Goal: Task Accomplishment & Management: Complete application form

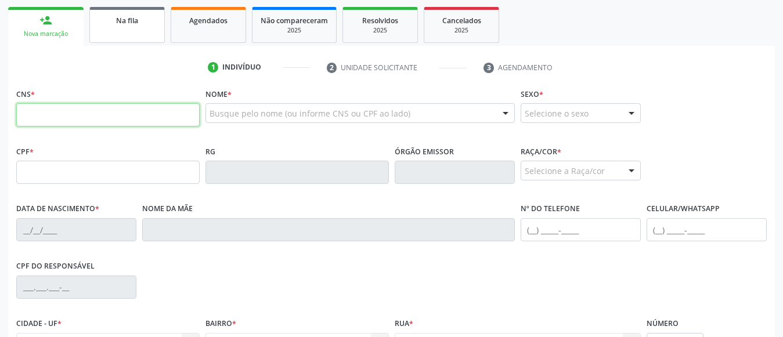
scroll to position [185, 0]
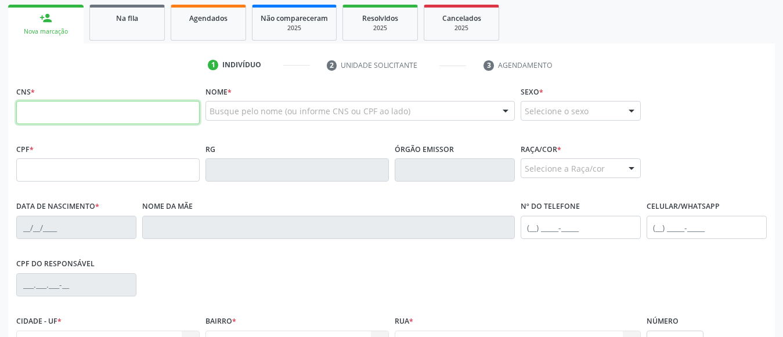
click at [116, 114] on input "text" at bounding box center [107, 112] width 183 height 23
type input "700 0003 8515 1408"
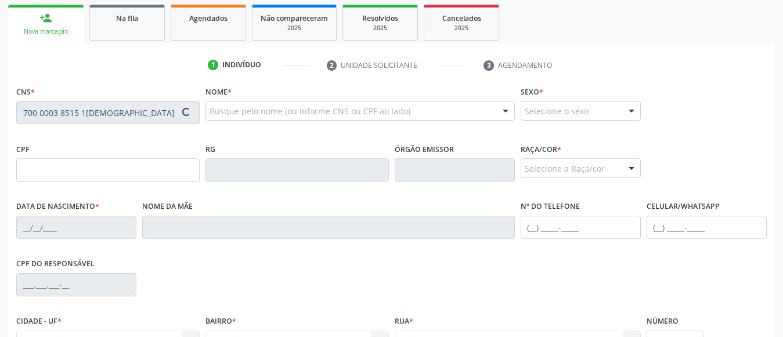
type input "30/09/1978"
type input "Idean Passos dos Santos"
type input "(82) 99117-6695"
type input "S/N"
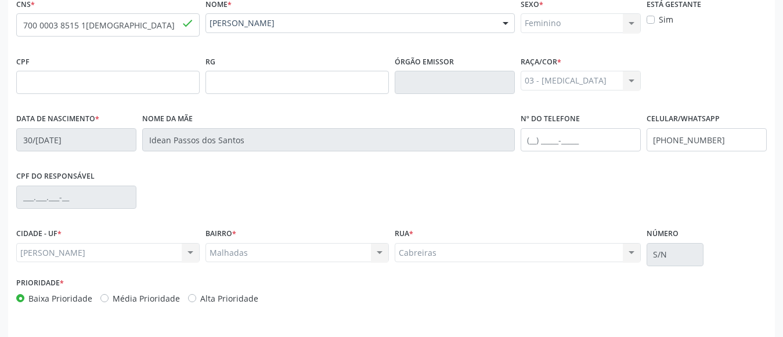
scroll to position [308, 0]
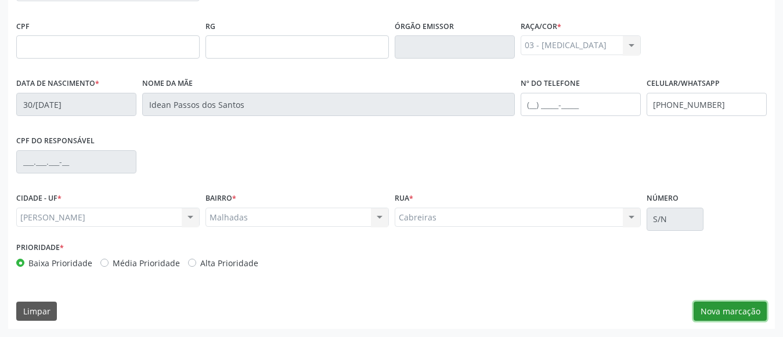
click at [721, 317] on button "Nova marcação" at bounding box center [729, 312] width 73 height 20
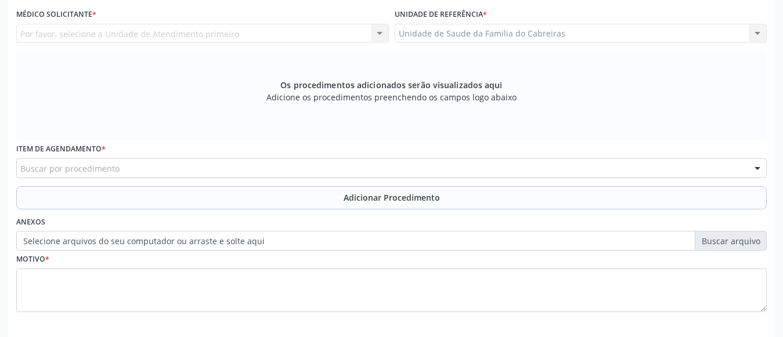
click at [206, 166] on div "Buscar por procedimento" at bounding box center [391, 168] width 750 height 20
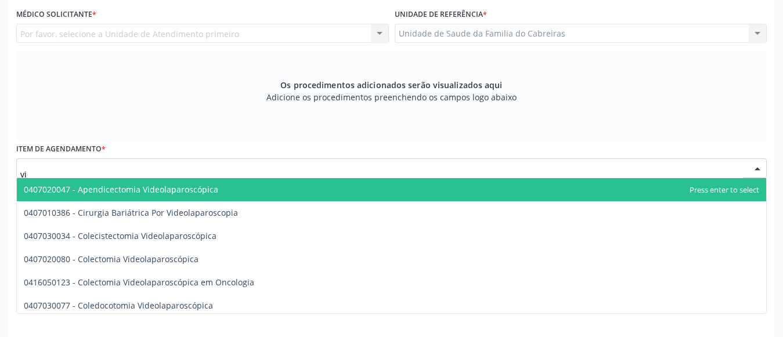
type input "v"
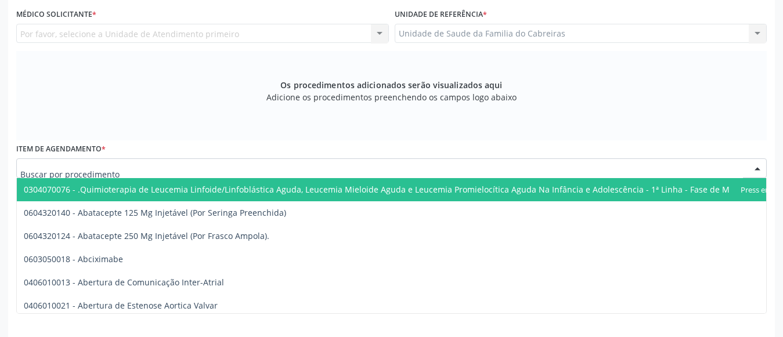
click at [219, 175] on div at bounding box center [391, 168] width 750 height 20
paste input "nasofi"
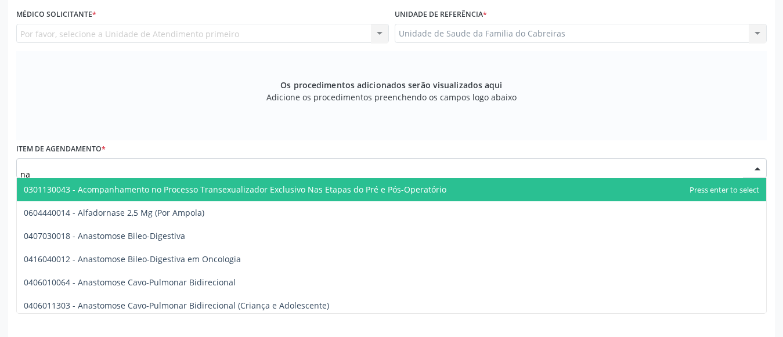
type input "n"
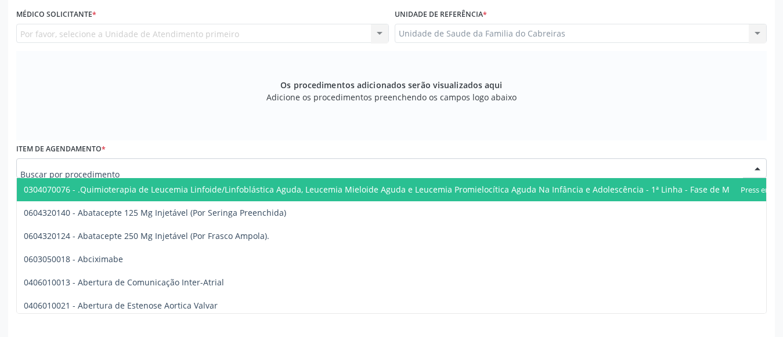
click at [120, 174] on div at bounding box center [391, 168] width 750 height 20
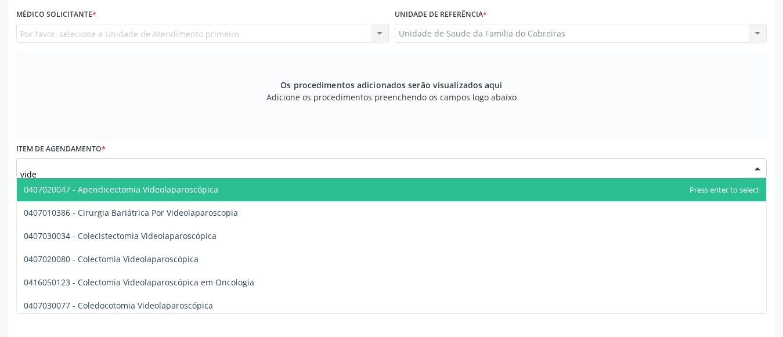
type input "video"
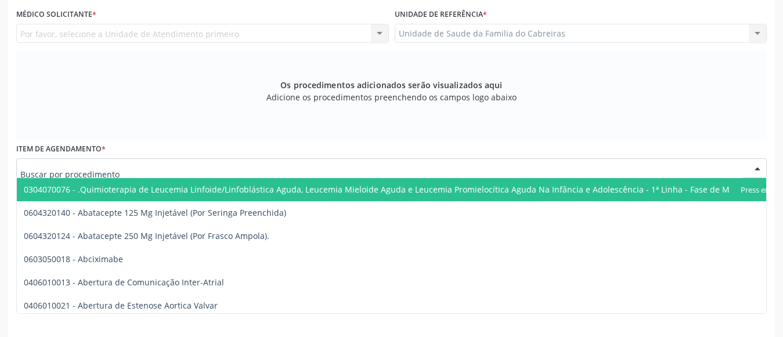
click at [338, 165] on div at bounding box center [391, 168] width 750 height 20
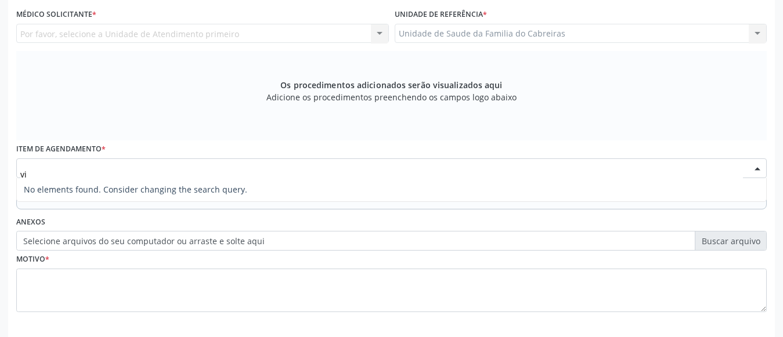
type input "v"
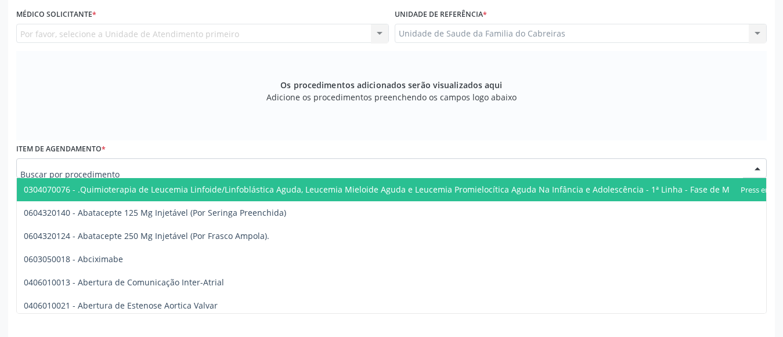
click at [339, 167] on input "text" at bounding box center [381, 173] width 722 height 23
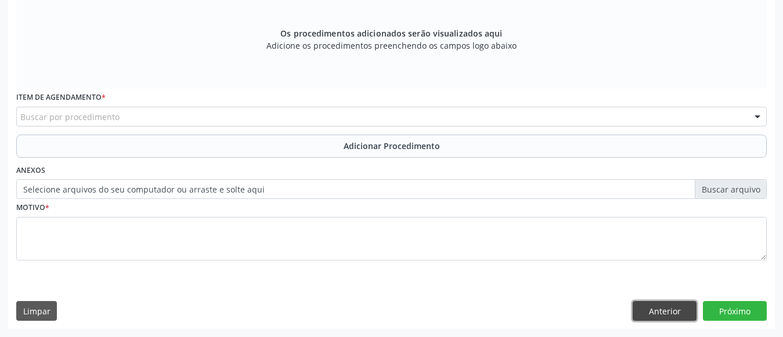
click at [650, 305] on button "Anterior" at bounding box center [664, 311] width 64 height 20
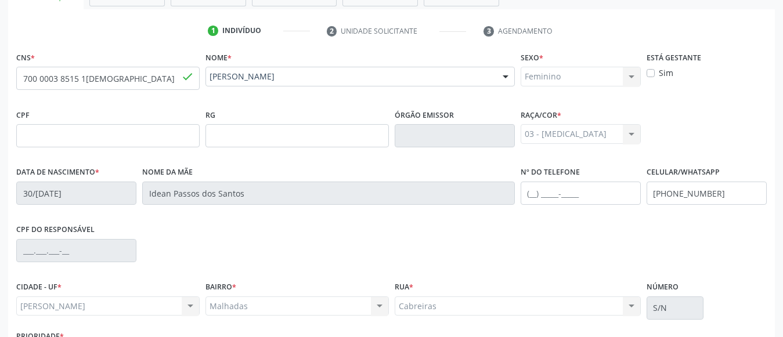
scroll to position [219, 0]
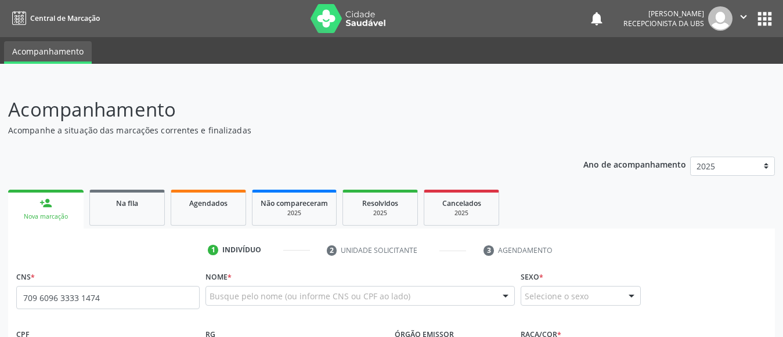
type input "709 6096 3333 1474"
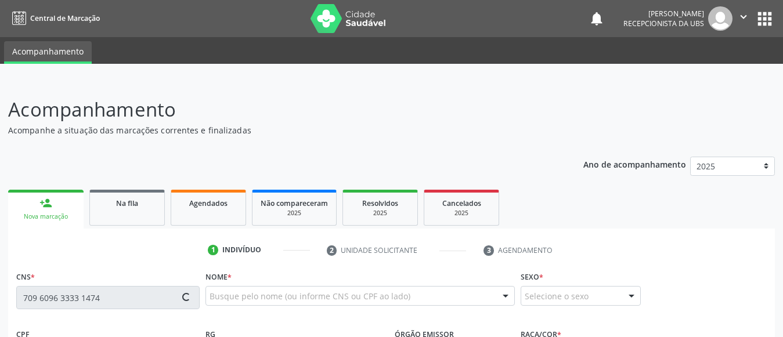
type input "347.288.724-91"
type input "14/07/1963"
type input "Rosa Avelina dos Santos"
type input "(82) 99925-1155"
type input "S/N"
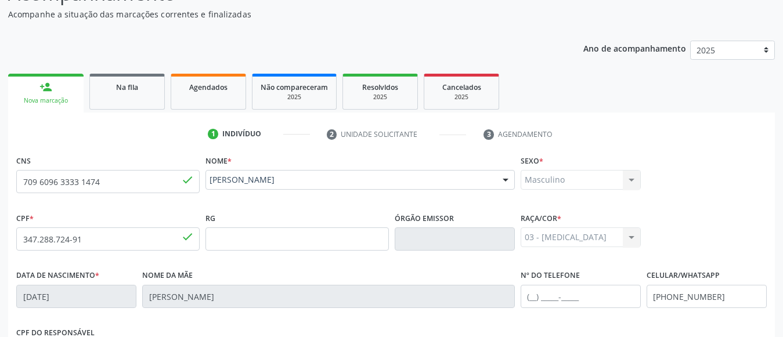
scroll to position [113, 0]
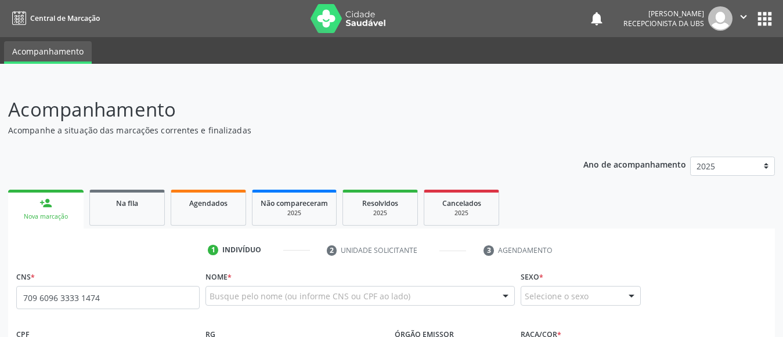
type input "709 6096 3333 1474"
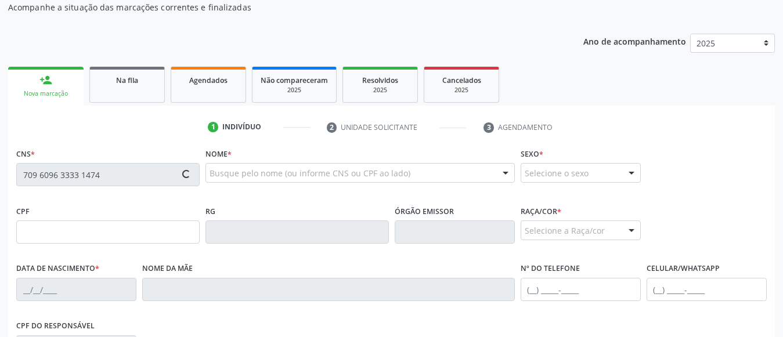
scroll to position [247, 0]
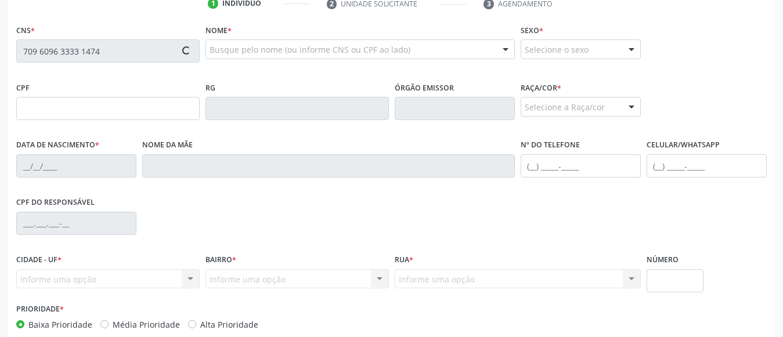
type input "347.288.724-91"
type input "[DATE]"
type input "[PERSON_NAME]"
type input "[PHONE_NUMBER]"
type input "S/N"
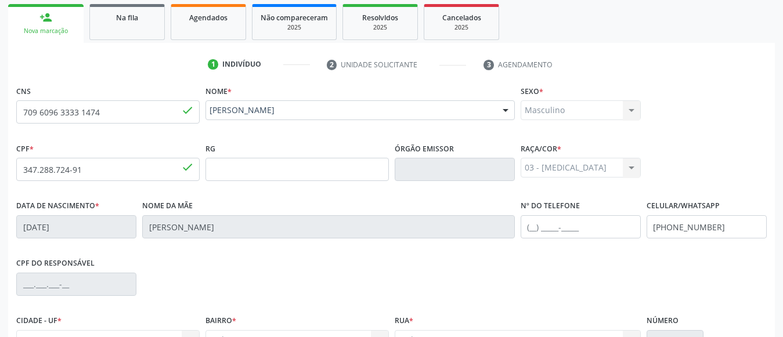
scroll to position [185, 0]
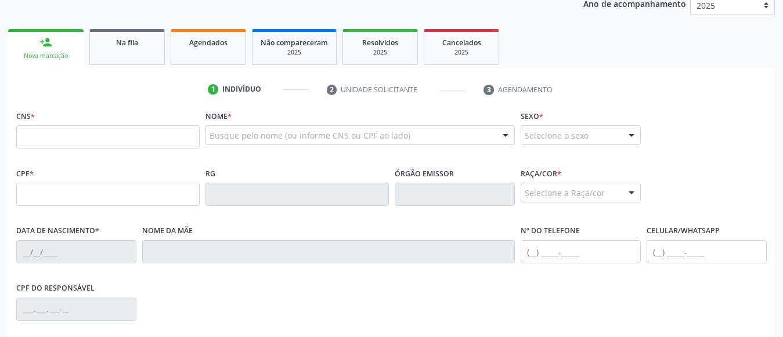
scroll to position [161, 0]
type input "709 6096 3333 1474"
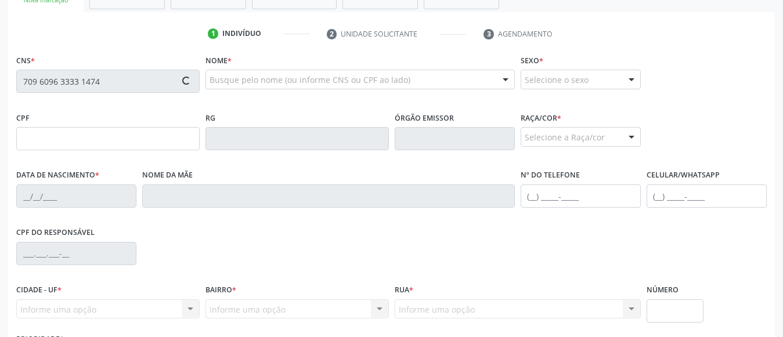
scroll to position [215, 0]
type input "347.288.724-91"
type input "[DATE]"
type input "Rosa Avelina dos Santos"
type input "[PHONE_NUMBER]"
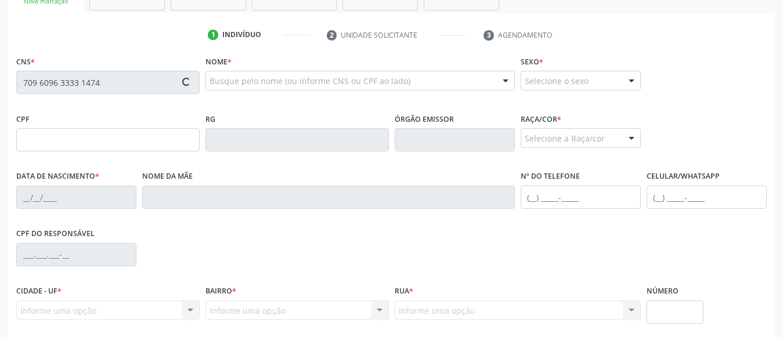
type input "S/N"
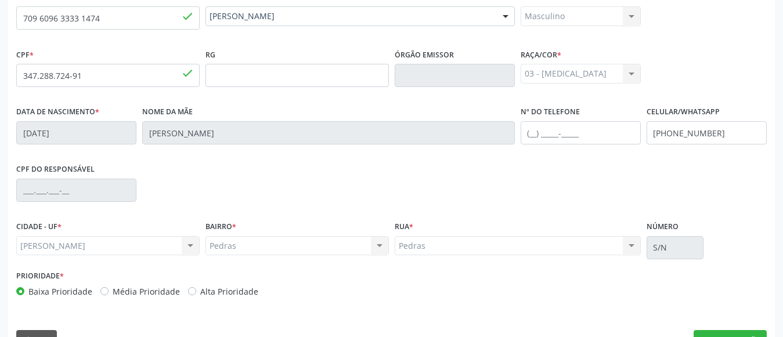
scroll to position [308, 0]
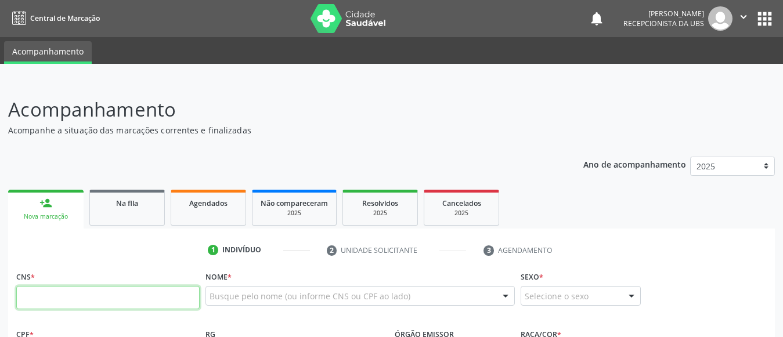
click at [139, 303] on input "text" at bounding box center [107, 297] width 183 height 23
paste input "704 1056 2619 2650"
type input "704 1056 2619 2650"
type input "125.335.684-06"
type input "[DATE]"
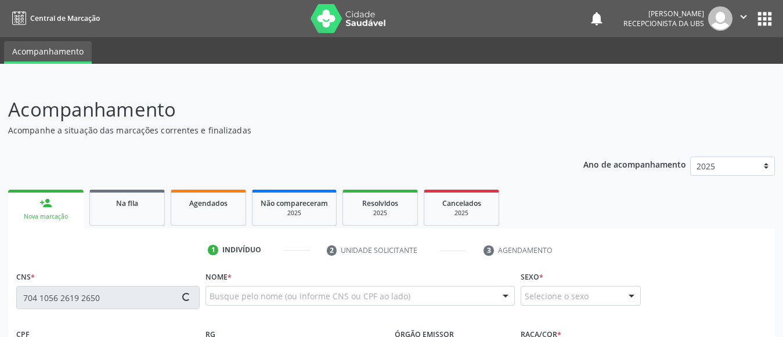
type input "[PERSON_NAME]"
type input "[PHONE_NUMBER]"
type input "S/N"
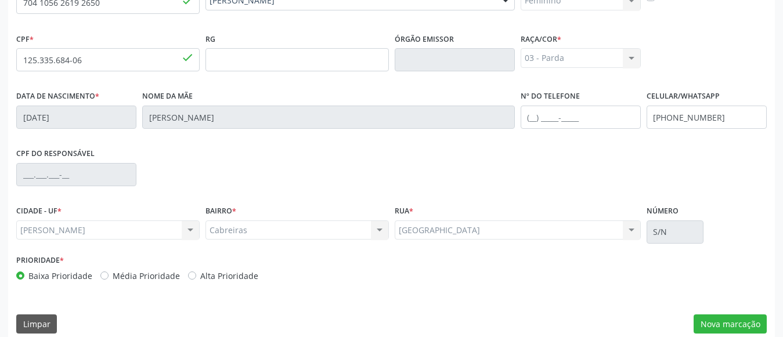
scroll to position [296, 0]
click at [730, 317] on button "Nova marcação" at bounding box center [729, 324] width 73 height 20
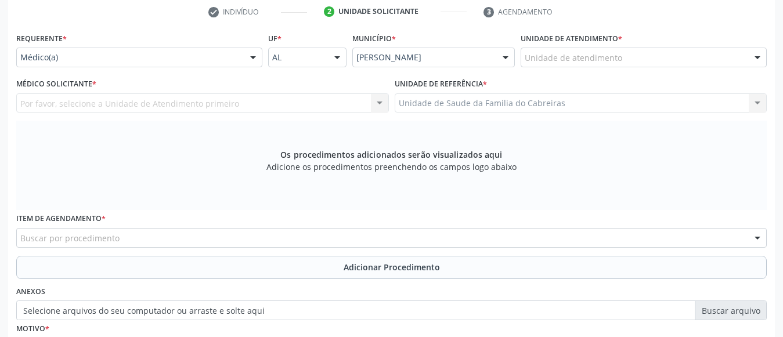
scroll to position [215, 0]
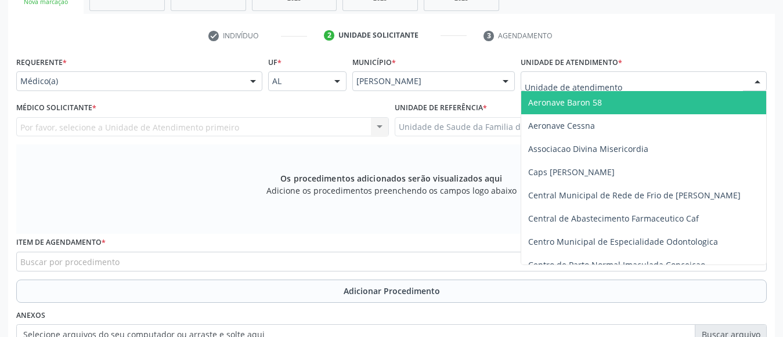
click at [671, 89] on div at bounding box center [643, 81] width 246 height 20
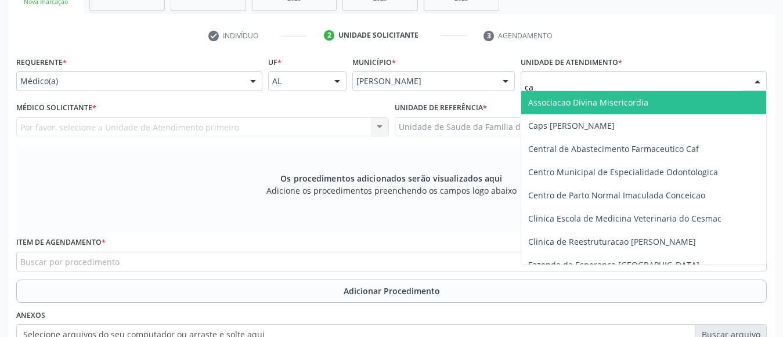
type input "cab"
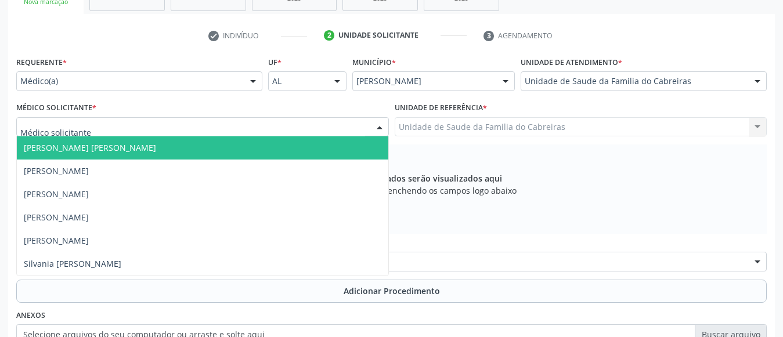
click at [255, 133] on div at bounding box center [202, 127] width 373 height 20
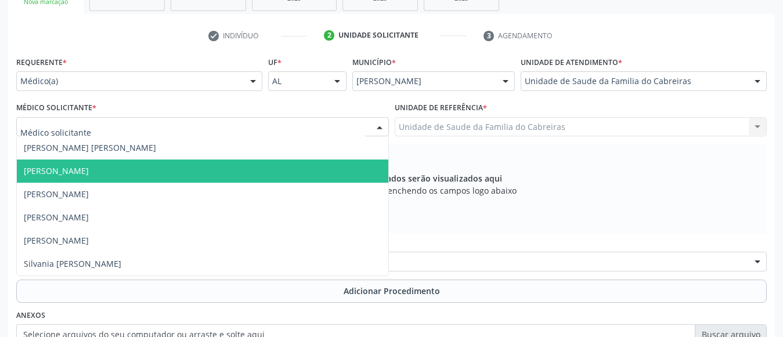
click at [239, 161] on span "[PERSON_NAME]" at bounding box center [202, 171] width 371 height 23
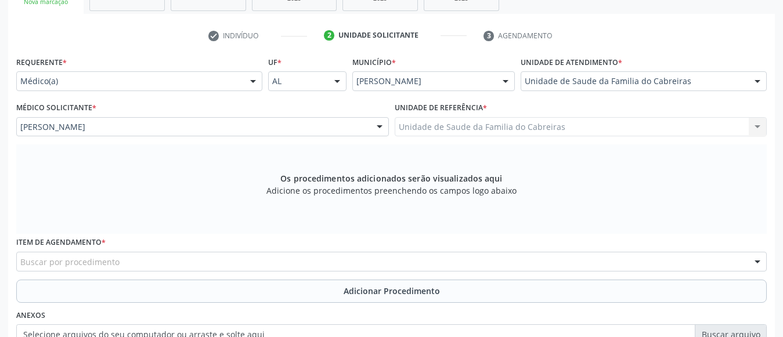
click at [235, 267] on div "Buscar por procedimento" at bounding box center [391, 262] width 750 height 20
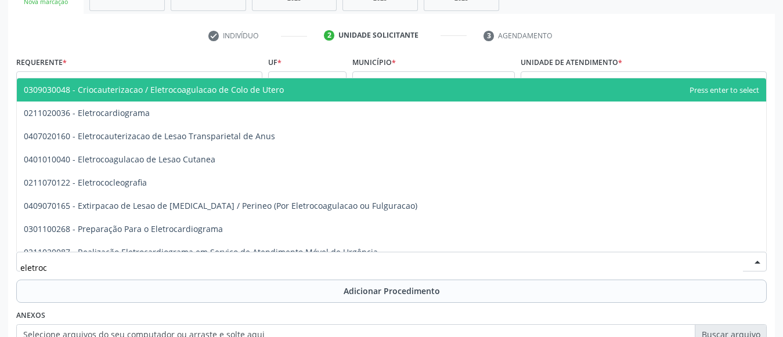
type input "eletroca"
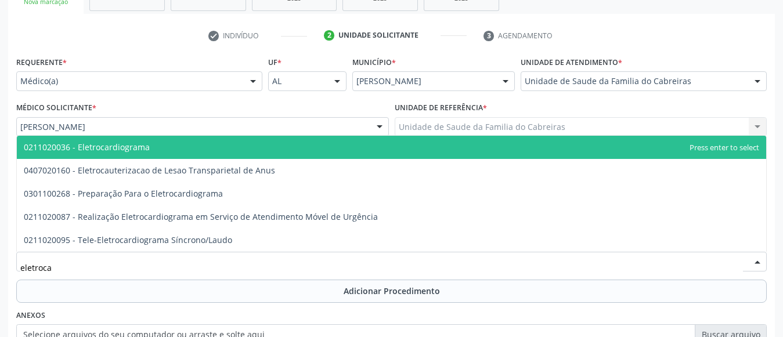
click at [258, 147] on span "0211020036 - Eletrocardiograma" at bounding box center [391, 147] width 749 height 23
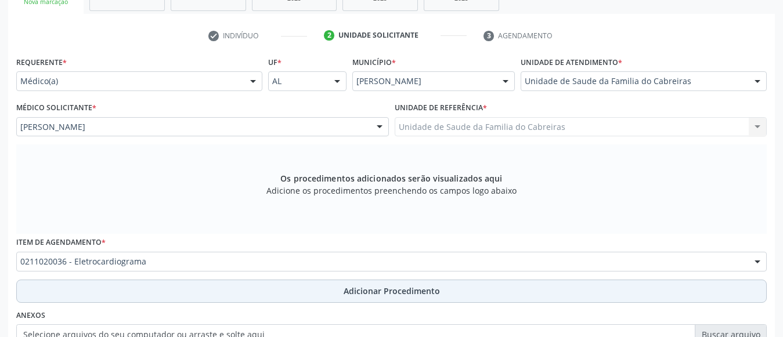
click at [207, 288] on button "Adicionar Procedimento" at bounding box center [391, 291] width 750 height 23
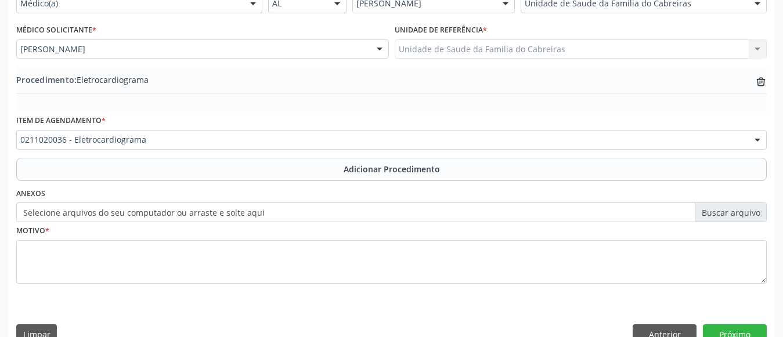
scroll to position [316, 0]
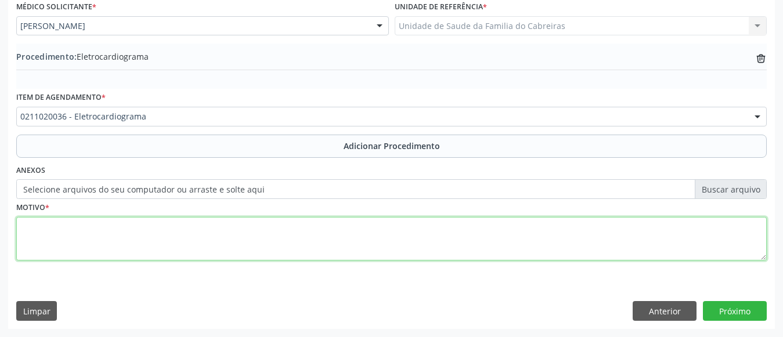
click at [350, 255] on textarea at bounding box center [391, 239] width 750 height 44
type textarea "Dor torácica."
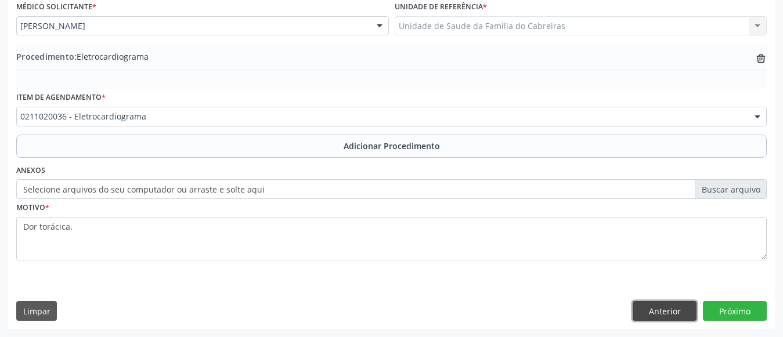
click at [685, 309] on button "Anterior" at bounding box center [664, 311] width 64 height 20
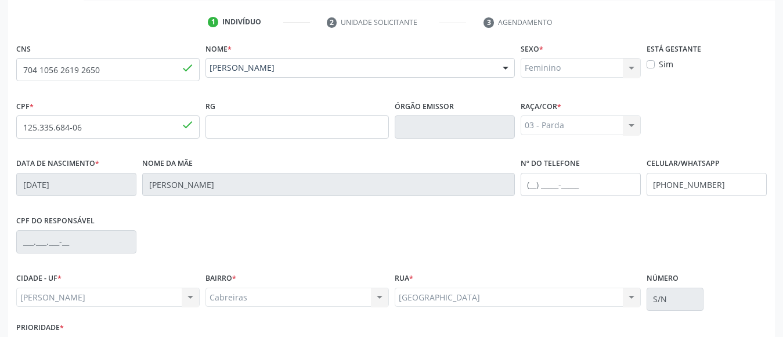
scroll to position [308, 0]
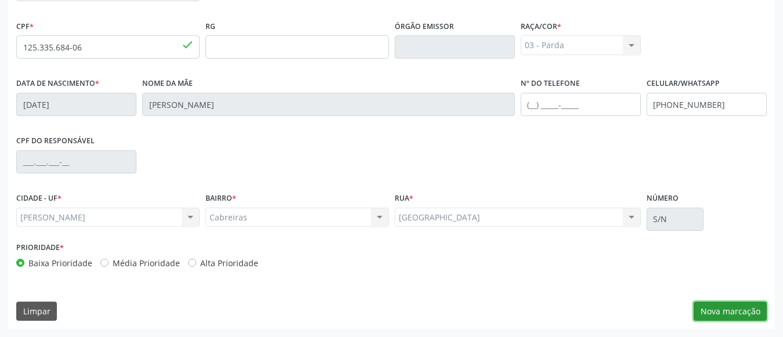
click at [705, 310] on button "Nova marcação" at bounding box center [729, 312] width 73 height 20
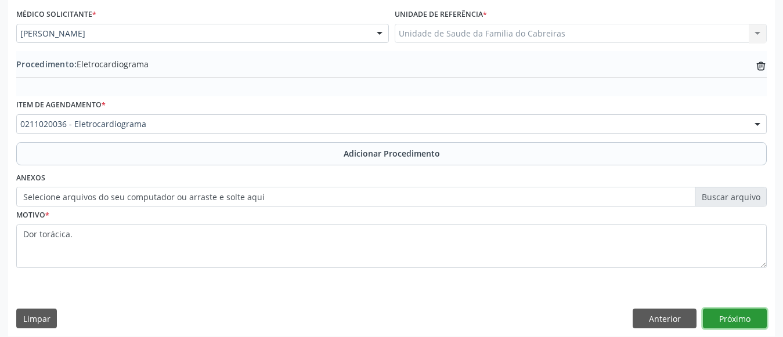
click at [732, 310] on button "Próximo" at bounding box center [735, 319] width 64 height 20
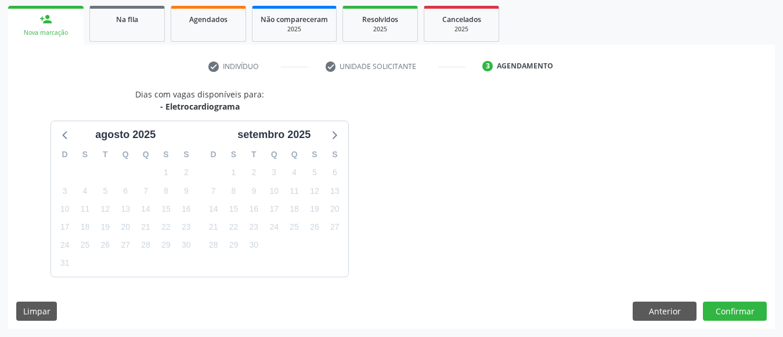
scroll to position [218, 0]
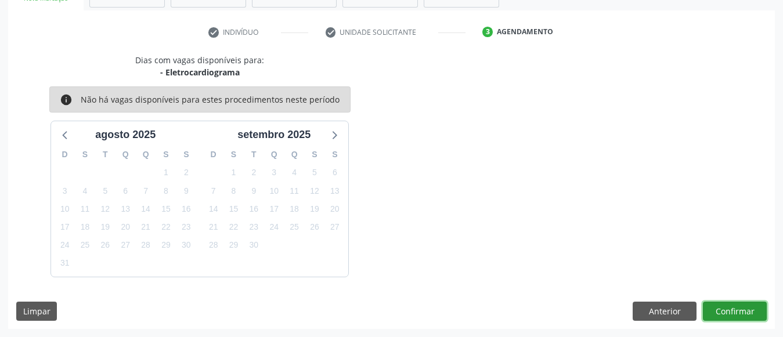
click at [731, 312] on button "Confirmar" at bounding box center [735, 312] width 64 height 20
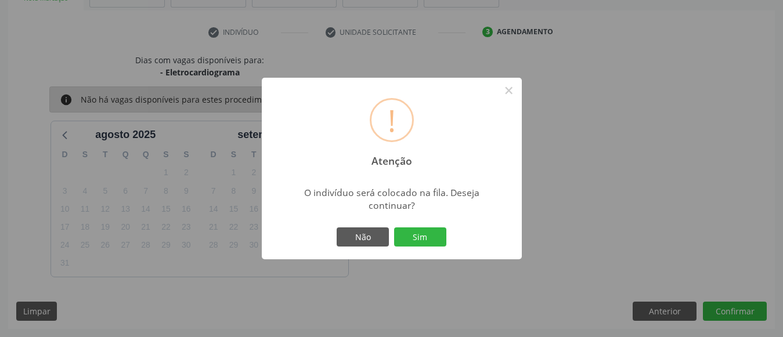
click at [394, 227] on button "Sim" at bounding box center [420, 237] width 52 height 20
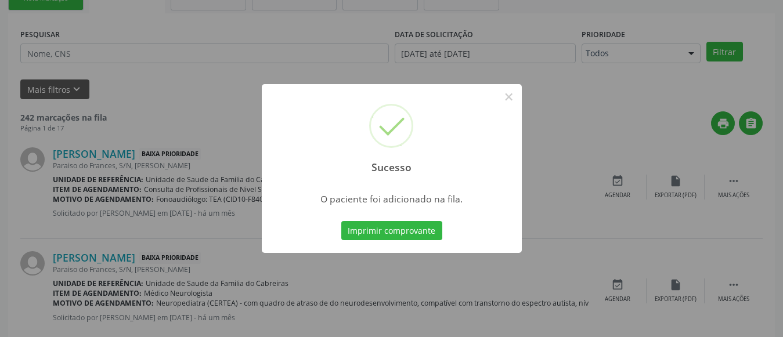
scroll to position [62, 0]
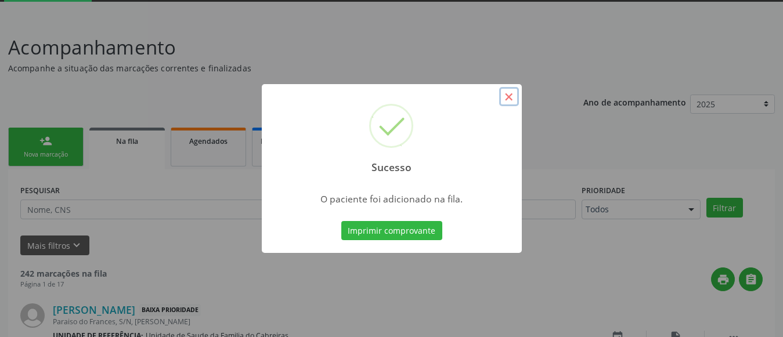
click at [505, 97] on button "×" at bounding box center [509, 97] width 20 height 20
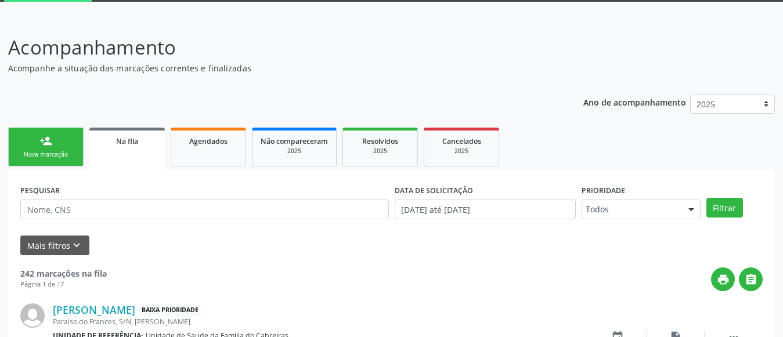
click at [49, 142] on div "person_add" at bounding box center [45, 141] width 13 height 13
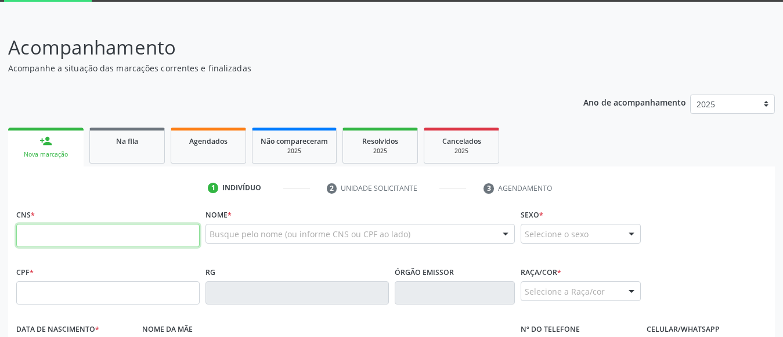
click at [166, 244] on input "text" at bounding box center [107, 235] width 183 height 23
type input "708 0083 1579 8820"
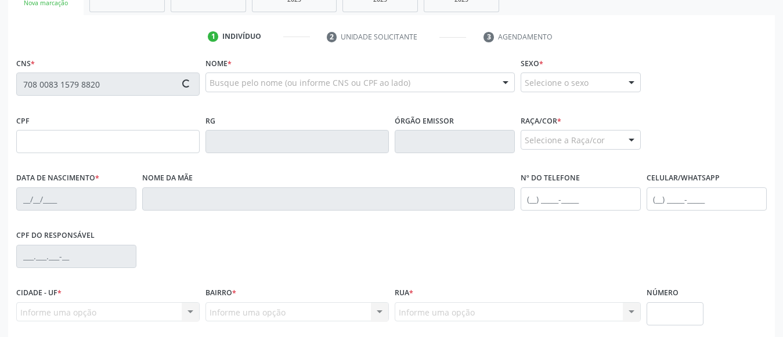
scroll to position [240, 0]
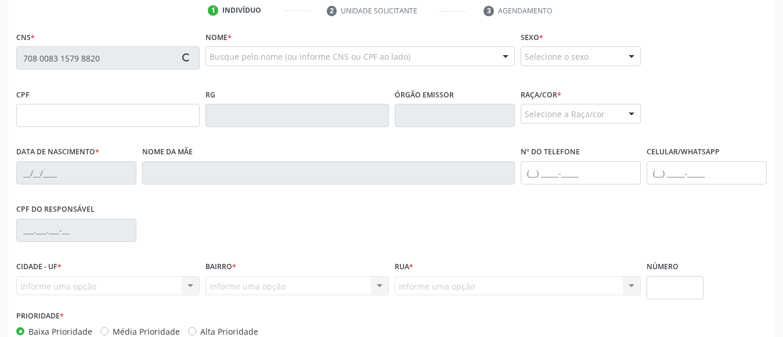
type input "13/12/1959"
type input "Neuza Laurinda da Conceiao"
type input "(82) 99374-2094"
type input "S/N"
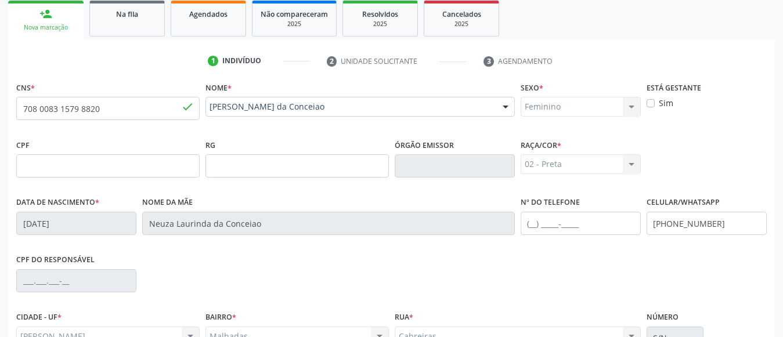
scroll to position [188, 0]
drag, startPoint x: 119, startPoint y: 107, endPoint x: 2, endPoint y: 115, distance: 117.5
click at [2, 115] on div "Acompanhamento Acompanhe a situação das marcações correntes e finalizadas Relat…" at bounding box center [391, 174] width 783 height 565
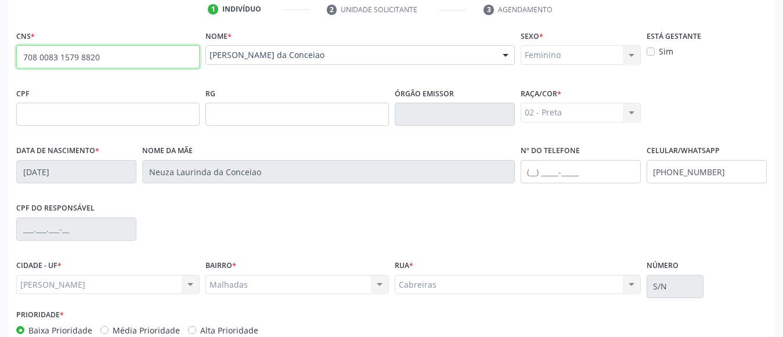
scroll to position [240, 0]
click at [639, 185] on fieldset "Nº do Telefone" at bounding box center [580, 167] width 120 height 49
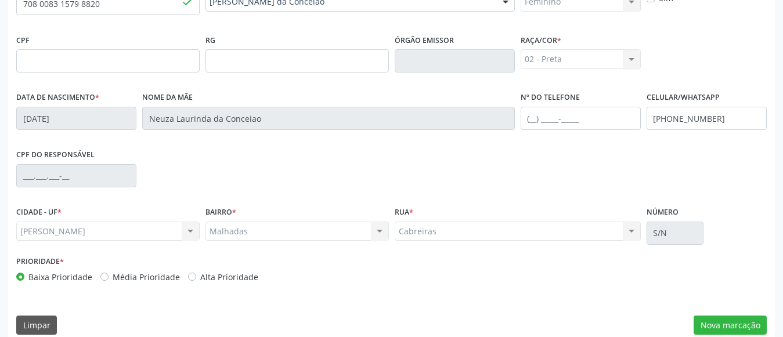
scroll to position [308, 0]
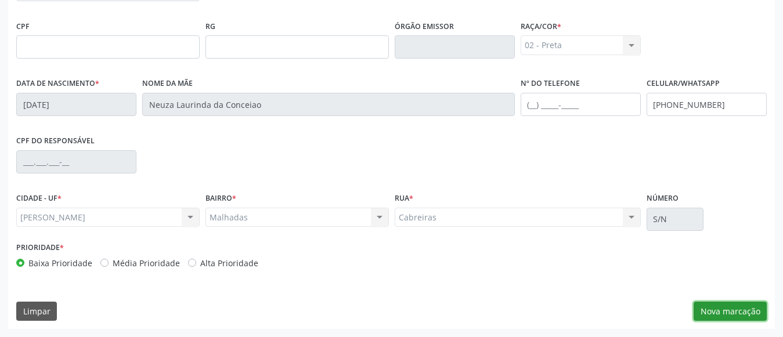
click at [731, 317] on button "Nova marcação" at bounding box center [729, 312] width 73 height 20
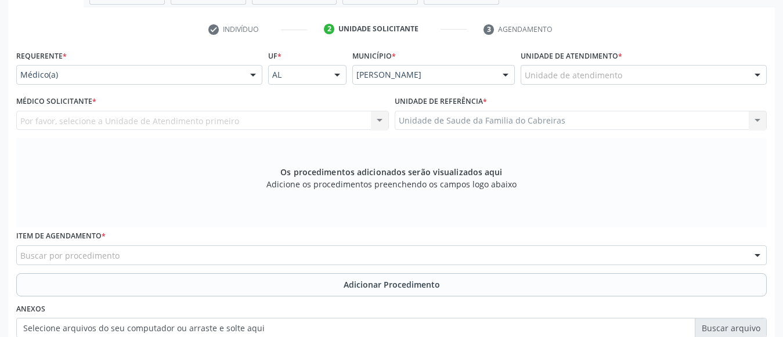
scroll to position [218, 0]
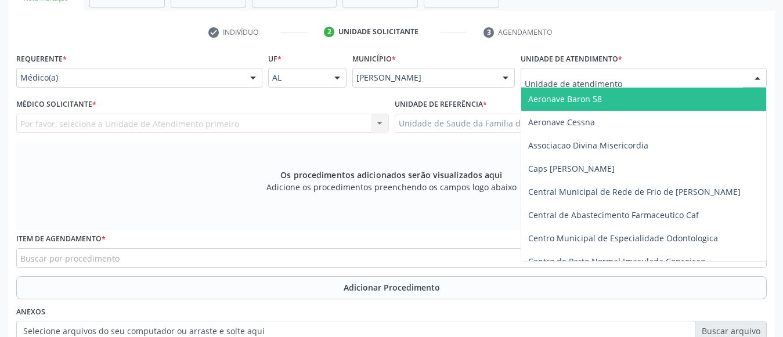
click at [622, 80] on div at bounding box center [643, 78] width 246 height 20
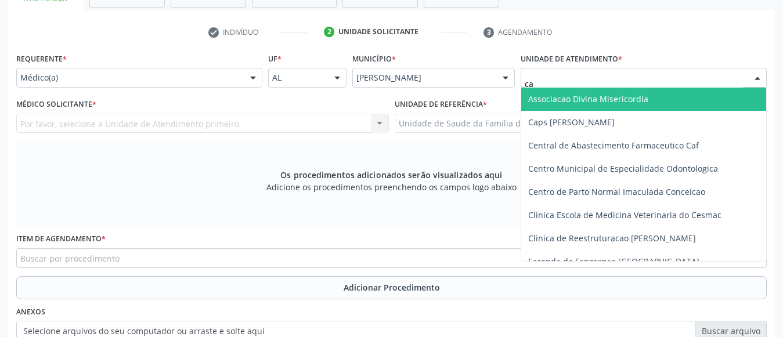
type input "cab"
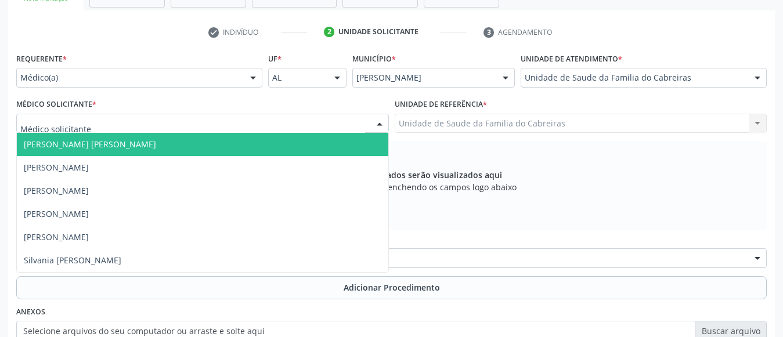
click at [185, 125] on div at bounding box center [202, 124] width 373 height 20
type input "le"
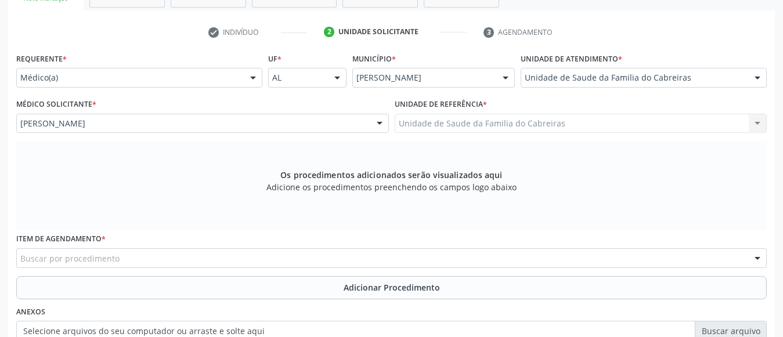
click at [118, 261] on div "Buscar por procedimento" at bounding box center [391, 258] width 750 height 20
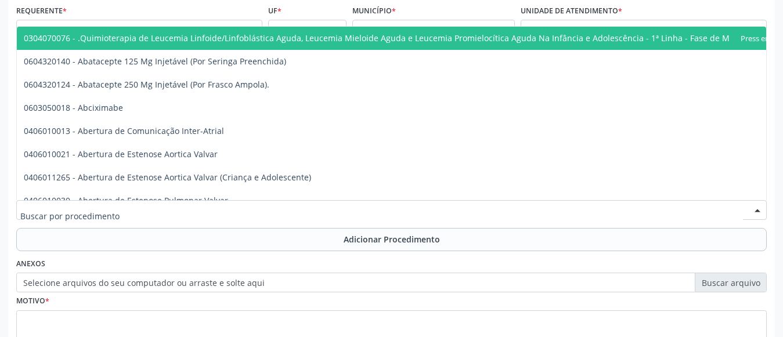
scroll to position [267, 0]
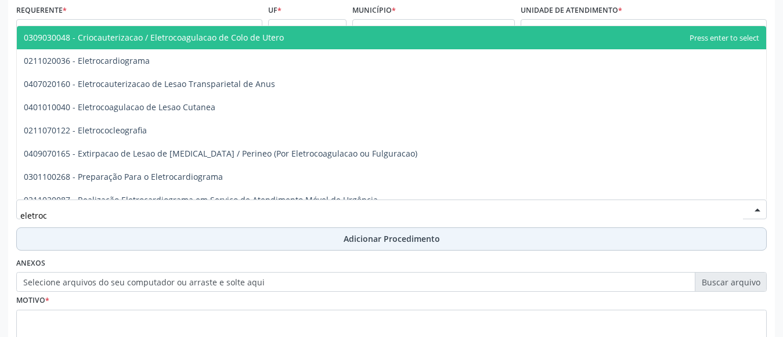
type input "eletroca"
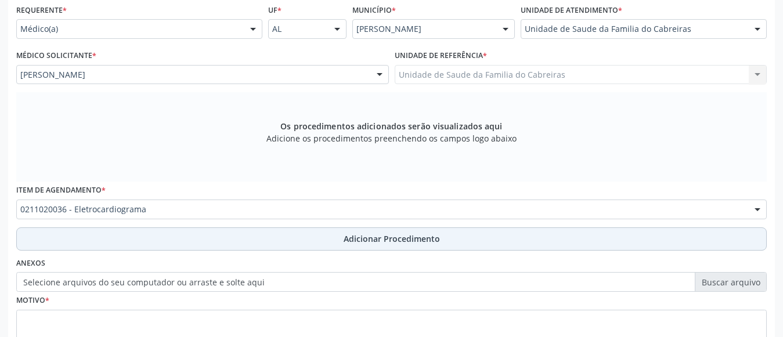
click at [153, 242] on button "Adicionar Procedimento" at bounding box center [391, 238] width 750 height 23
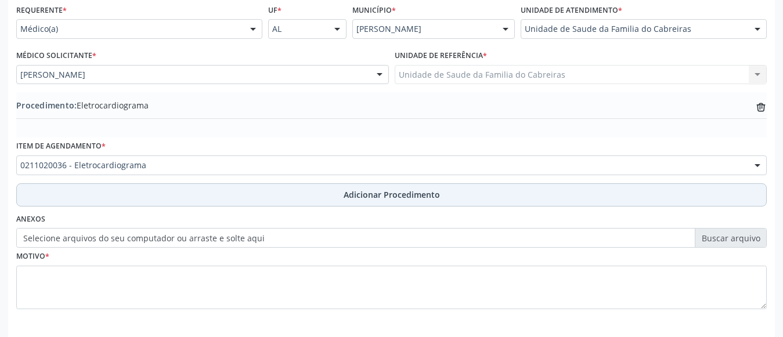
scroll to position [316, 0]
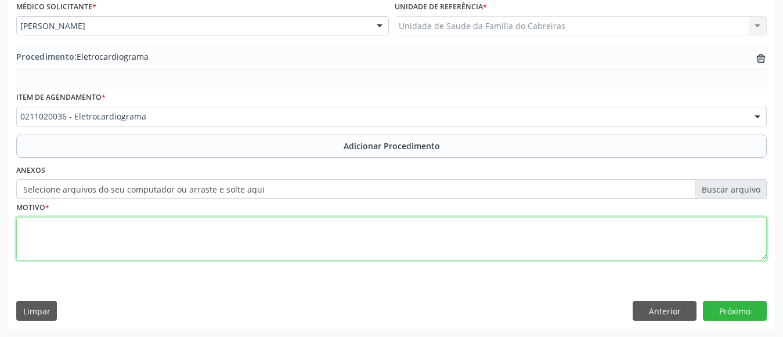
click at [157, 230] on textarea at bounding box center [391, 239] width 750 height 44
type textarea "HAS"
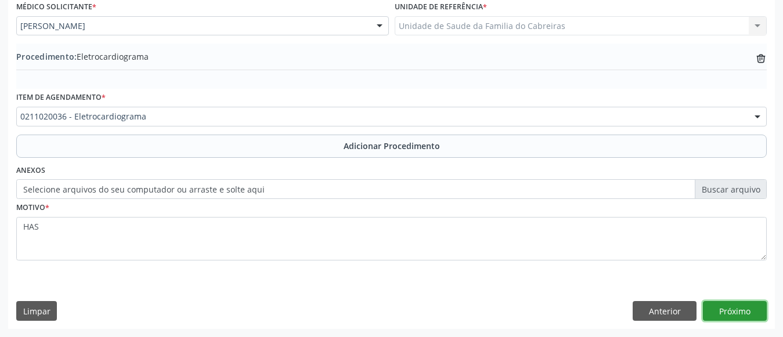
click at [740, 316] on button "Próximo" at bounding box center [735, 311] width 64 height 20
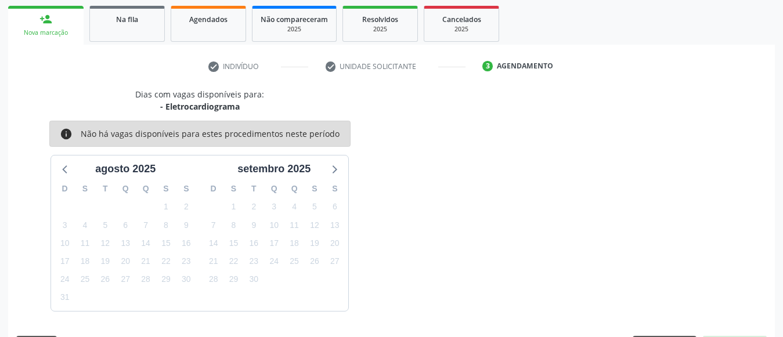
scroll to position [218, 0]
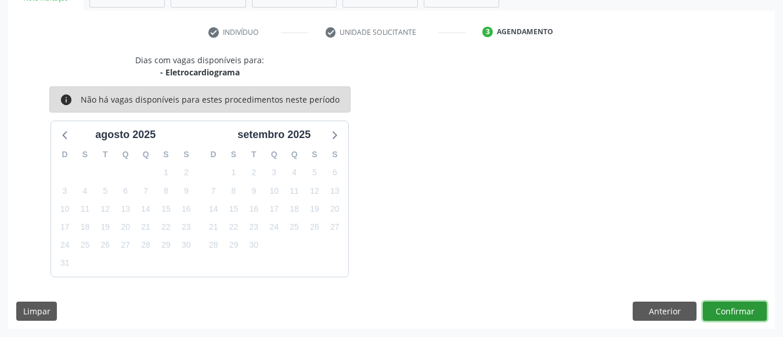
click at [740, 316] on button "Confirmar" at bounding box center [735, 312] width 64 height 20
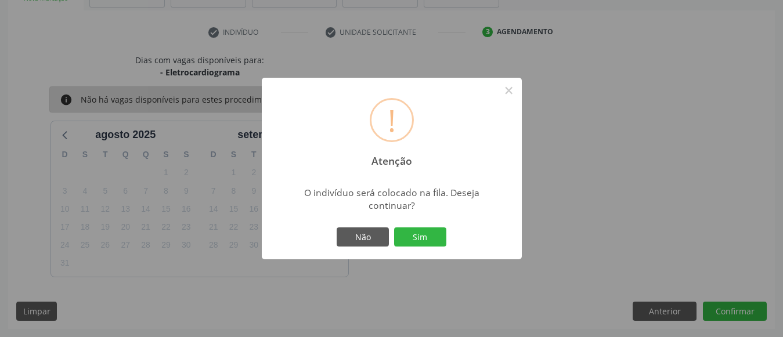
click at [394, 227] on button "Sim" at bounding box center [420, 237] width 52 height 20
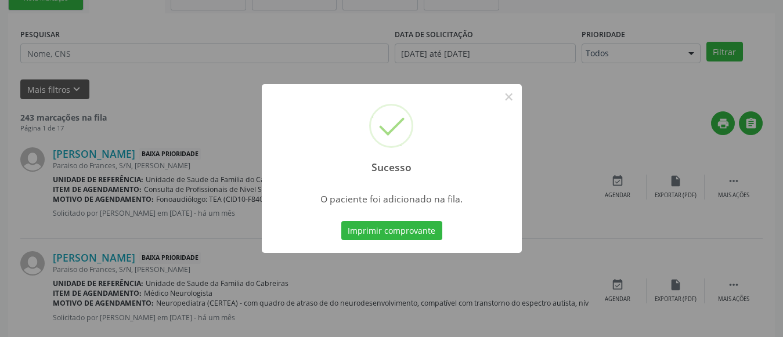
scroll to position [62, 0]
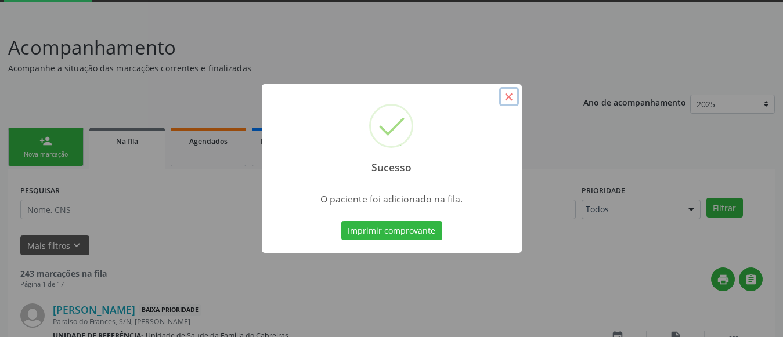
click at [509, 87] on button "×" at bounding box center [509, 97] width 20 height 20
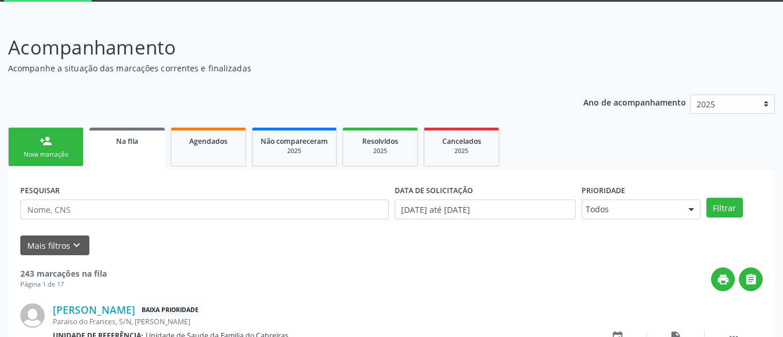
click at [67, 147] on link "person_add Nova marcação" at bounding box center [45, 147] width 75 height 39
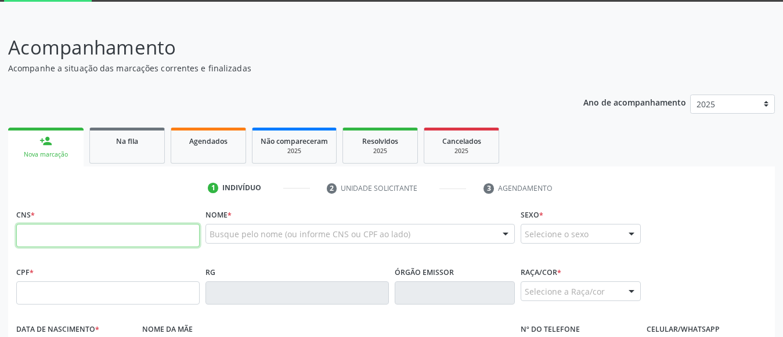
click at [68, 235] on input "text" at bounding box center [107, 235] width 183 height 23
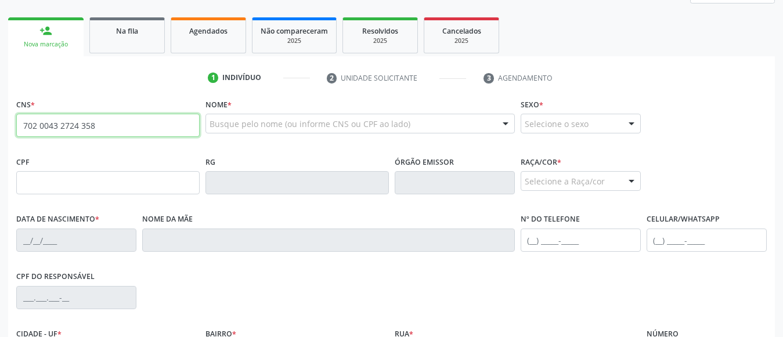
scroll to position [173, 0]
click at [33, 126] on input "702 0043 2724 358" at bounding box center [107, 124] width 183 height 23
click at [123, 121] on input "702 0043 2724 358" at bounding box center [107, 124] width 183 height 23
drag, startPoint x: 123, startPoint y: 121, endPoint x: 0, endPoint y: 143, distance: 124.9
click at [0, 143] on div "Acompanhamento Acompanhe a situação das marcações correntes e finalizadas Relat…" at bounding box center [391, 189] width 783 height 565
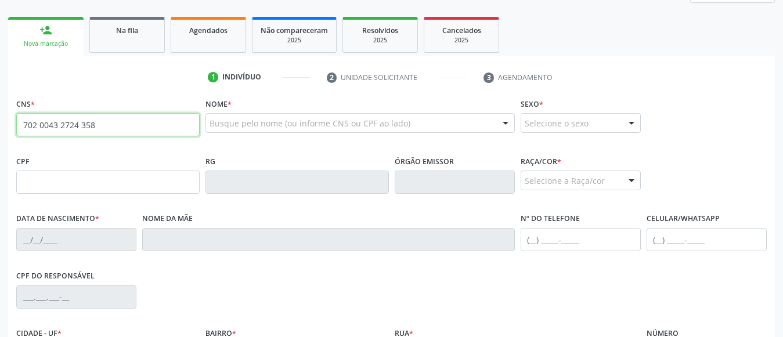
paste input "3"
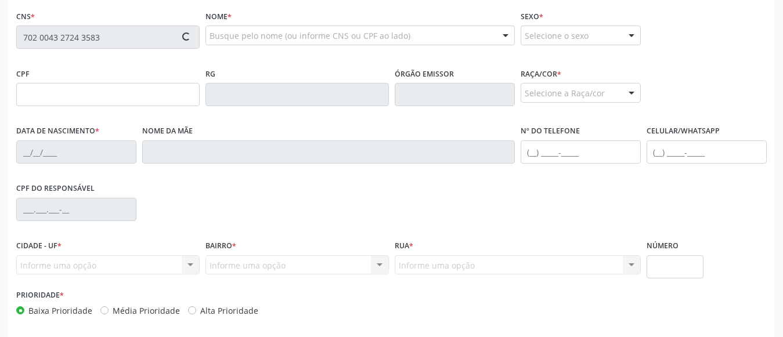
scroll to position [261, 0]
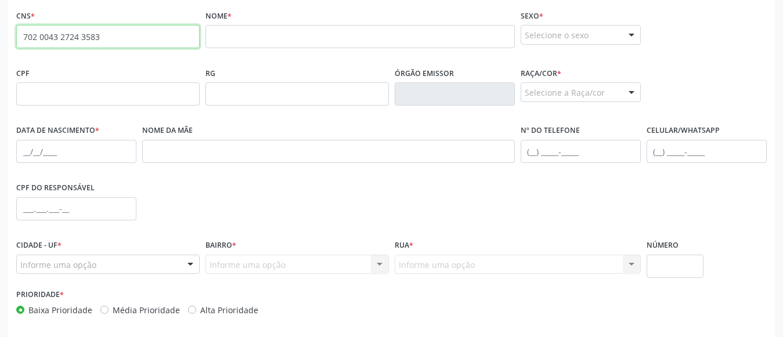
click at [126, 27] on input "702 0043 2724 3583" at bounding box center [107, 36] width 183 height 23
type input "702 0043 2724 3583"
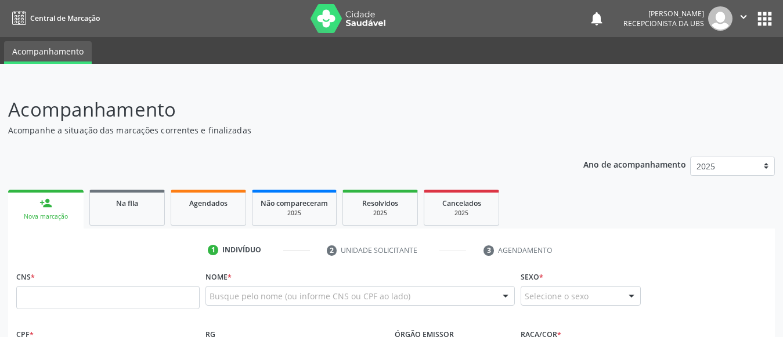
scroll to position [236, 0]
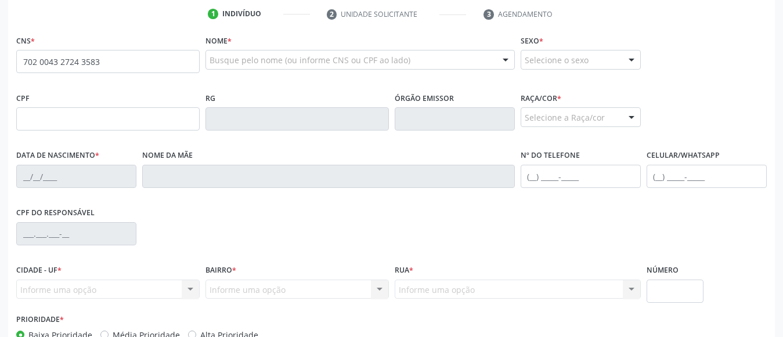
type input "702 0043 2724 3583"
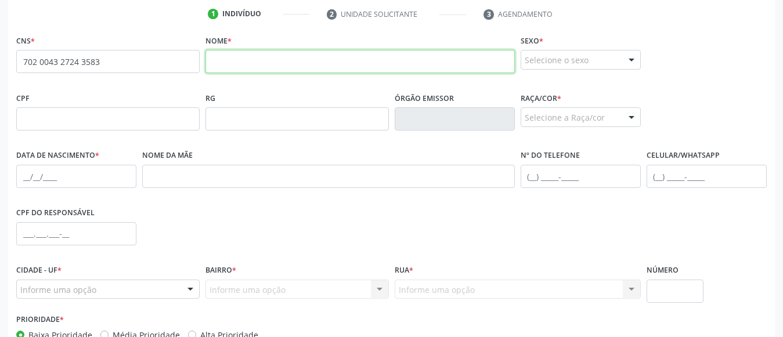
click at [309, 71] on input "text" at bounding box center [359, 61] width 309 height 23
paste input "[PERSON_NAME]"
type input "[PERSON_NAME]"
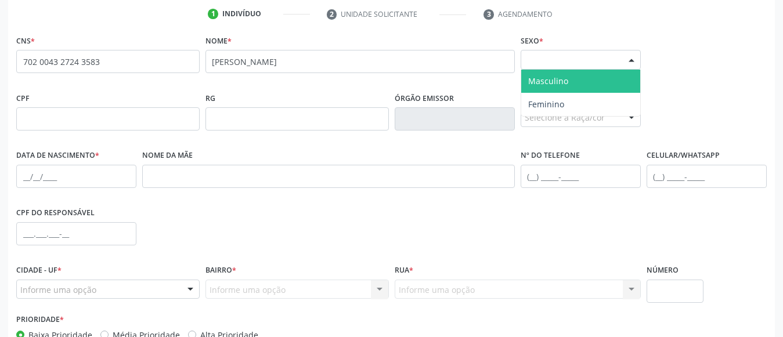
click at [566, 58] on div "Selecione o sexo" at bounding box center [580, 60] width 120 height 20
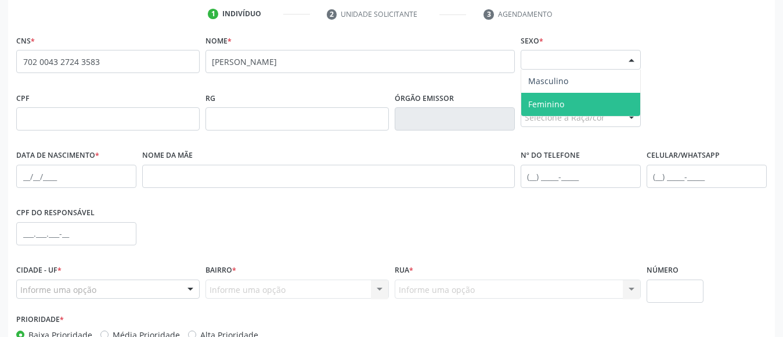
click at [558, 97] on span "Feminino" at bounding box center [580, 104] width 119 height 23
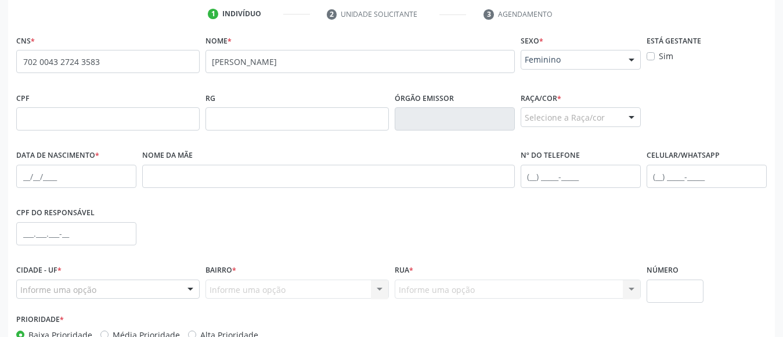
click at [544, 122] on div "Selecione a Raça/cor" at bounding box center [580, 117] width 120 height 20
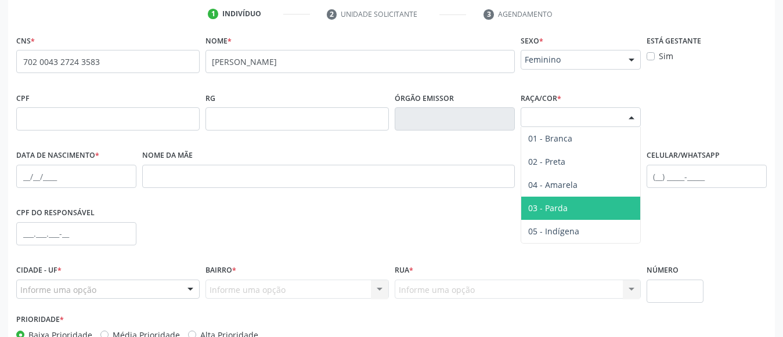
click at [546, 203] on span "03 - Parda" at bounding box center [547, 208] width 39 height 11
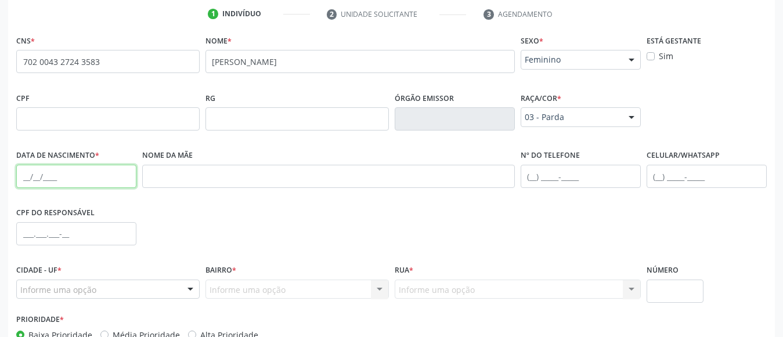
click at [123, 172] on input "text" at bounding box center [76, 176] width 120 height 23
paste input "[DATE]"
type input "[DATE]"
click at [661, 174] on input "text" at bounding box center [706, 176] width 120 height 23
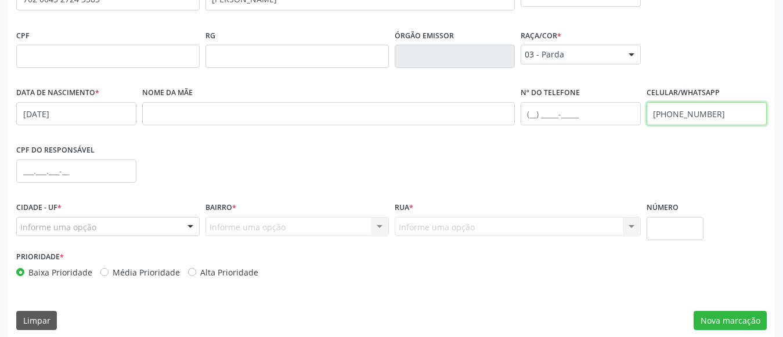
scroll to position [302, 0]
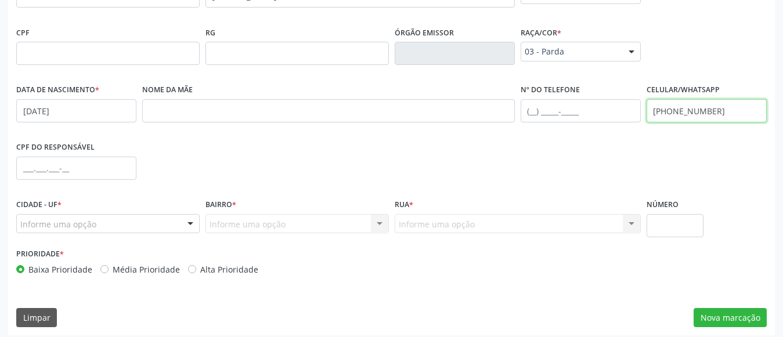
type input "[PHONE_NUMBER]"
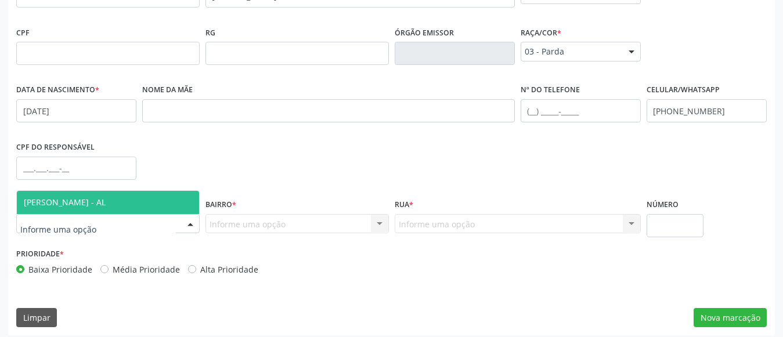
click at [158, 225] on div at bounding box center [107, 224] width 183 height 20
click at [172, 207] on span "[PERSON_NAME] - AL" at bounding box center [108, 202] width 182 height 23
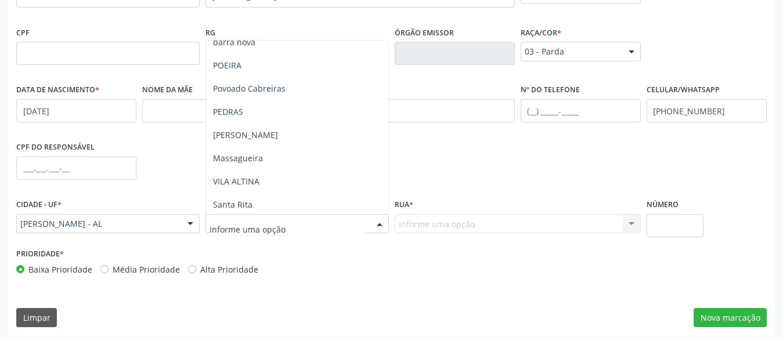
scroll to position [133, 0]
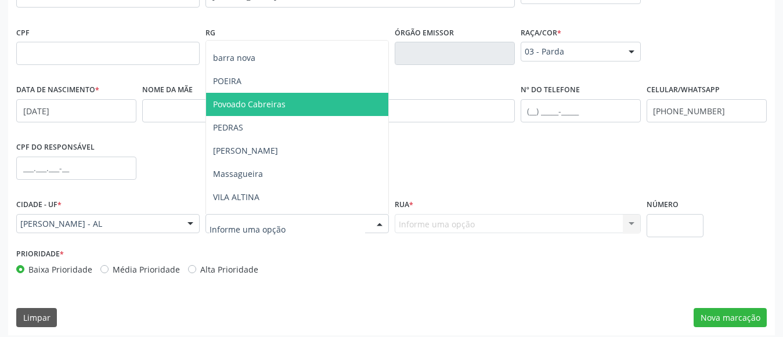
click at [287, 109] on span "Povoado Cabreiras" at bounding box center [297, 104] width 182 height 23
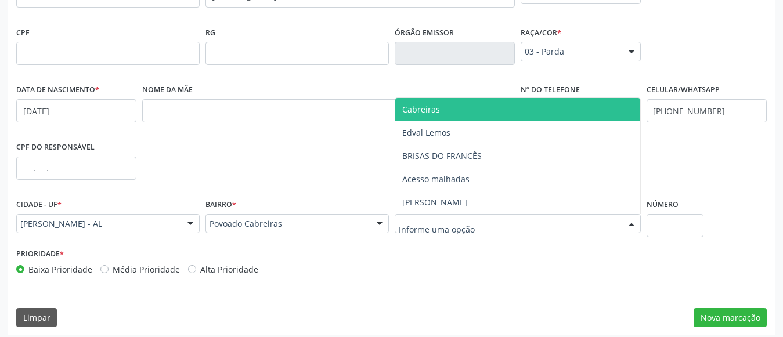
click at [479, 223] on div at bounding box center [518, 224] width 246 height 20
click at [479, 102] on span "Cabreiras" at bounding box center [517, 109] width 245 height 23
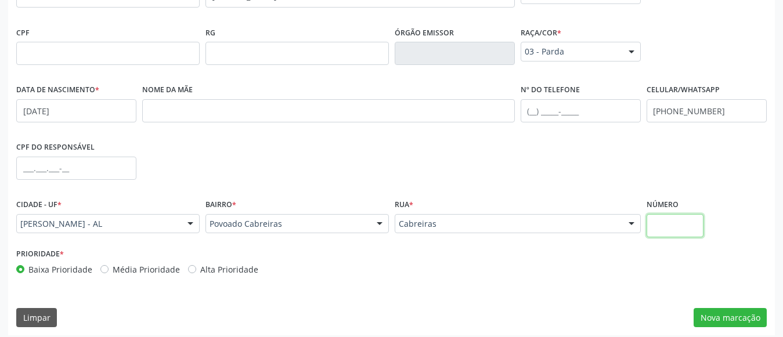
click at [667, 225] on input "text" at bounding box center [674, 225] width 57 height 23
type input "S/N"
click at [725, 318] on button "Nova marcação" at bounding box center [729, 318] width 73 height 20
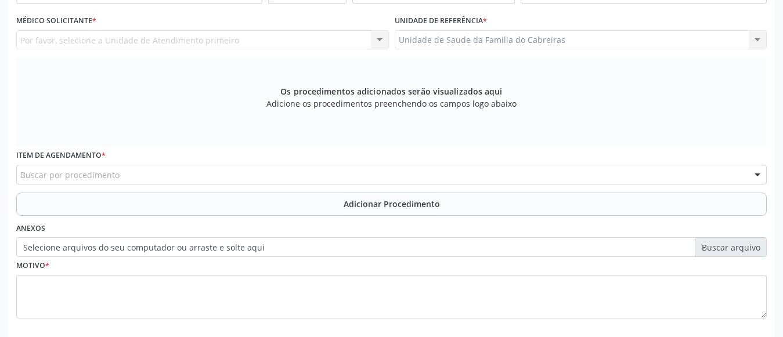
click at [231, 46] on div "Por favor, selecione a Unidade de Atendimento primeiro Nenhum resultado encontr…" at bounding box center [202, 40] width 373 height 20
click at [443, 42] on div "Unidade de Saude da Familia do Cabreiras Unidade de Saude da Familia do Cabreir…" at bounding box center [581, 40] width 373 height 20
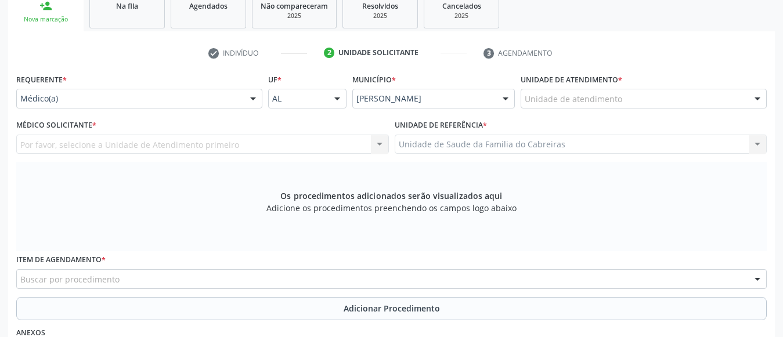
scroll to position [197, 0]
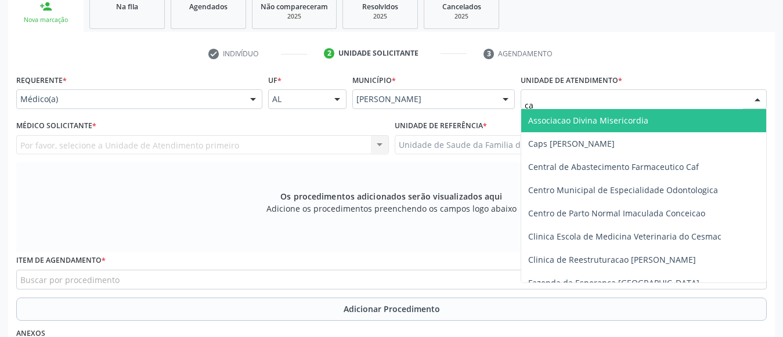
type input "cab"
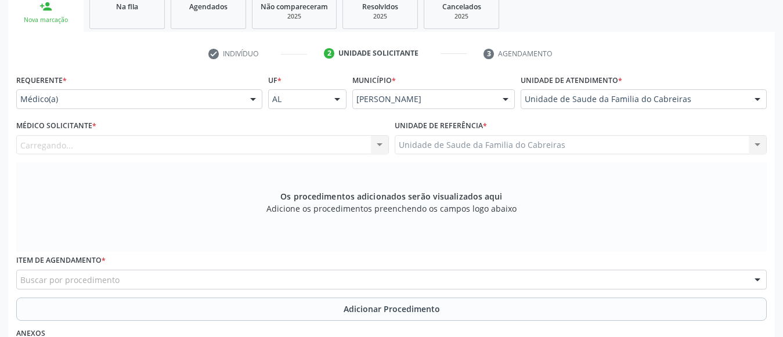
click at [161, 156] on div "Médico Solicitante * [GEOGRAPHIC_DATA]... Nenhum resultado encontrado para: " "…" at bounding box center [202, 139] width 378 height 45
click at [161, 156] on div "Médico Solicitante * Médico solicitante [PERSON_NAME] [PERSON_NAME] [PERSON_NAM…" at bounding box center [202, 139] width 378 height 45
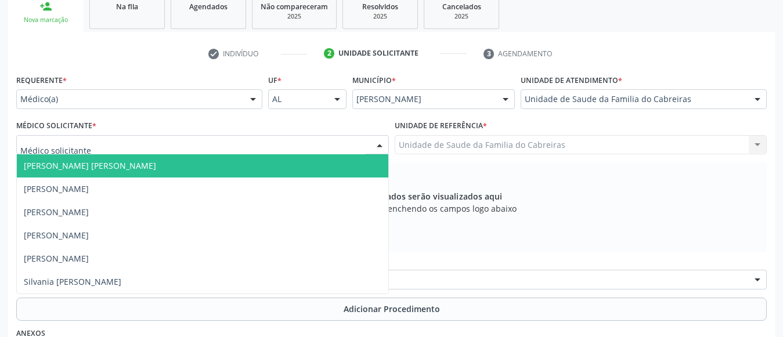
click at [181, 149] on div at bounding box center [202, 145] width 373 height 20
type input "LE"
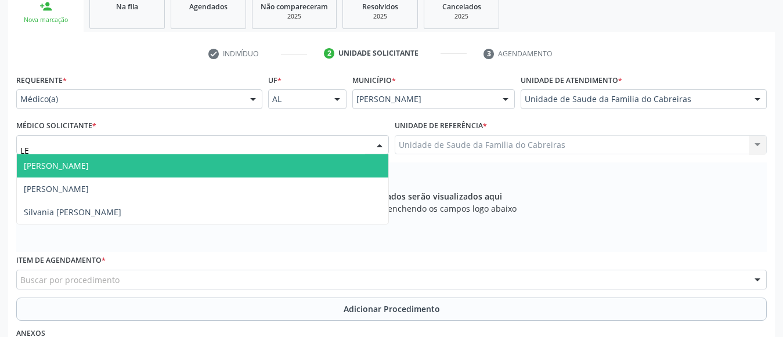
click at [181, 162] on span "[PERSON_NAME]" at bounding box center [202, 165] width 371 height 23
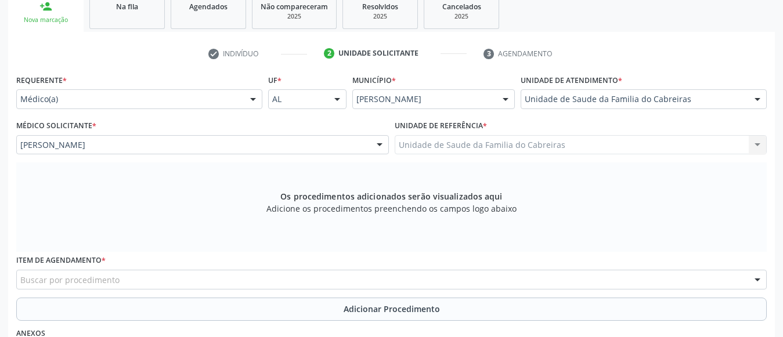
click at [483, 142] on div "Unidade de Saude da Familia do Cabreiras Unidade de Saude da Familia do Cabreir…" at bounding box center [581, 145] width 373 height 20
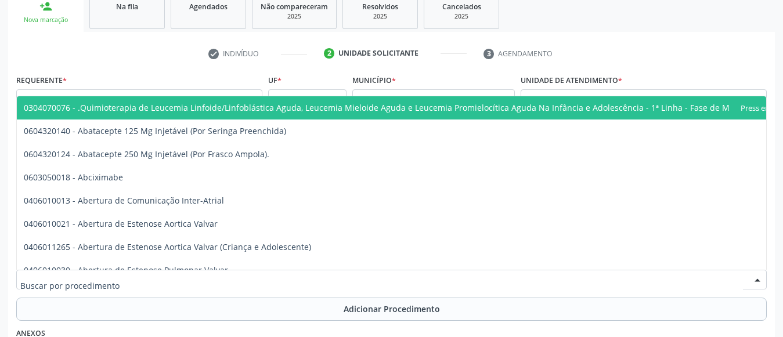
click at [395, 276] on div at bounding box center [391, 280] width 750 height 20
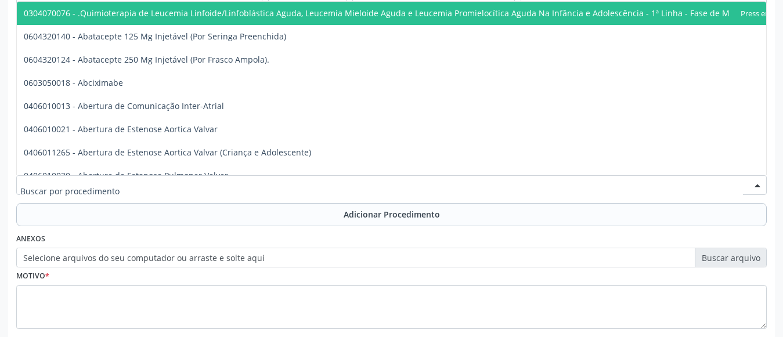
scroll to position [292, 0]
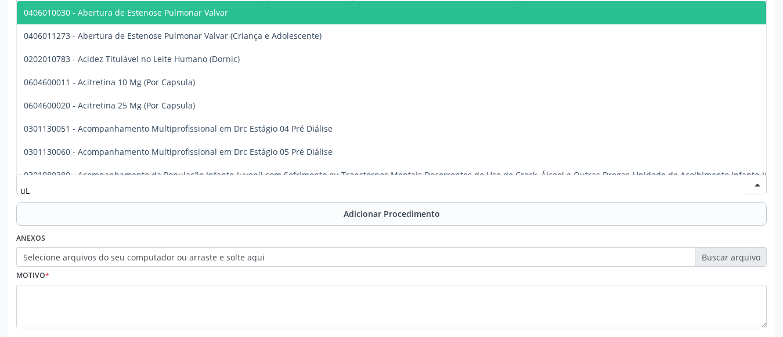
type input "u"
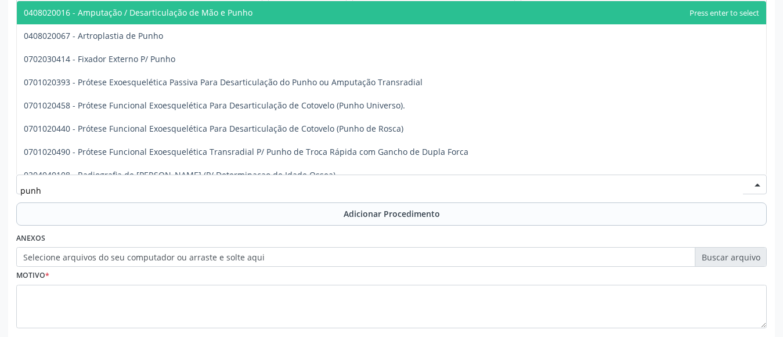
type input "punho"
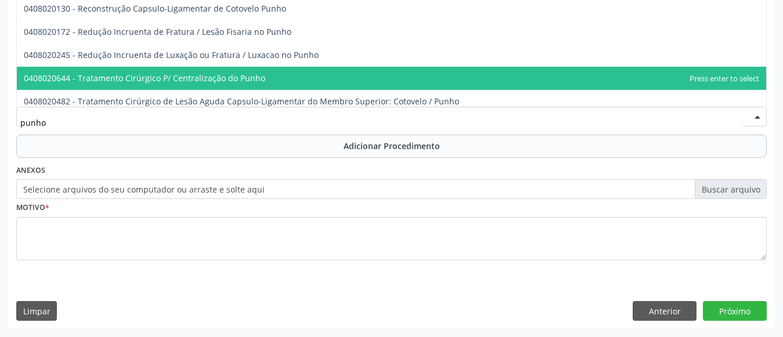
scroll to position [198, 0]
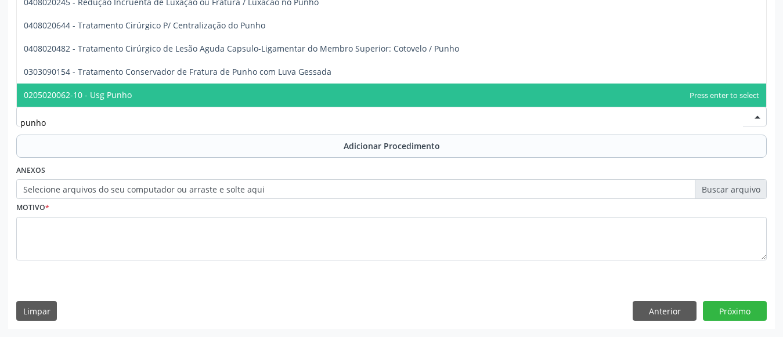
click at [499, 85] on span "0205020062-10 - Usg Punho" at bounding box center [391, 95] width 749 height 23
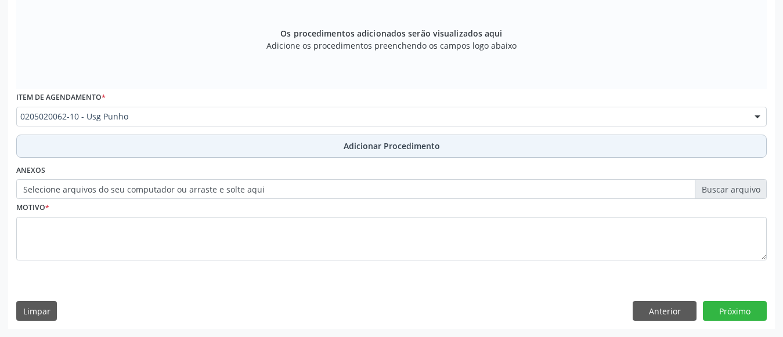
click at [422, 148] on span "Adicionar Procedimento" at bounding box center [392, 146] width 96 height 12
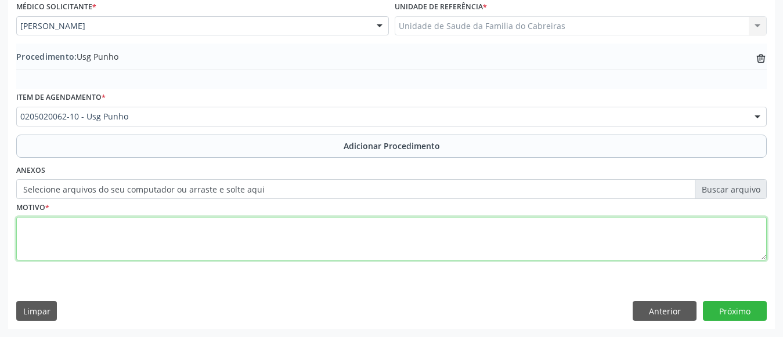
click at [330, 227] on textarea at bounding box center [391, 239] width 750 height 44
type textarea "Usg de punho direito. Síndrome do túnel do carpo."
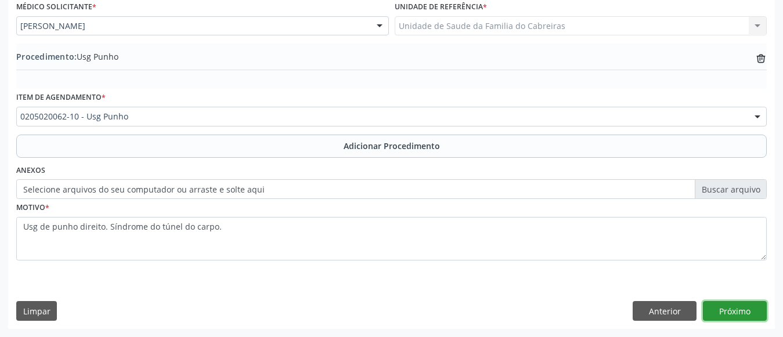
click at [731, 306] on button "Próximo" at bounding box center [735, 311] width 64 height 20
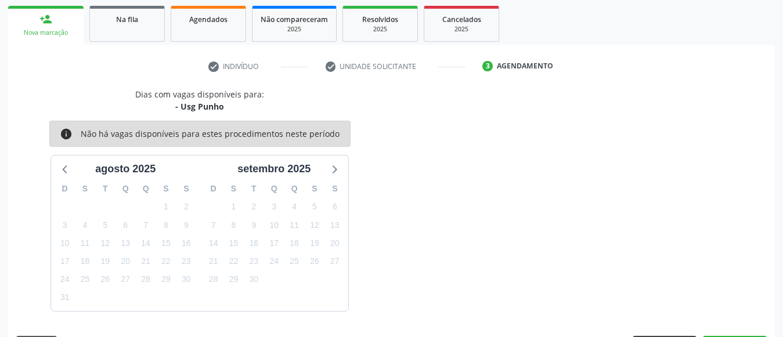
scroll to position [218, 0]
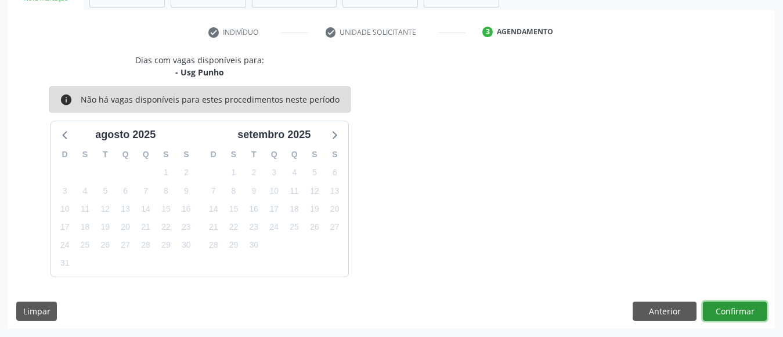
click at [728, 312] on button "Confirmar" at bounding box center [735, 312] width 64 height 20
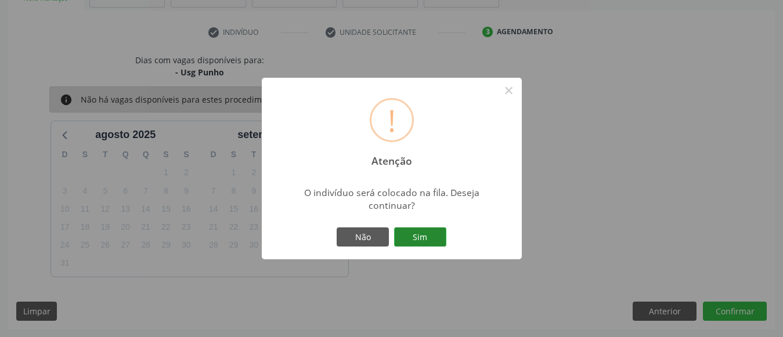
click at [423, 237] on button "Sim" at bounding box center [420, 237] width 52 height 20
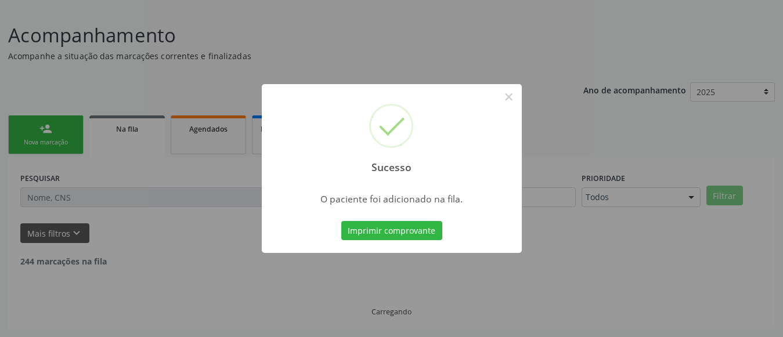
scroll to position [62, 0]
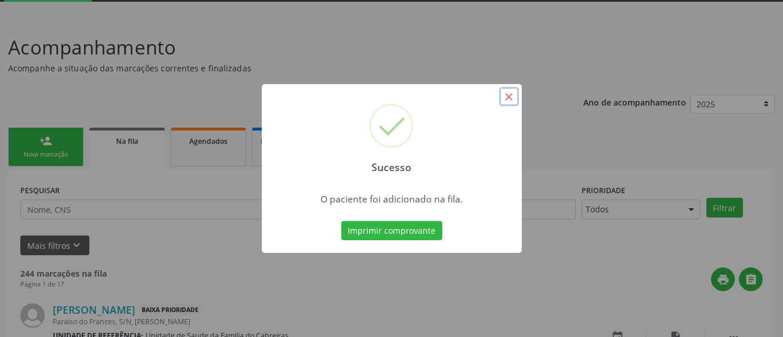
click at [508, 101] on button "×" at bounding box center [509, 97] width 20 height 20
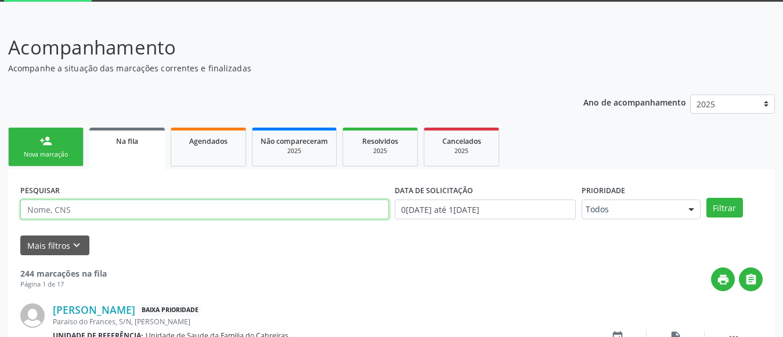
click at [120, 205] on input "text" at bounding box center [204, 210] width 368 height 20
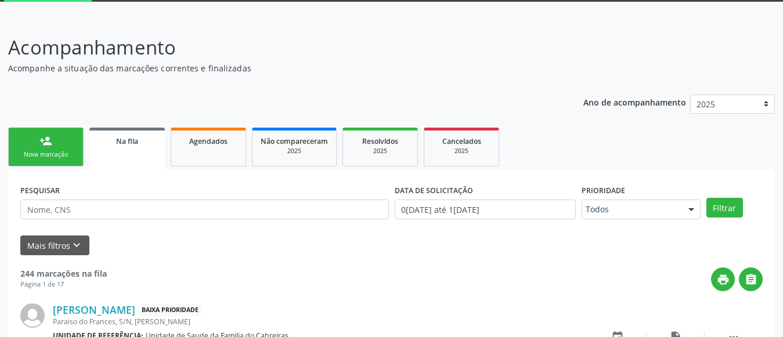
click at [39, 150] on link "person_add Nova marcação" at bounding box center [45, 147] width 75 height 39
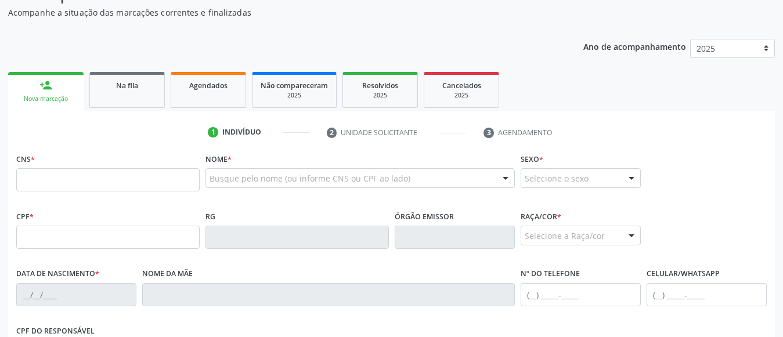
scroll to position [134, 0]
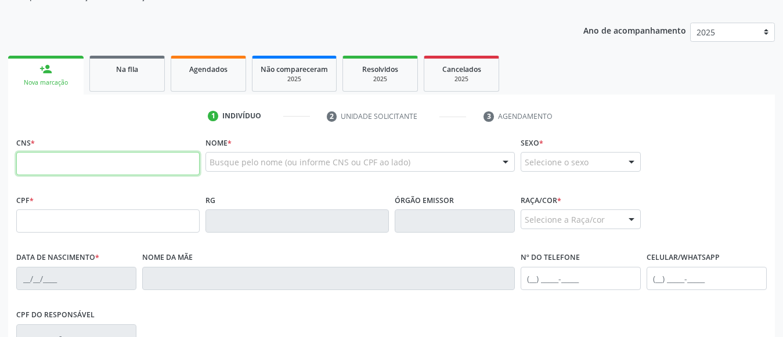
click at [107, 159] on input "text" at bounding box center [107, 163] width 183 height 23
type input "701 4086 2230 6835"
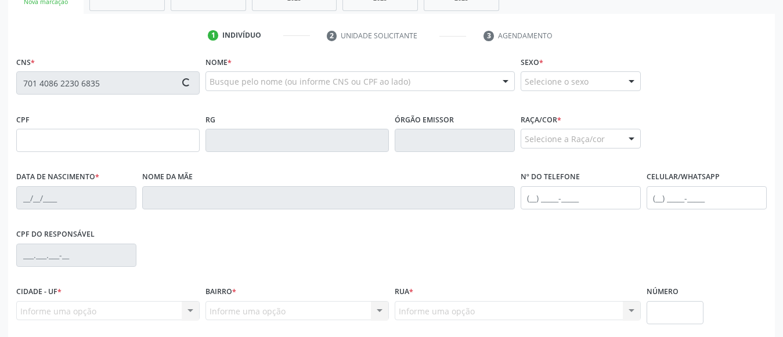
scroll to position [218, 0]
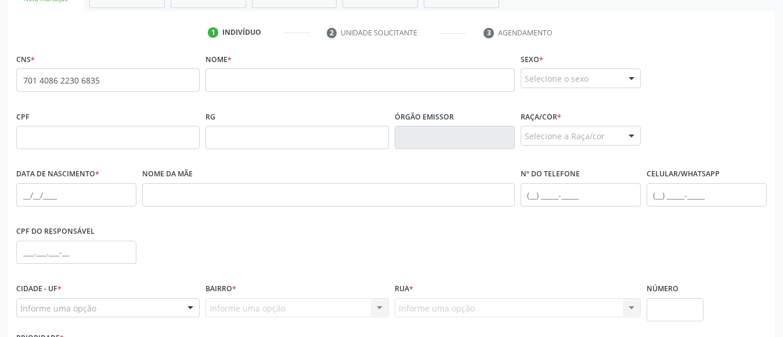
click at [360, 65] on div "Nome *" at bounding box center [359, 70] width 309 height 41
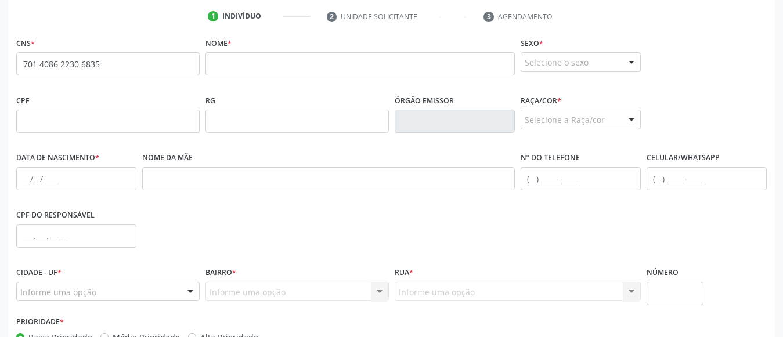
scroll to position [234, 0]
drag, startPoint x: 175, startPoint y: 61, endPoint x: 13, endPoint y: 68, distance: 162.6
click at [13, 68] on div "CNS * 701 4086 2230 6835 none Nome * Sexo * Selecione o sexo Masculino Feminino…" at bounding box center [391, 218] width 767 height 369
drag, startPoint x: 121, startPoint y: 67, endPoint x: 15, endPoint y: 65, distance: 106.2
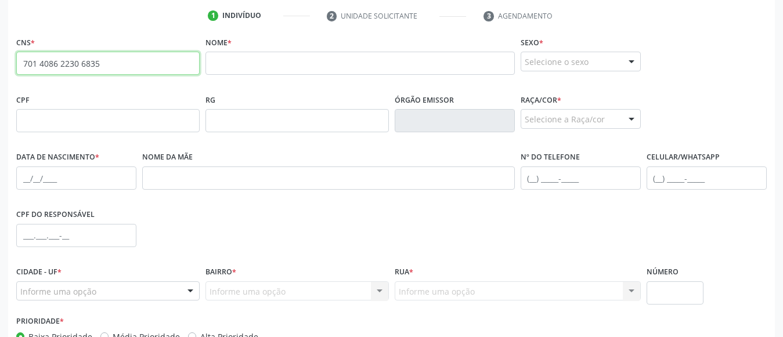
click at [15, 65] on div "CNS * 701 4086 2230 6835 none" at bounding box center [107, 62] width 189 height 57
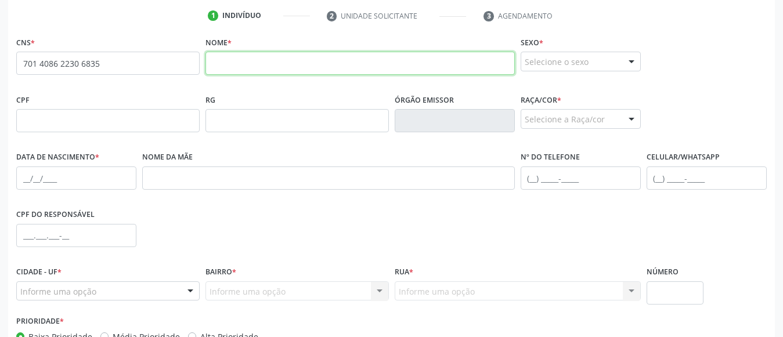
click at [252, 66] on input "text" at bounding box center [359, 63] width 309 height 23
paste input "[PERSON_NAME]"
type input "[PERSON_NAME]"
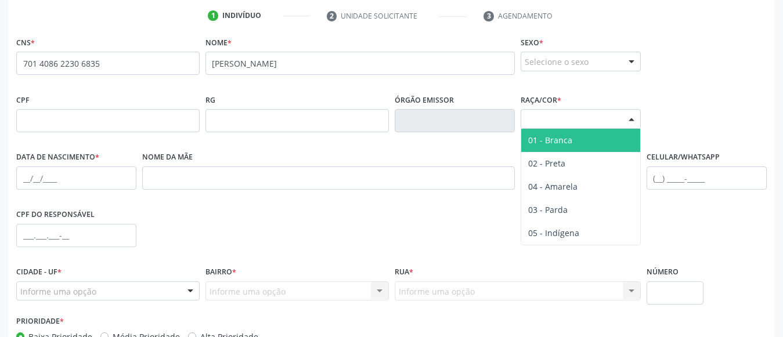
click at [568, 113] on div "Selecione a Raça/cor" at bounding box center [580, 119] width 120 height 20
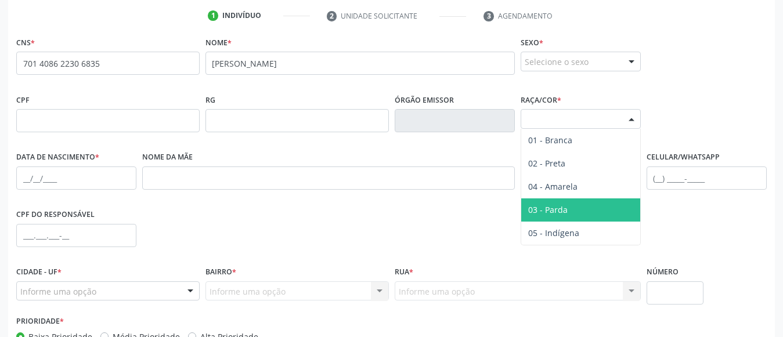
click at [545, 211] on span "03 - Parda" at bounding box center [547, 209] width 39 height 11
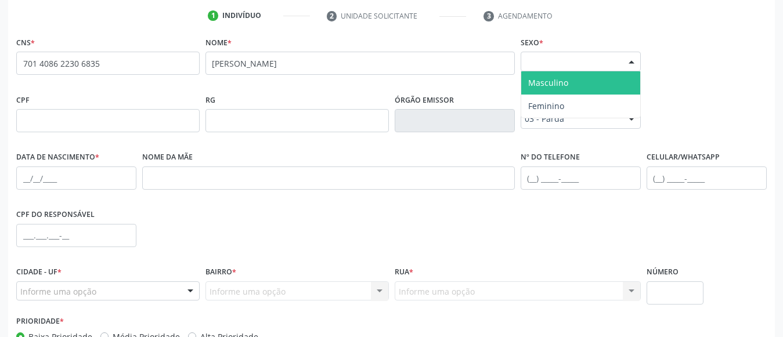
click at [618, 52] on div "Selecione o sexo" at bounding box center [580, 62] width 120 height 20
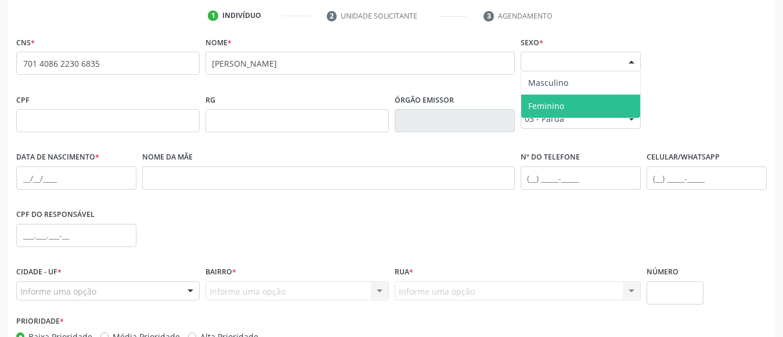
click at [582, 107] on span "Feminino" at bounding box center [580, 106] width 119 height 23
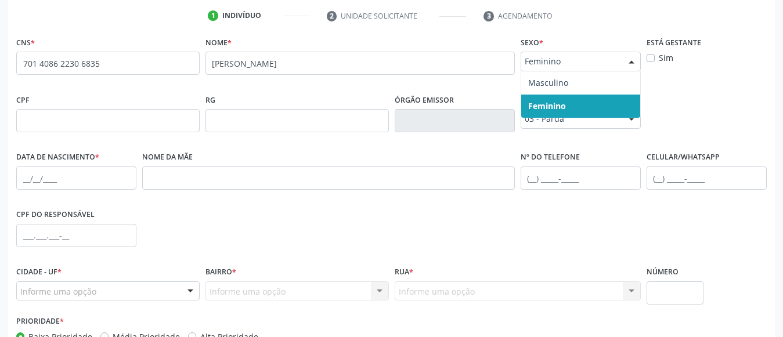
click at [604, 55] on div "Feminino" at bounding box center [580, 62] width 120 height 20
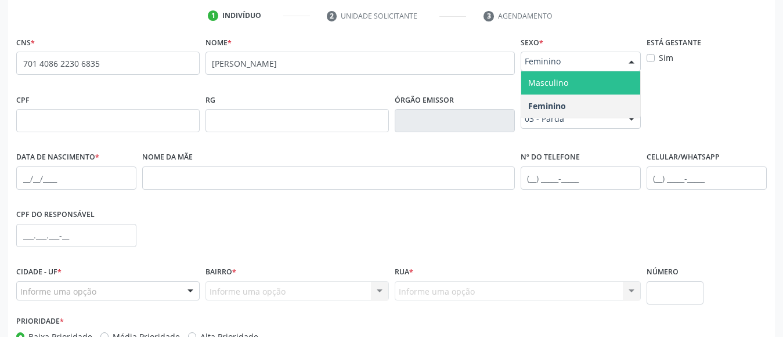
click at [588, 86] on span "Masculino" at bounding box center [580, 82] width 119 height 23
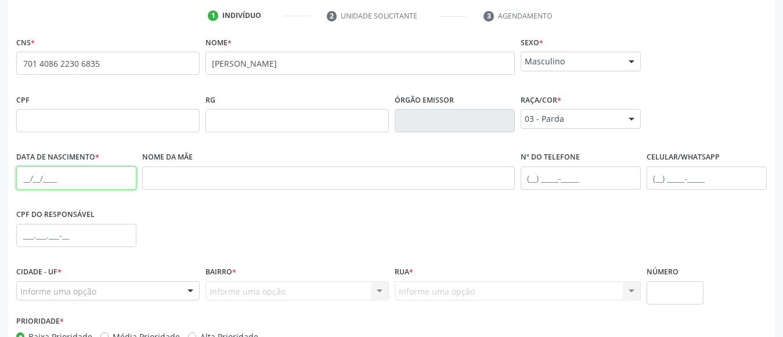
click at [73, 178] on input "text" at bounding box center [76, 178] width 120 height 23
paste input "0[DATE]"
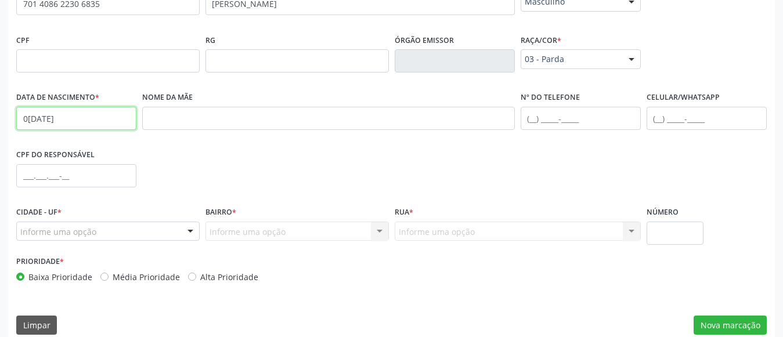
scroll to position [308, 0]
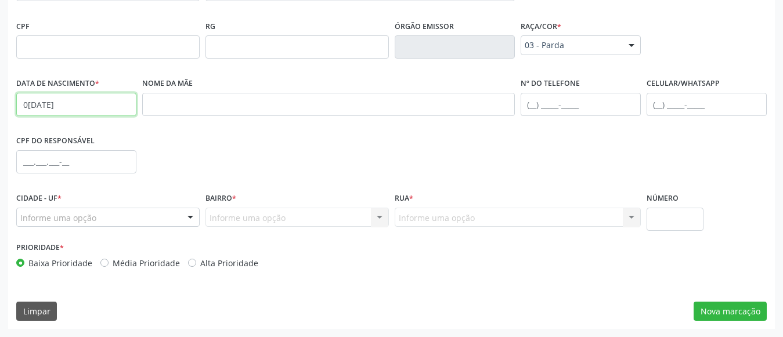
type input "0[DATE]"
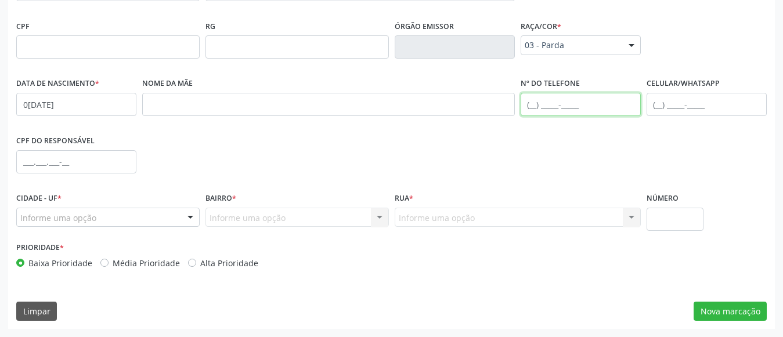
click at [544, 106] on input "text" at bounding box center [580, 104] width 120 height 23
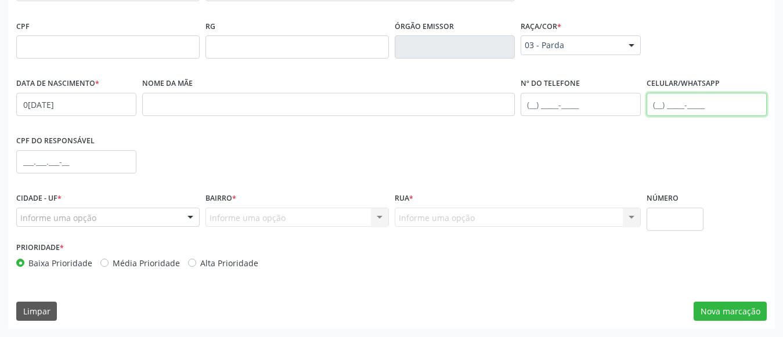
click at [676, 104] on input "text" at bounding box center [706, 104] width 120 height 23
type input "[PHONE_NUMBER]"
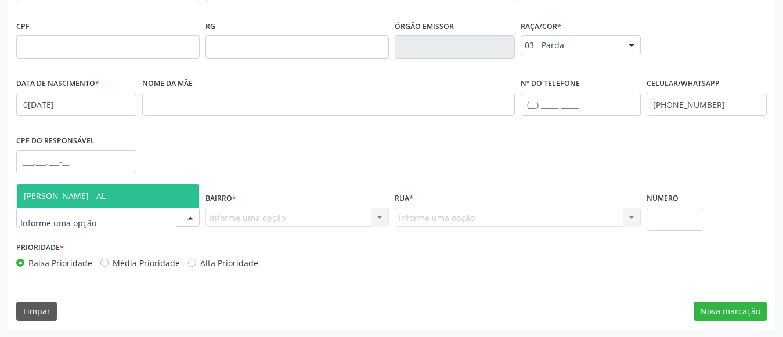
click at [169, 219] on div at bounding box center [107, 218] width 183 height 20
click at [182, 202] on span "[PERSON_NAME] - AL" at bounding box center [108, 196] width 182 height 23
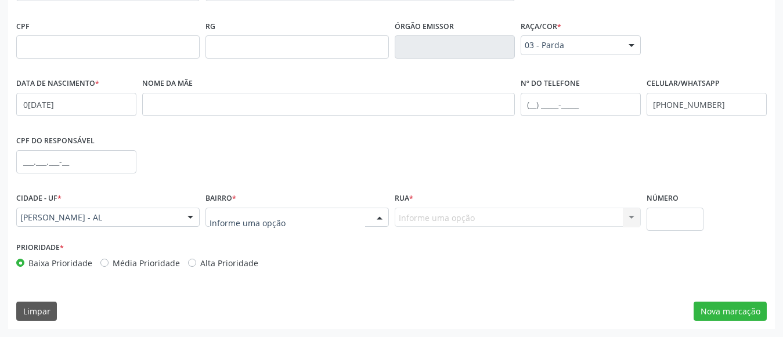
click at [284, 216] on div at bounding box center [296, 218] width 183 height 20
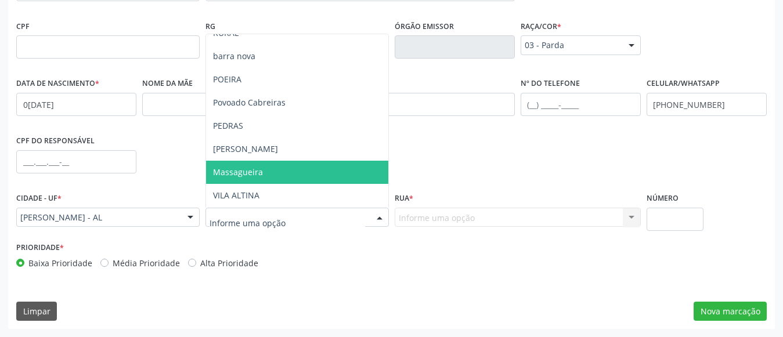
scroll to position [129, 0]
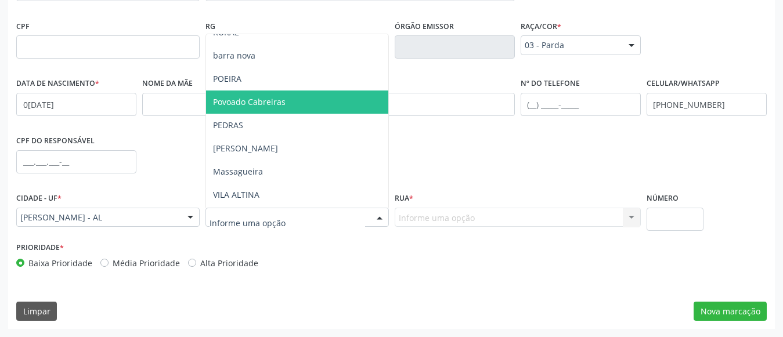
click at [307, 102] on span "Povoado Cabreiras" at bounding box center [297, 102] width 182 height 23
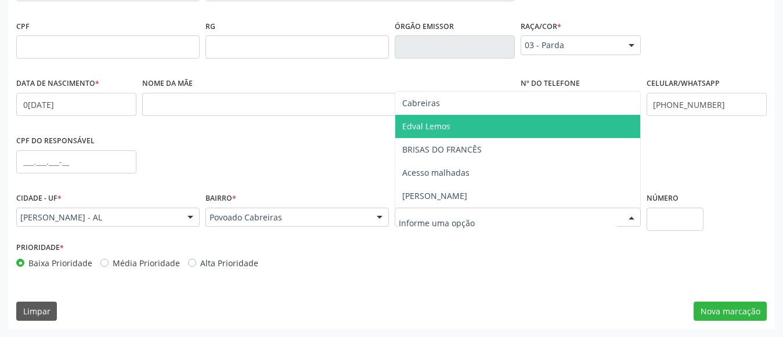
click at [478, 115] on span "Edval Lemos" at bounding box center [517, 126] width 245 height 23
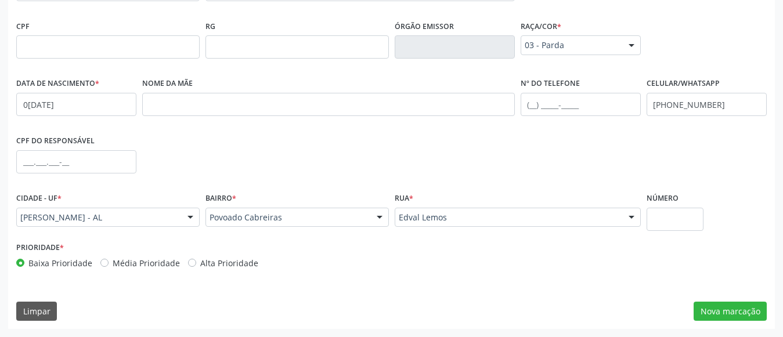
click at [447, 227] on div "Rua * Edval Lemos Cabreiras Edval Lemos BRISAS DO FRANCÊS Acesso malhadas [PERS…" at bounding box center [518, 214] width 252 height 49
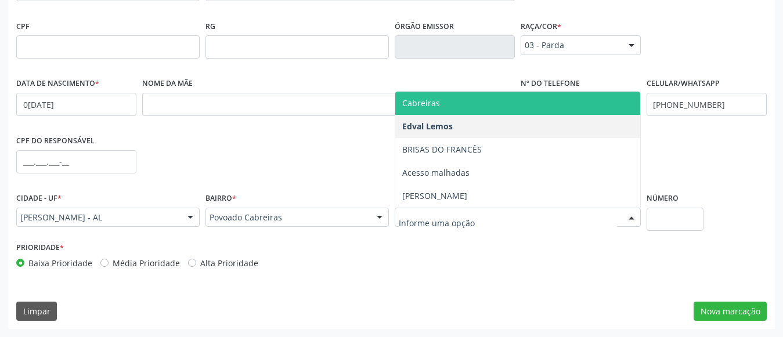
click at [499, 112] on span "Cabreiras" at bounding box center [517, 103] width 245 height 23
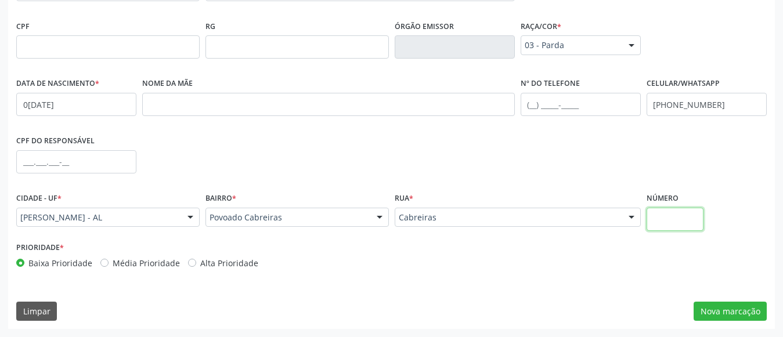
click at [681, 209] on input "text" at bounding box center [674, 219] width 57 height 23
type input "S/N"
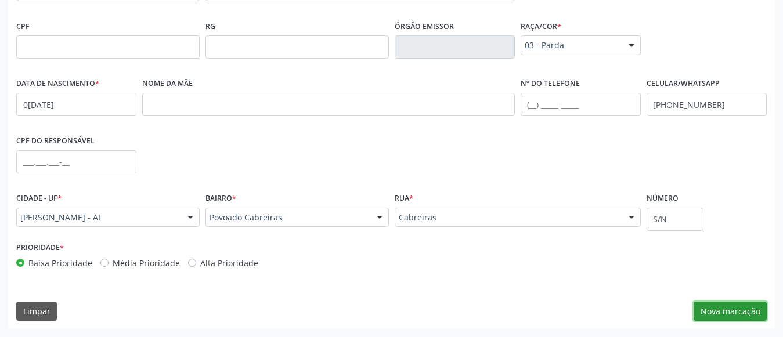
click at [720, 311] on button "Nova marcação" at bounding box center [729, 312] width 73 height 20
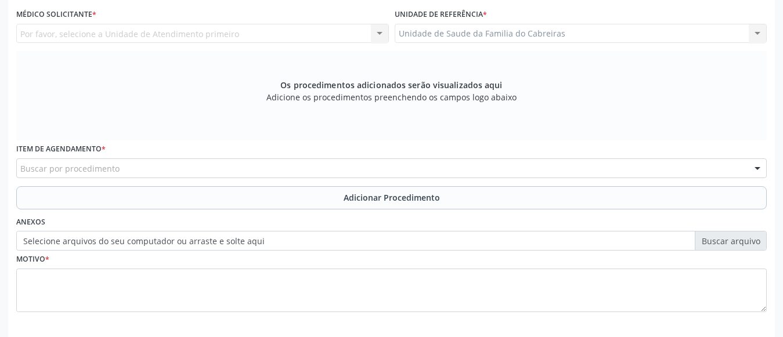
click at [571, 36] on div "Unidade de Saude da Familia do Cabreiras Unidade de Saude da Familia do Cabreir…" at bounding box center [581, 34] width 373 height 20
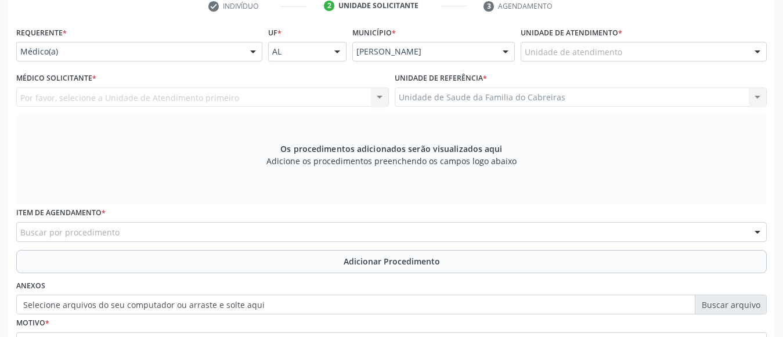
scroll to position [244, 0]
click at [154, 100] on div at bounding box center [202, 98] width 373 height 20
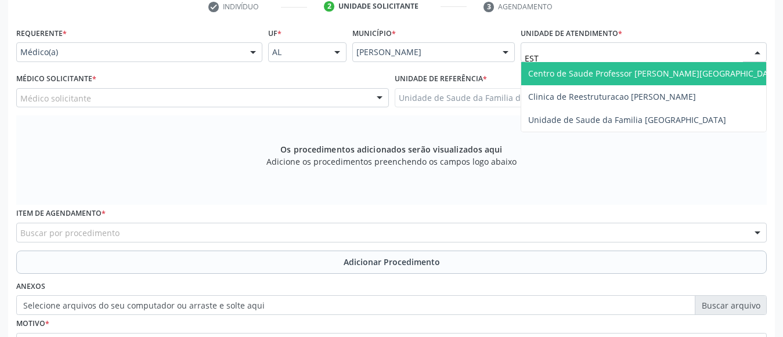
type input "ESTA"
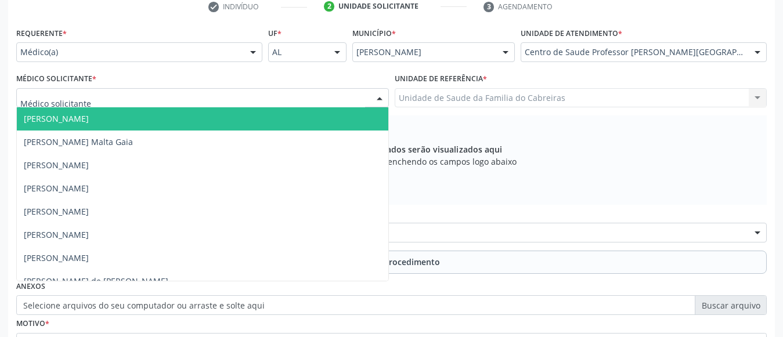
click at [259, 97] on div at bounding box center [202, 98] width 373 height 20
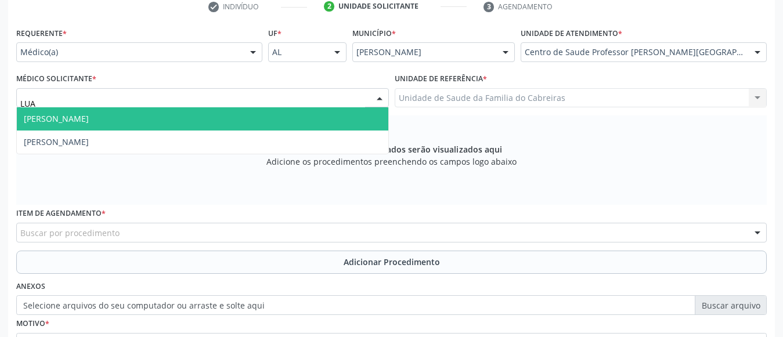
type input "LUAN"
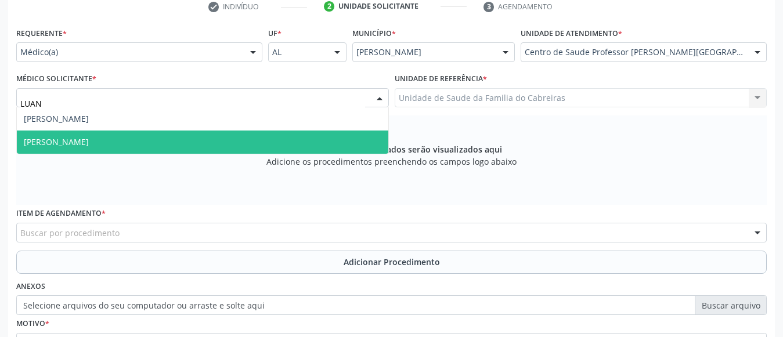
click at [251, 147] on span "[PERSON_NAME]" at bounding box center [202, 142] width 371 height 23
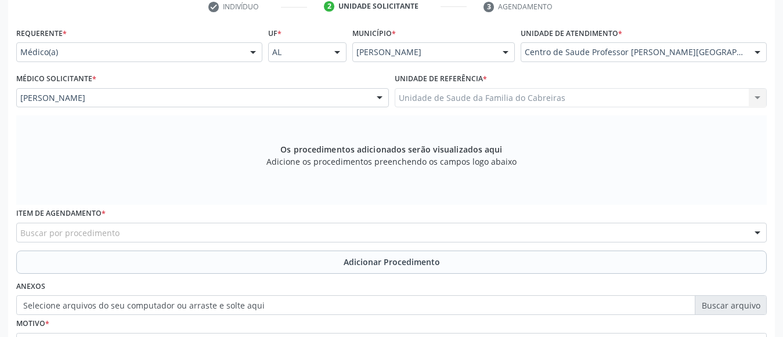
click at [260, 233] on div "Buscar por procedimento" at bounding box center [391, 233] width 750 height 20
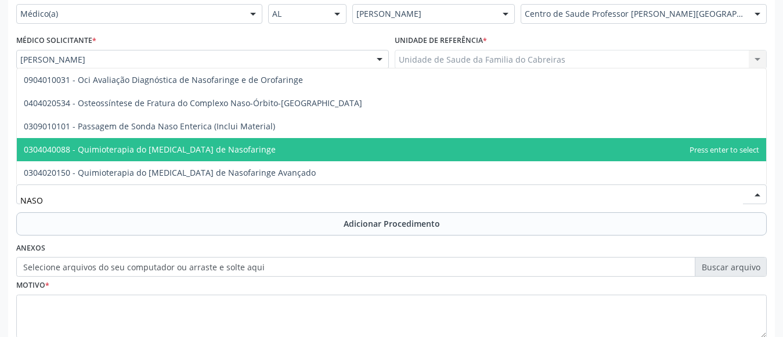
scroll to position [283, 0]
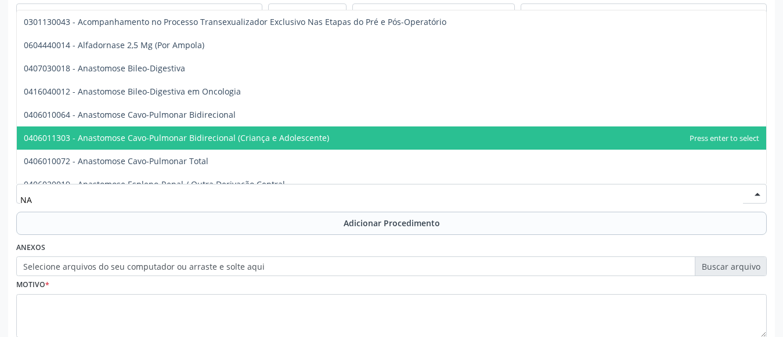
type input "N"
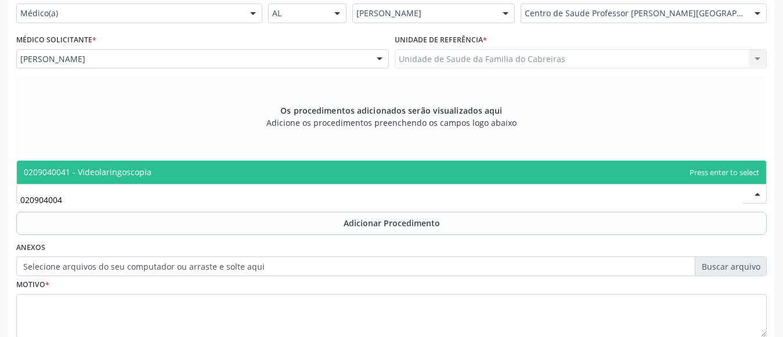
type input "0209040041"
click at [281, 171] on span "0209040041 - Videolaringoscopia" at bounding box center [391, 172] width 749 height 23
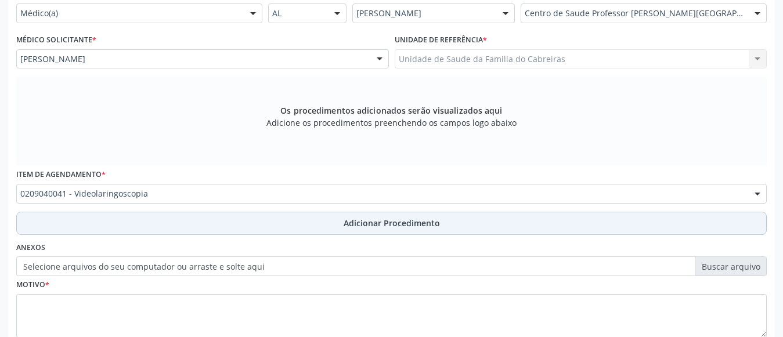
click at [298, 223] on button "Adicionar Procedimento" at bounding box center [391, 223] width 750 height 23
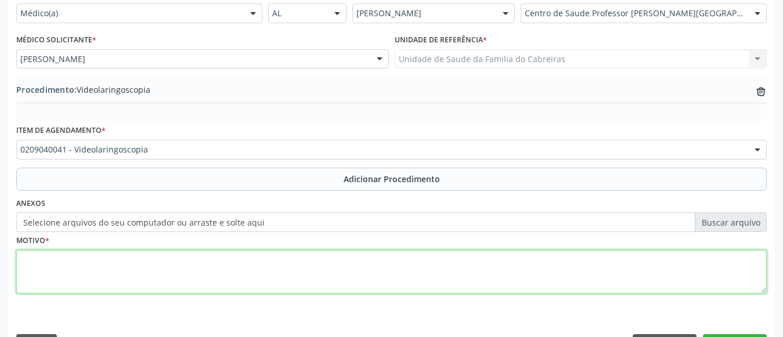
click at [274, 272] on textarea at bounding box center [391, 272] width 750 height 44
type textarea "r"
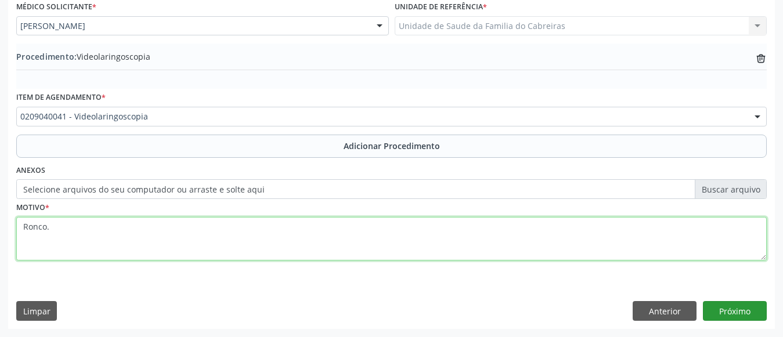
type textarea "Ronco."
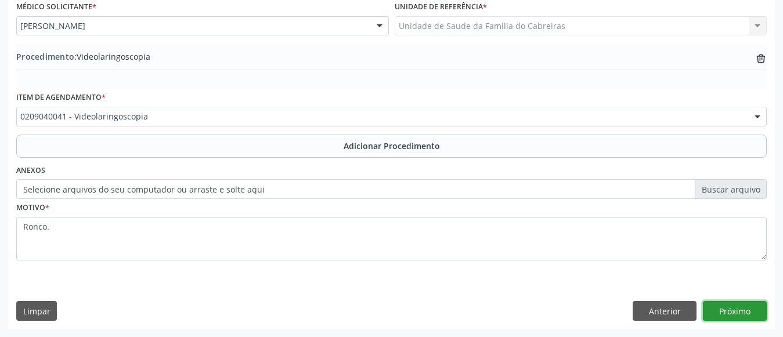
click at [726, 306] on button "Próximo" at bounding box center [735, 311] width 64 height 20
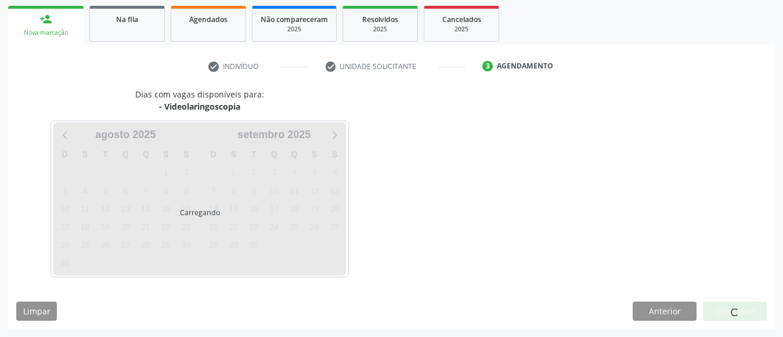
click at [726, 306] on div at bounding box center [735, 312] width 64 height 20
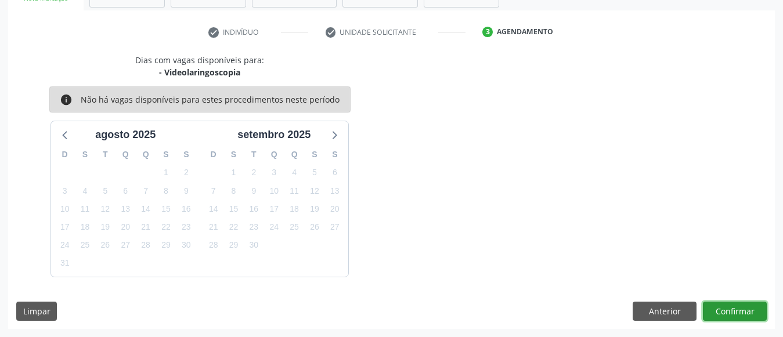
click at [726, 306] on button "Confirmar" at bounding box center [735, 312] width 64 height 20
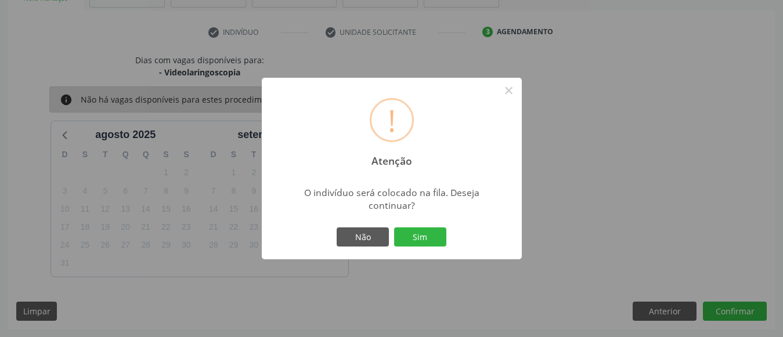
click at [394, 227] on button "Sim" at bounding box center [420, 237] width 52 height 20
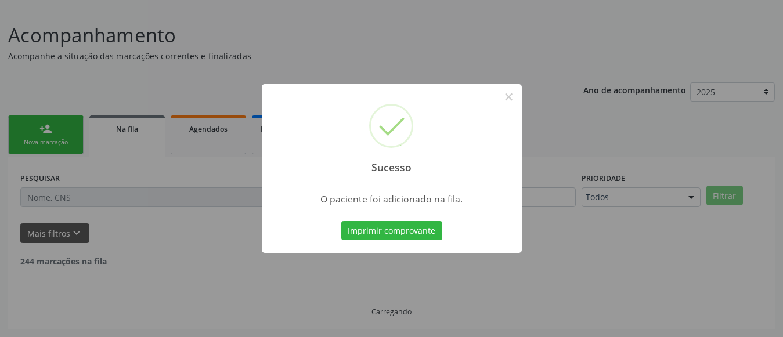
scroll to position [62, 0]
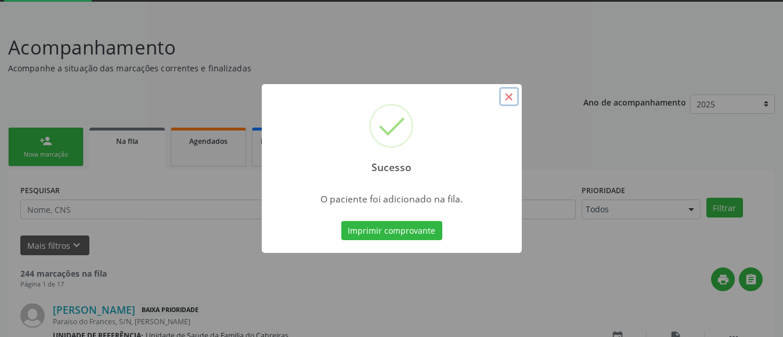
click at [507, 99] on button "×" at bounding box center [509, 97] width 20 height 20
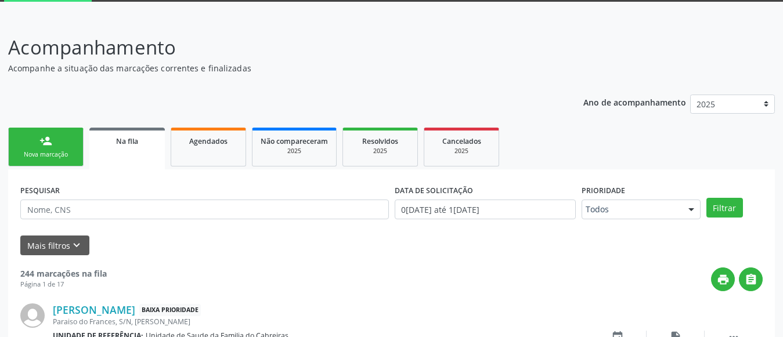
click at [64, 144] on link "person_add Nova marcação" at bounding box center [45, 147] width 75 height 39
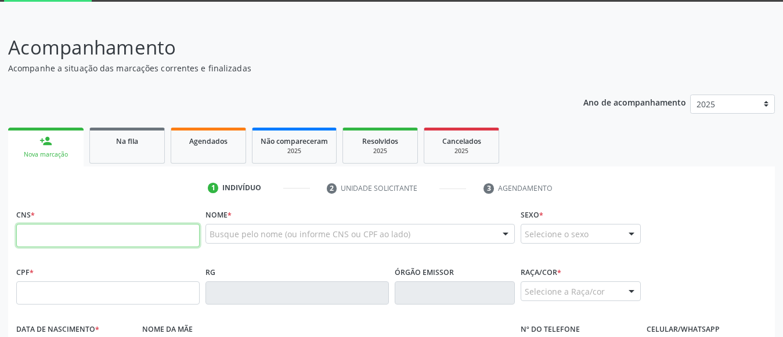
click at [91, 244] on input "text" at bounding box center [107, 235] width 183 height 23
type input "702 0043 2724 3583"
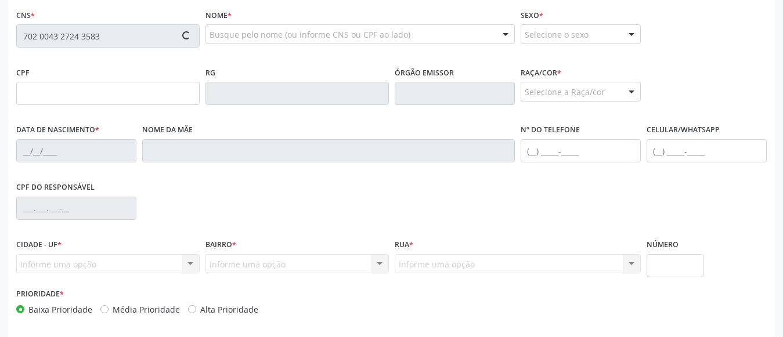
scroll to position [262, 0]
type input "[DATE]"
type input "[PHONE_NUMBER]"
type input "S/N"
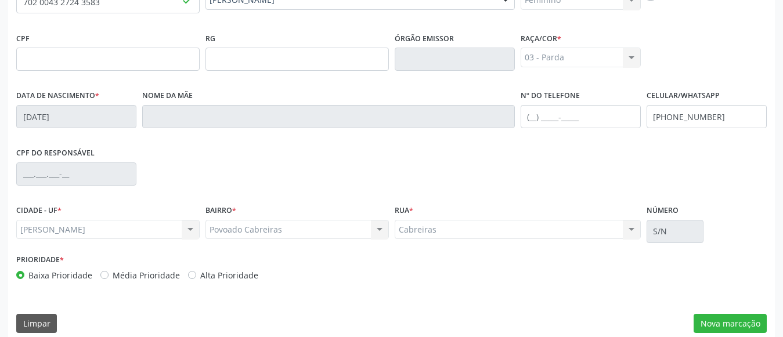
scroll to position [308, 0]
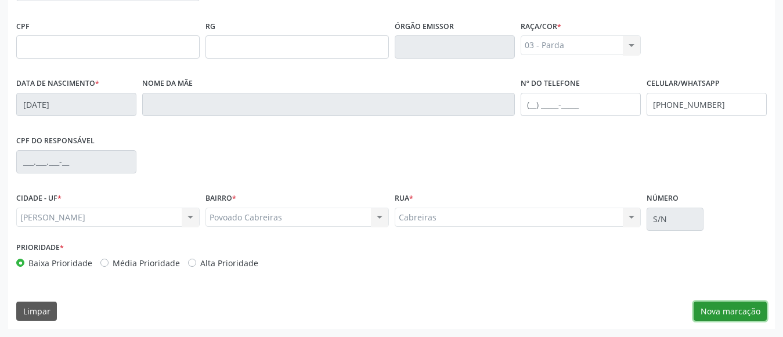
click at [742, 313] on button "Nova marcação" at bounding box center [729, 312] width 73 height 20
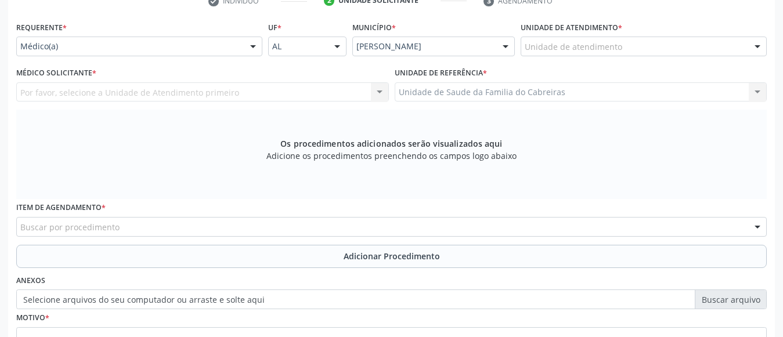
scroll to position [249, 0]
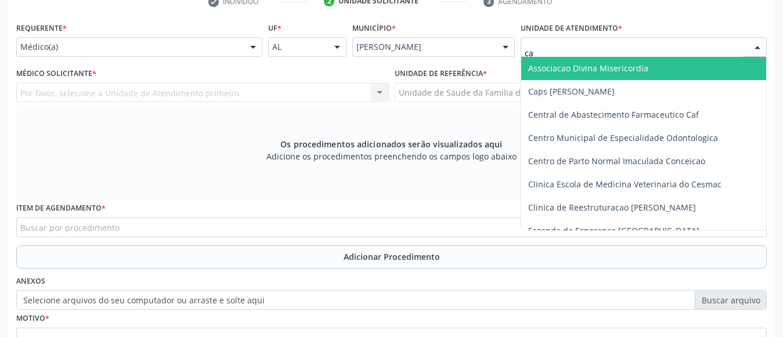
type input "cab"
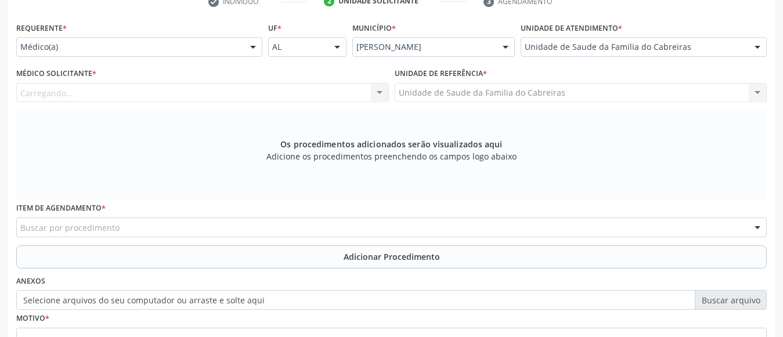
click at [196, 88] on div "Carregando... Nenhum resultado encontrado para: " " Não há nenhuma opção para s…" at bounding box center [202, 93] width 373 height 20
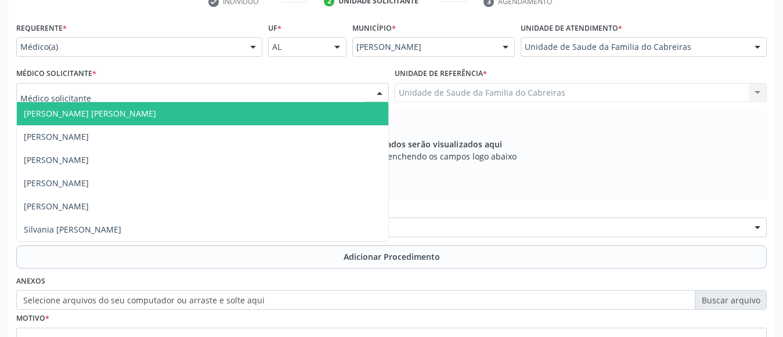
click at [196, 88] on div at bounding box center [202, 93] width 373 height 20
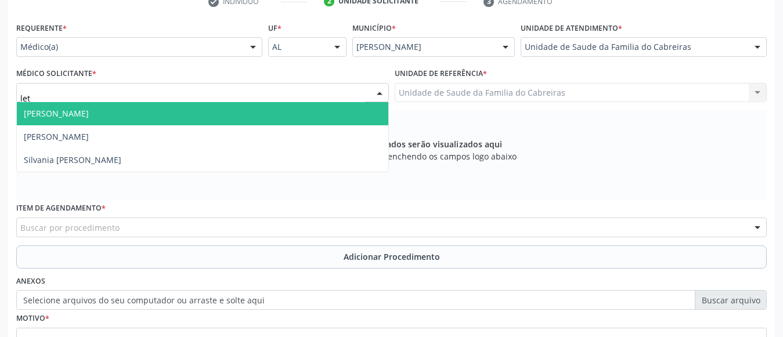
type input "leti"
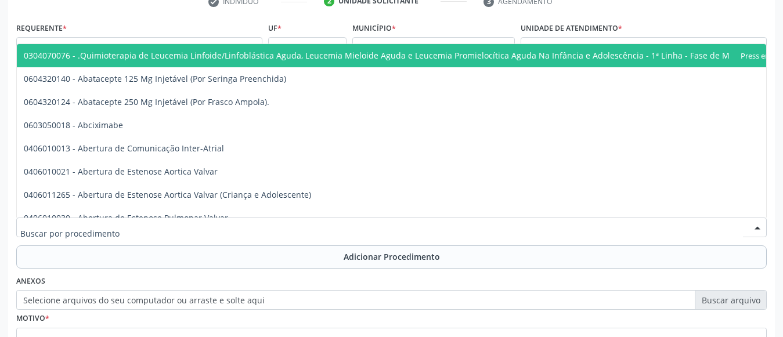
click at [157, 225] on div at bounding box center [391, 228] width 750 height 20
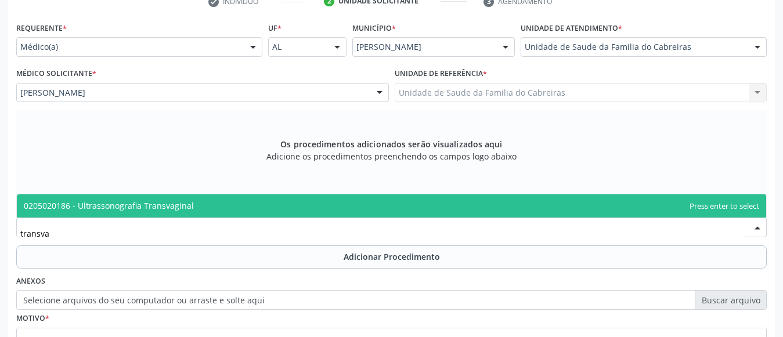
type input "transvag"
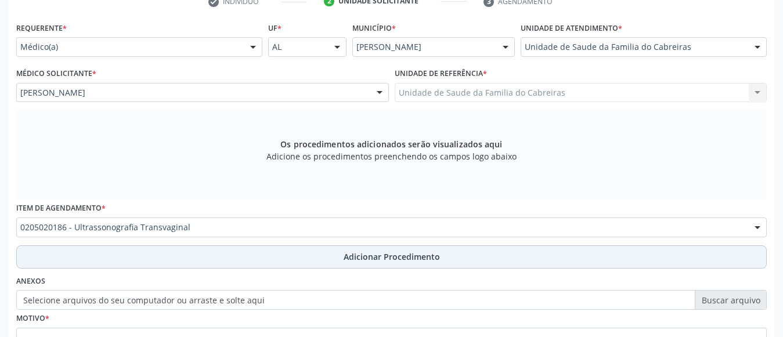
click at [236, 261] on button "Adicionar Procedimento" at bounding box center [391, 256] width 750 height 23
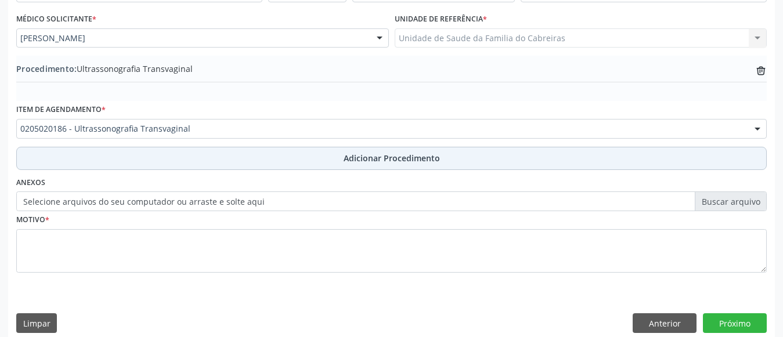
scroll to position [305, 0]
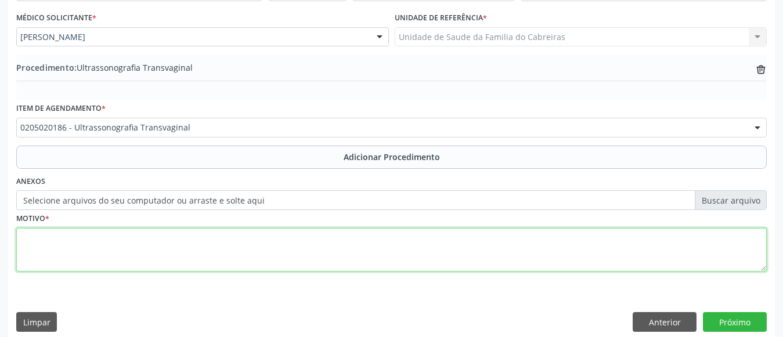
click at [251, 243] on textarea at bounding box center [391, 250] width 750 height 44
type textarea "Dor pélvica"
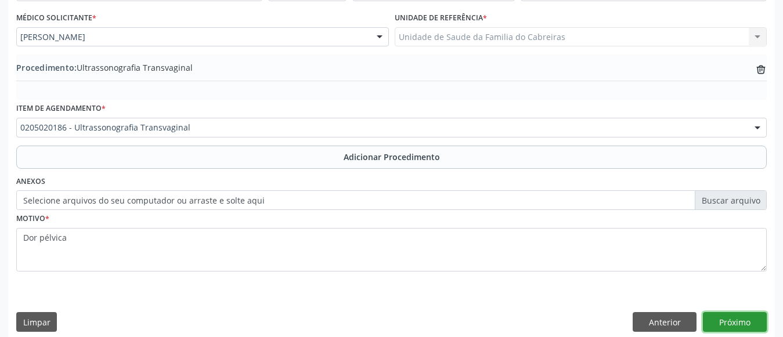
click at [757, 317] on button "Próximo" at bounding box center [735, 322] width 64 height 20
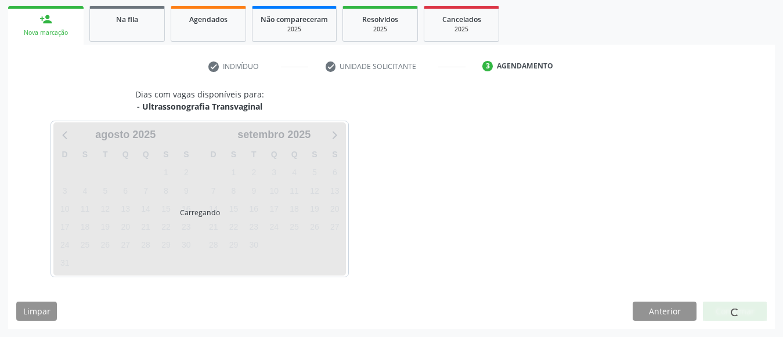
scroll to position [218, 0]
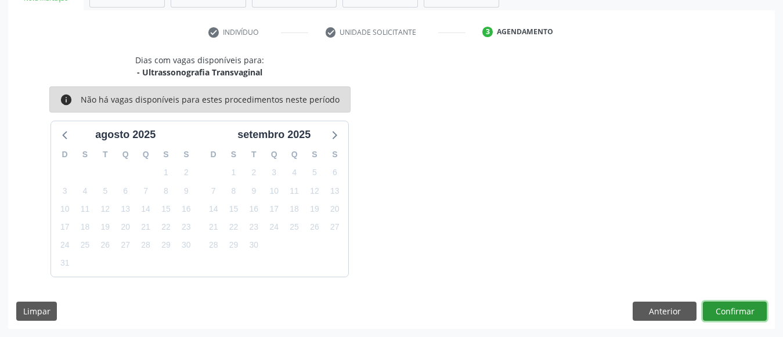
click at [757, 317] on button "Confirmar" at bounding box center [735, 312] width 64 height 20
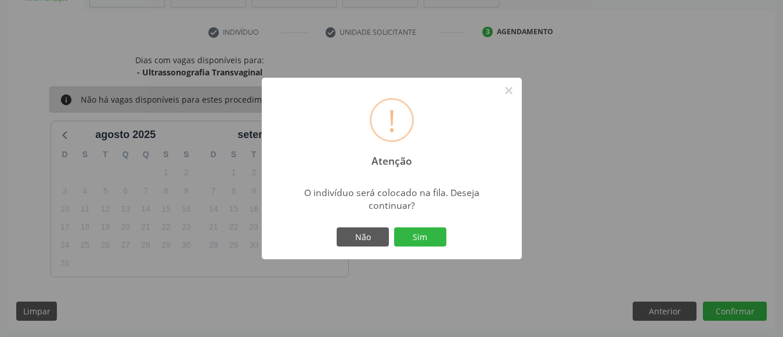
click at [394, 227] on button "Sim" at bounding box center [420, 237] width 52 height 20
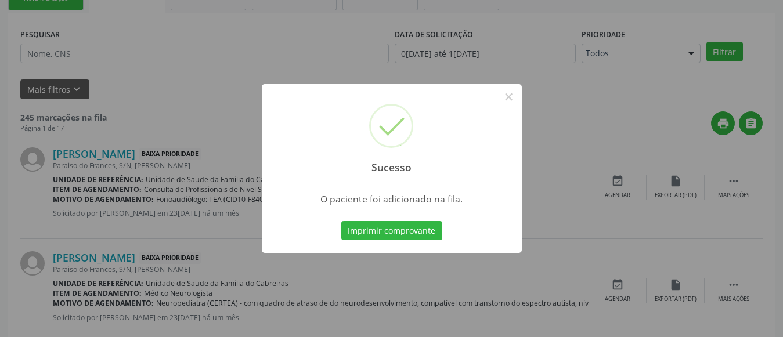
scroll to position [62, 0]
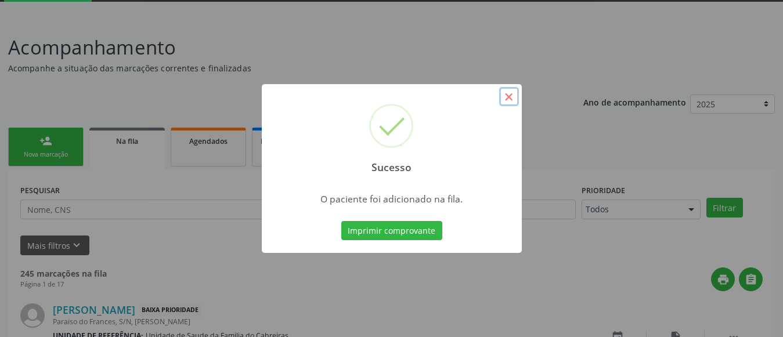
click at [515, 97] on button "×" at bounding box center [509, 97] width 20 height 20
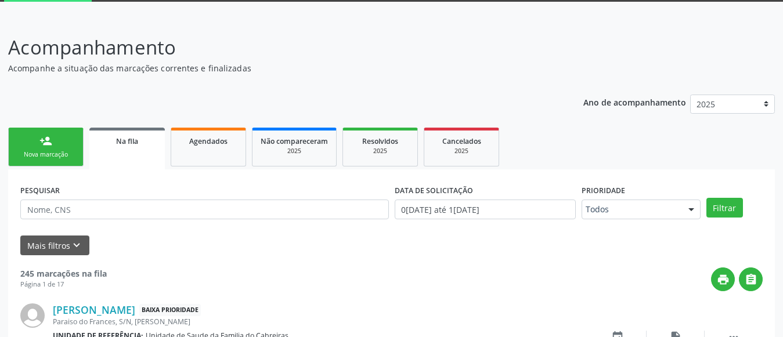
click at [67, 143] on link "person_add Nova marcação" at bounding box center [45, 147] width 75 height 39
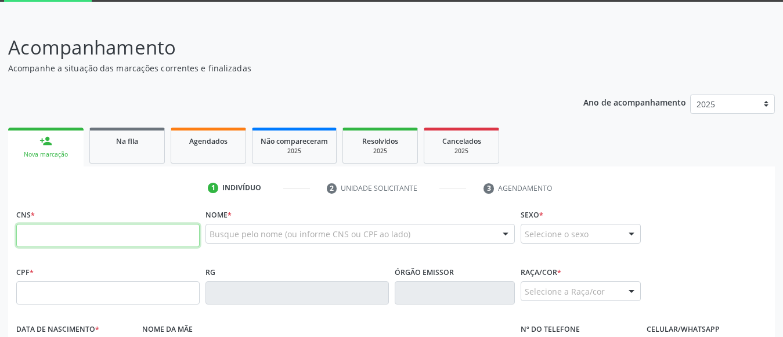
click at [90, 233] on input "text" at bounding box center [107, 235] width 183 height 23
type input "702 0043 2724 3583"
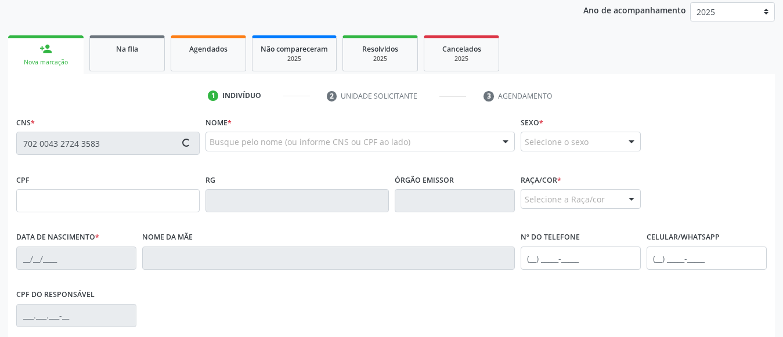
type input "[DATE]"
type input "[PHONE_NUMBER]"
type input "S/N"
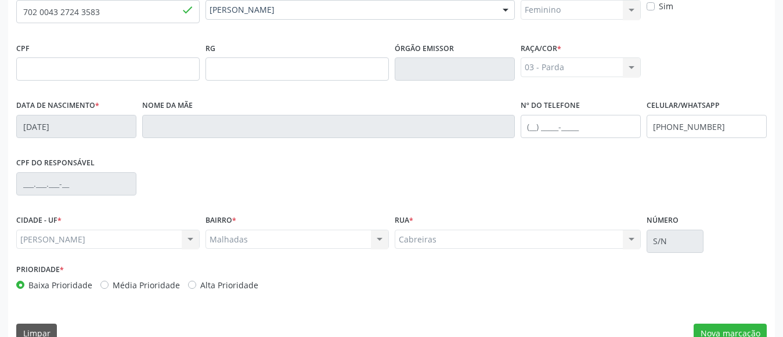
scroll to position [308, 0]
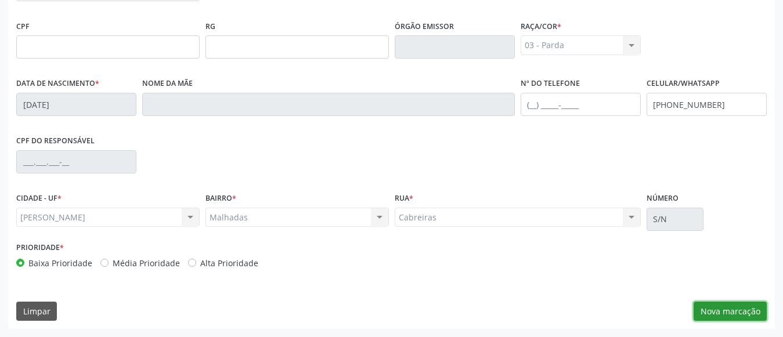
click at [732, 305] on button "Nova marcação" at bounding box center [729, 312] width 73 height 20
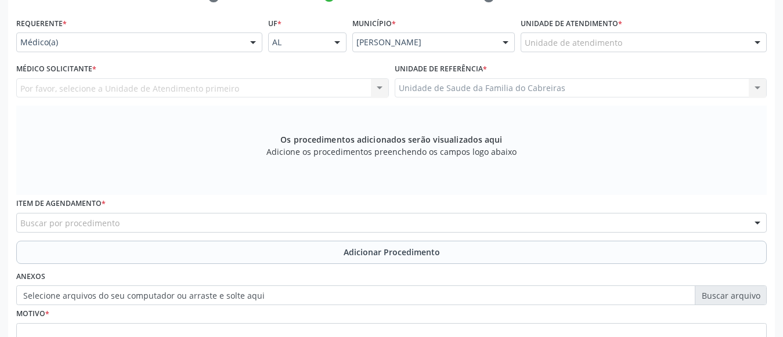
scroll to position [252, 0]
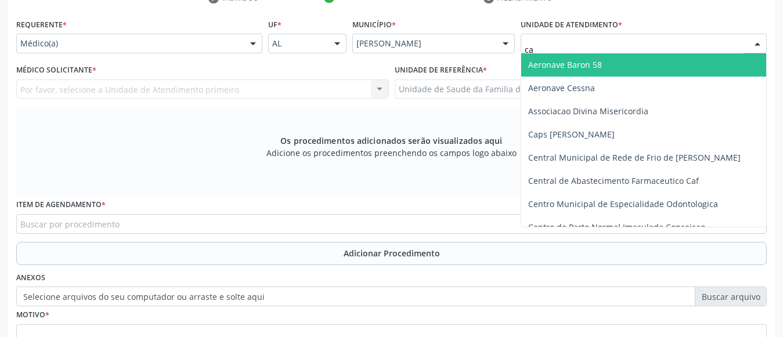
type input "cab"
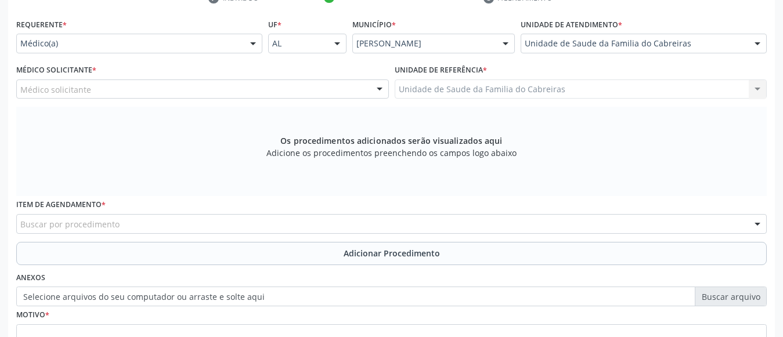
click at [216, 92] on div "Médico solicitante" at bounding box center [202, 89] width 373 height 20
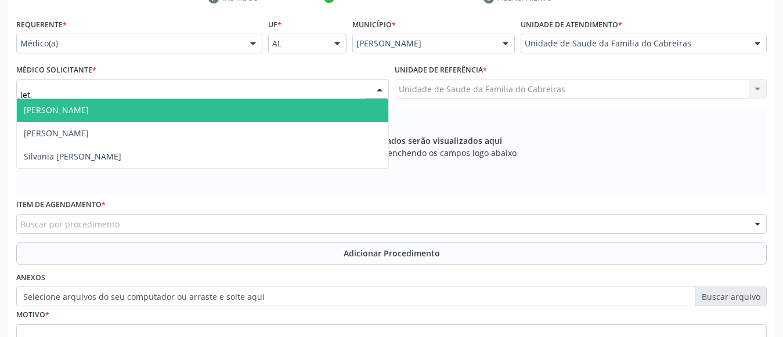
type input "leti"
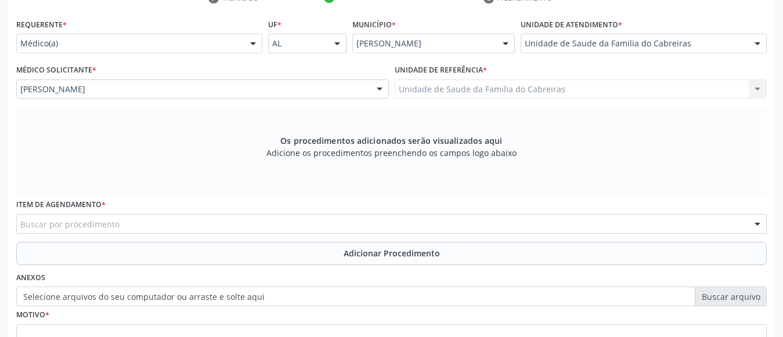
click at [204, 224] on div "Buscar por procedimento" at bounding box center [391, 224] width 750 height 20
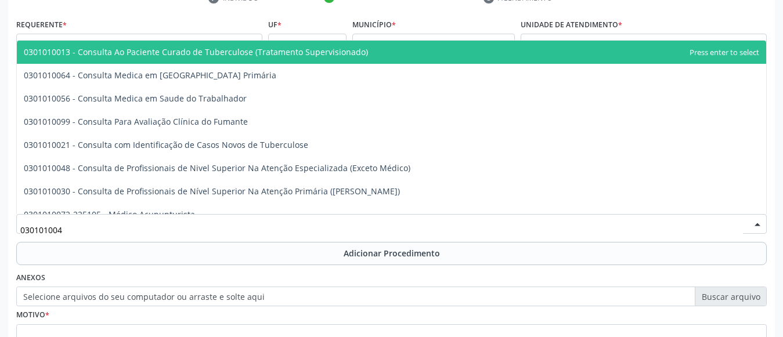
type input "0301010048"
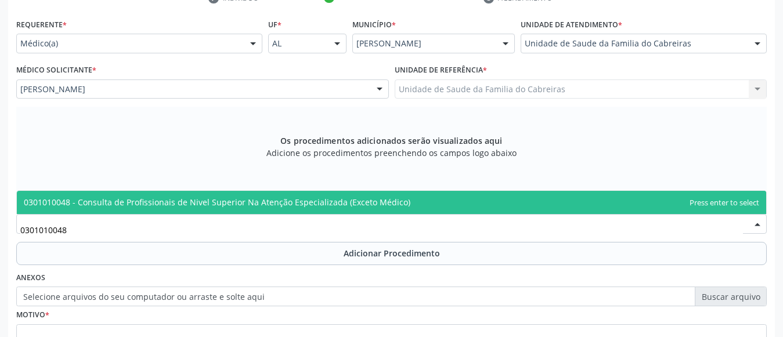
click at [247, 204] on span "0301010048 - Consulta de Profissionais de Nivel Superior Na Atenção Especializa…" at bounding box center [217, 202] width 386 height 11
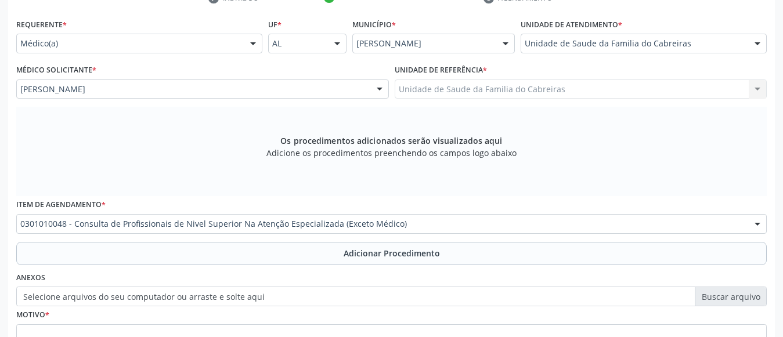
scroll to position [0, 0]
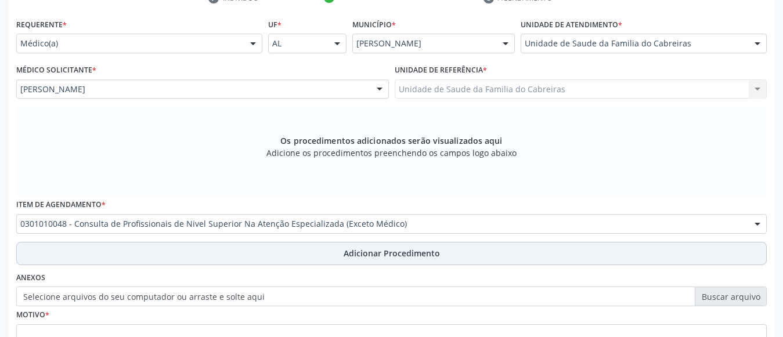
click at [253, 245] on button "Adicionar Procedimento" at bounding box center [391, 253] width 750 height 23
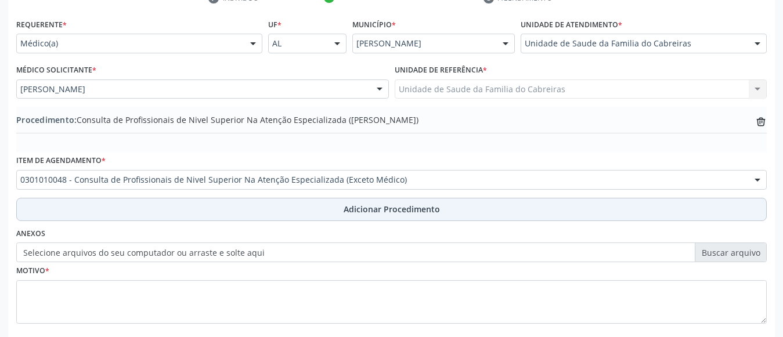
scroll to position [316, 0]
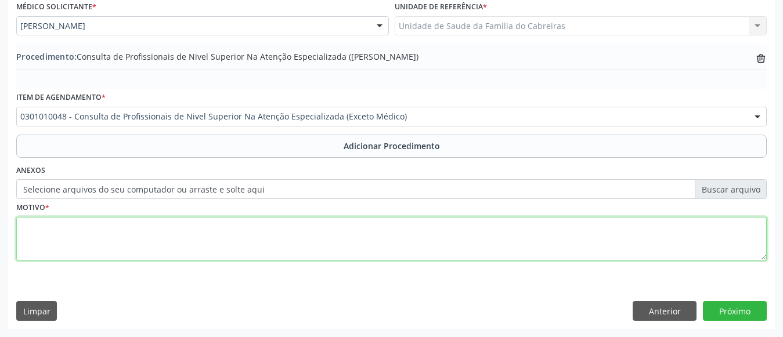
click at [260, 236] on textarea at bounding box center [391, 239] width 750 height 44
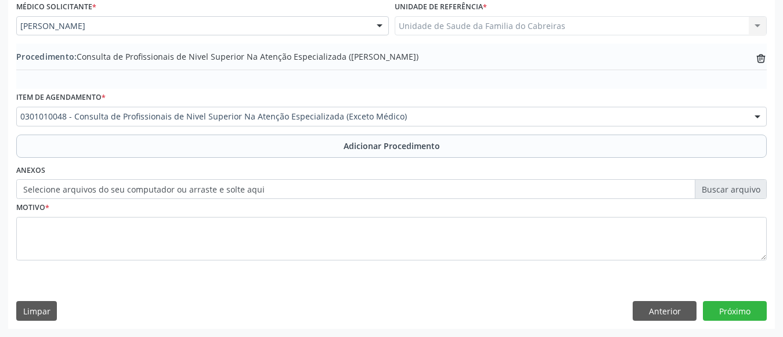
click at [718, 187] on label "Selecione arquivos do seu computador ou arraste e solte aqui" at bounding box center [391, 189] width 750 height 20
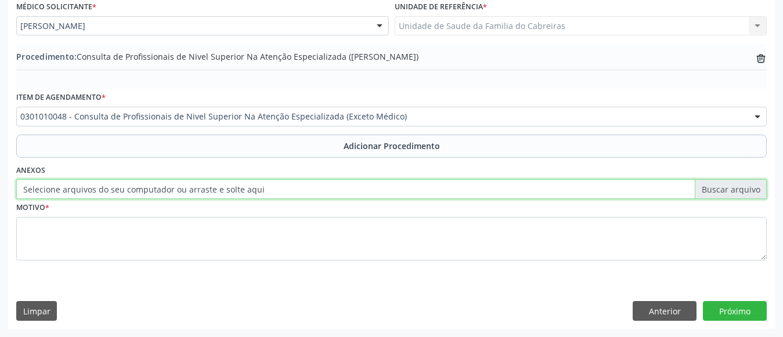
click at [718, 187] on input "Selecione arquivos do seu computador ou arraste e solte aqui" at bounding box center [391, 189] width 750 height 20
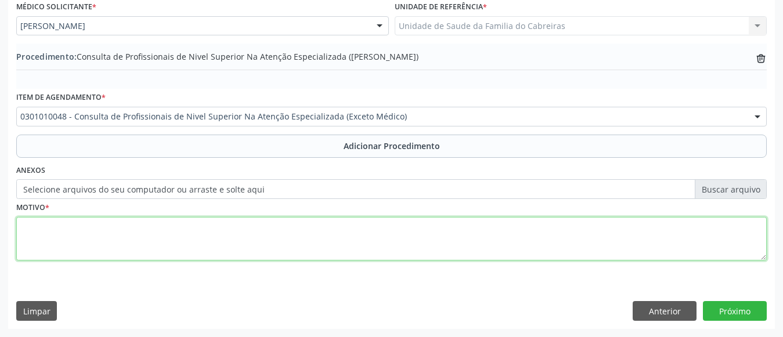
click at [307, 230] on textarea at bounding box center [391, 239] width 750 height 44
click at [298, 237] on textarea at bounding box center [391, 239] width 750 height 44
type textarea "b"
click at [21, 226] on textarea "Bursite no ombro" at bounding box center [391, 239] width 750 height 44
type textarea "Fisioterapia. Bursite no ombro"
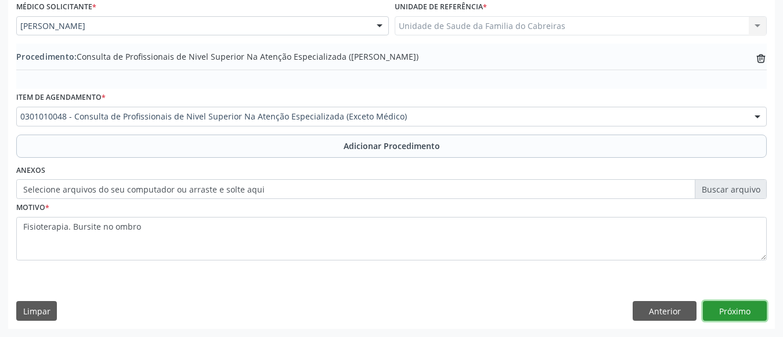
click at [738, 308] on button "Próximo" at bounding box center [735, 311] width 64 height 20
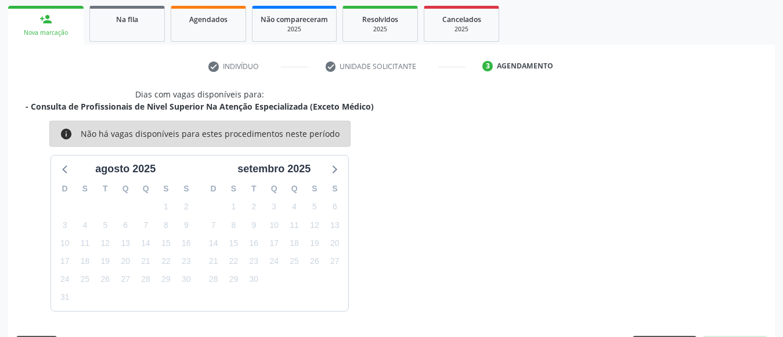
scroll to position [218, 0]
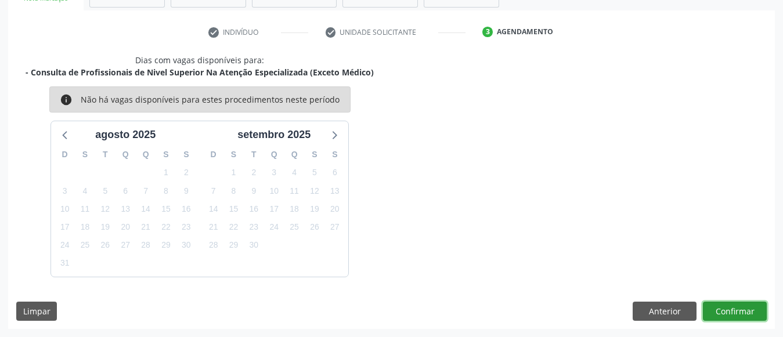
click at [738, 308] on button "Confirmar" at bounding box center [735, 312] width 64 height 20
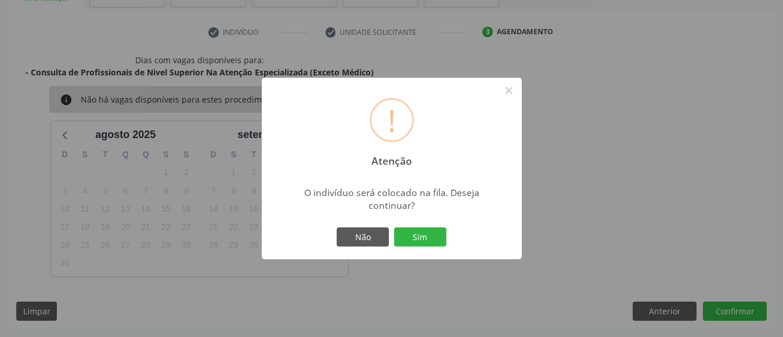
click at [394, 227] on button "Sim" at bounding box center [420, 237] width 52 height 20
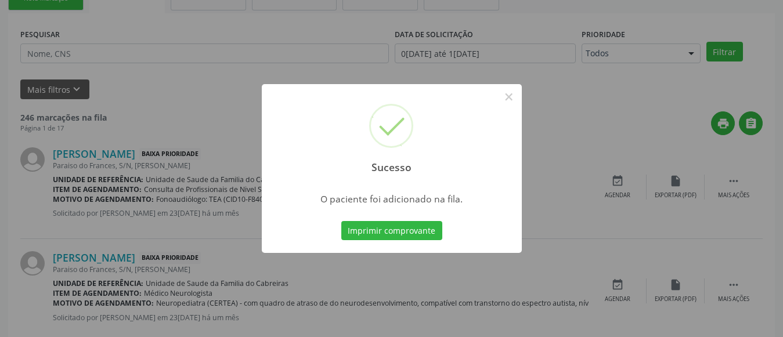
scroll to position [62, 0]
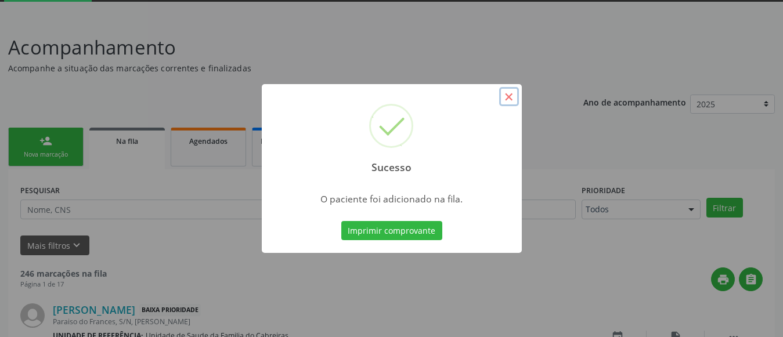
click at [507, 99] on button "×" at bounding box center [509, 97] width 20 height 20
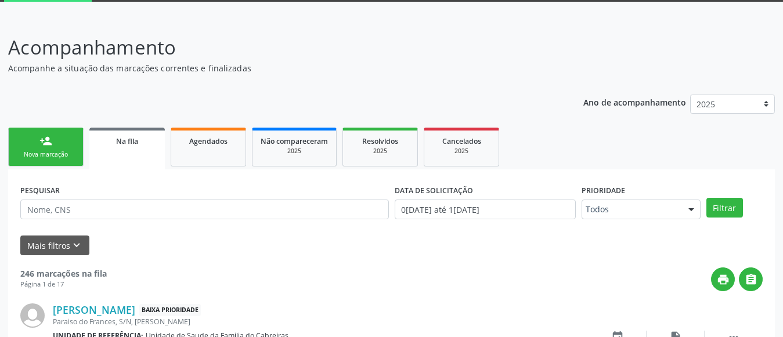
click at [67, 154] on div "Nova marcação" at bounding box center [46, 154] width 58 height 9
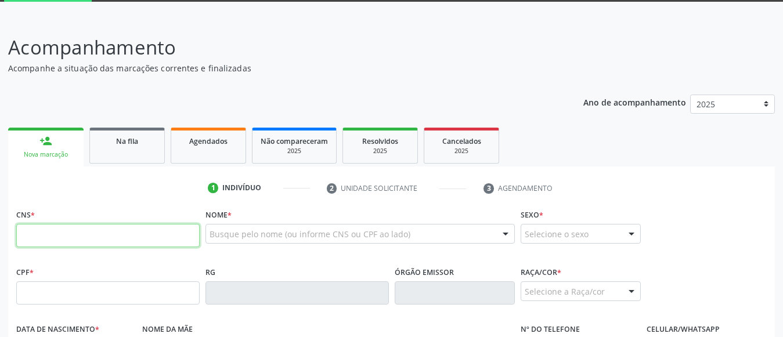
click at [110, 234] on input "text" at bounding box center [107, 235] width 183 height 23
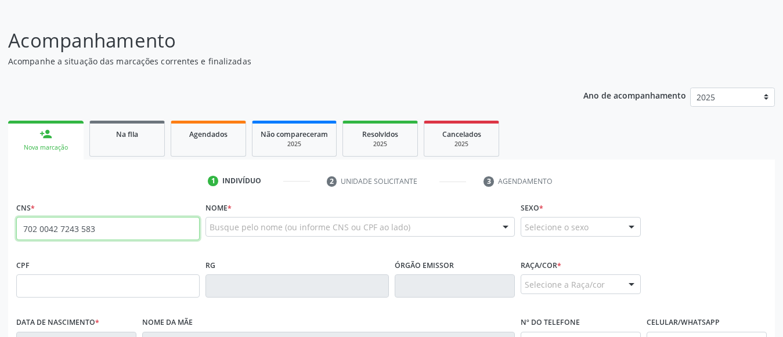
scroll to position [70, 0]
click at [54, 230] on input "702 0042 7243 583" at bounding box center [107, 227] width 183 height 23
type input "702 0043 2724 3583"
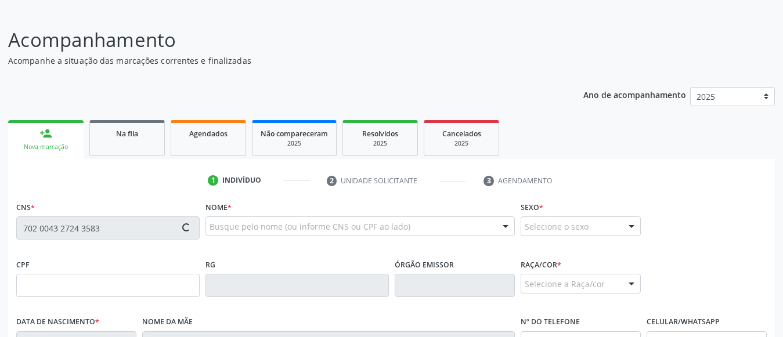
type input "[DATE]"
type input "[PHONE_NUMBER]"
type input "S/N"
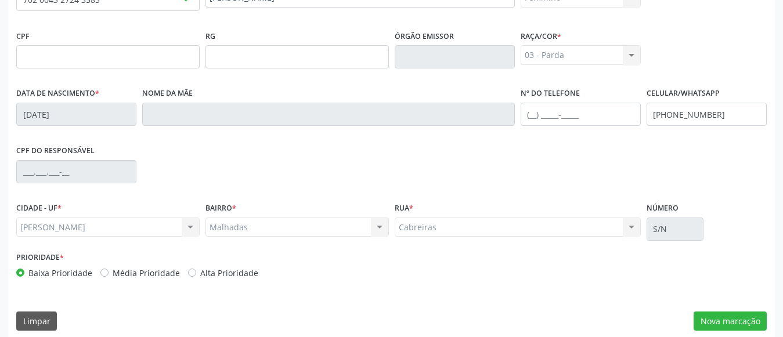
scroll to position [308, 0]
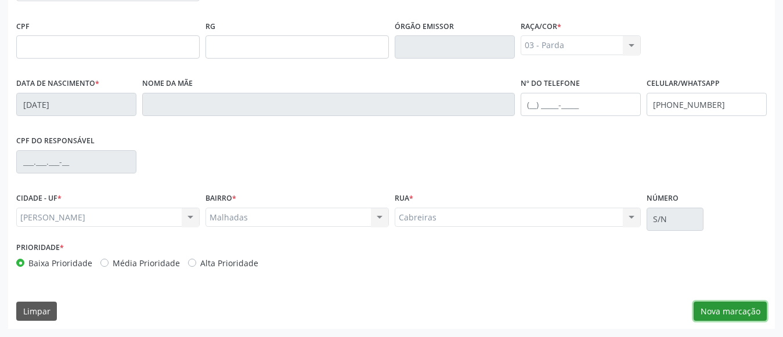
click at [727, 310] on button "Nova marcação" at bounding box center [729, 312] width 73 height 20
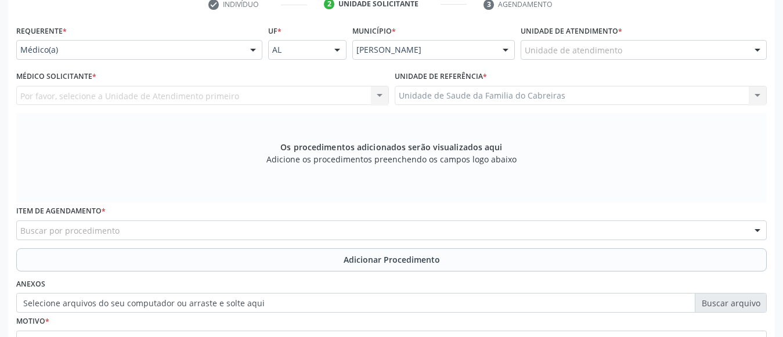
scroll to position [245, 0]
click at [624, 42] on div "Unidade de atendimento" at bounding box center [643, 51] width 246 height 20
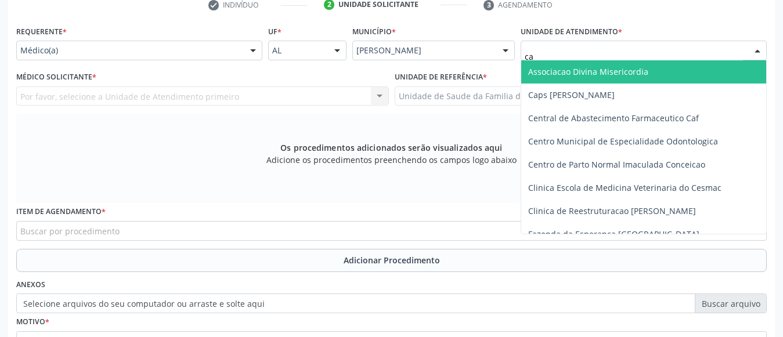
type input "cab"
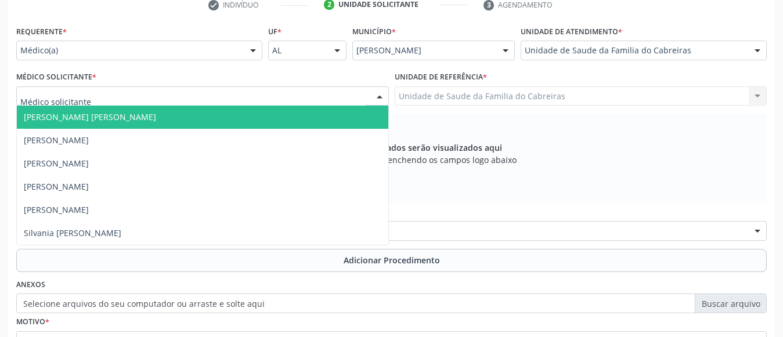
click at [314, 97] on div at bounding box center [202, 96] width 373 height 20
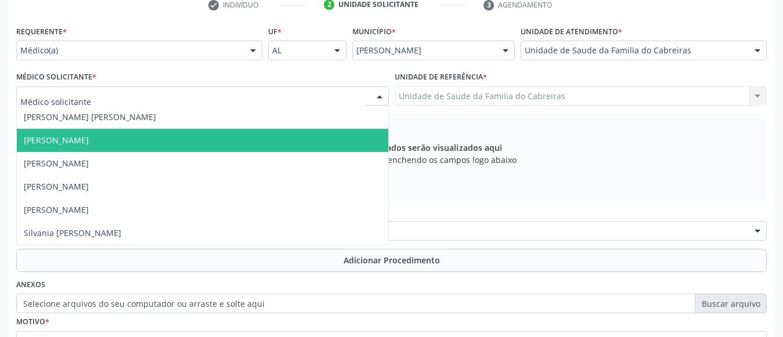
click at [290, 144] on span "[PERSON_NAME]" at bounding box center [202, 140] width 371 height 23
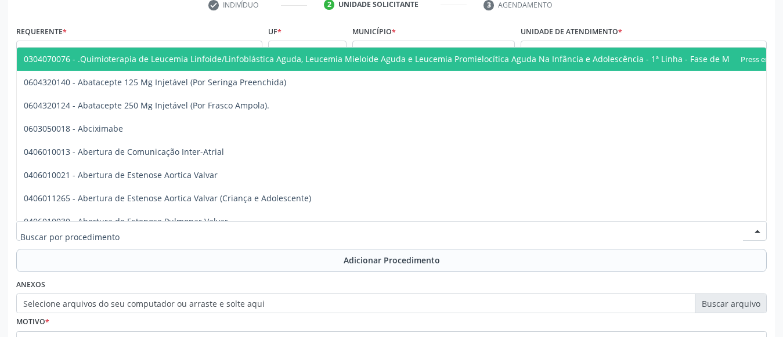
click at [258, 230] on div at bounding box center [391, 231] width 750 height 20
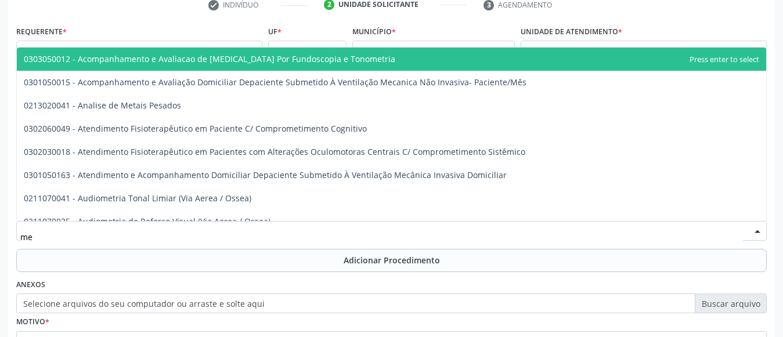
type input "m"
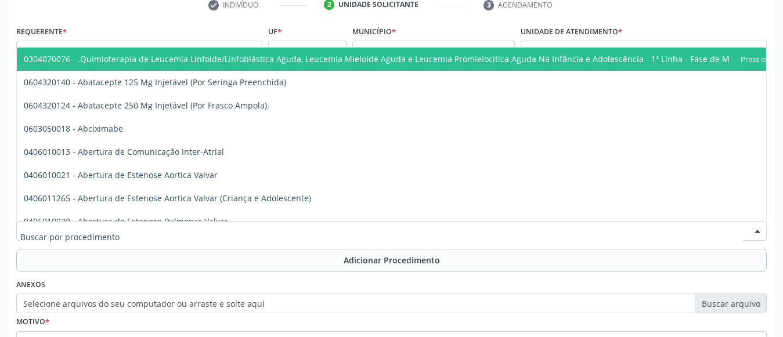
click at [211, 230] on div at bounding box center [391, 231] width 750 height 20
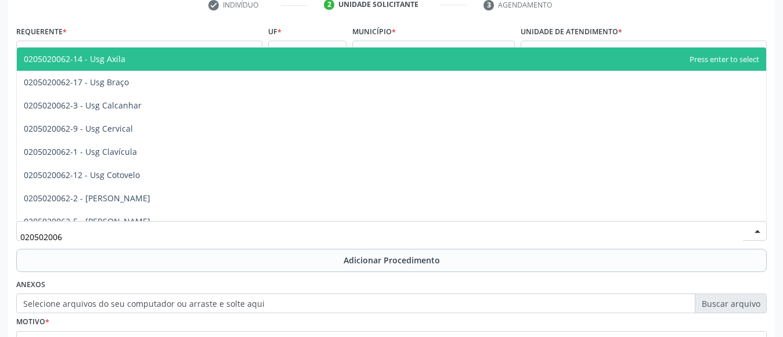
type input "0205020062"
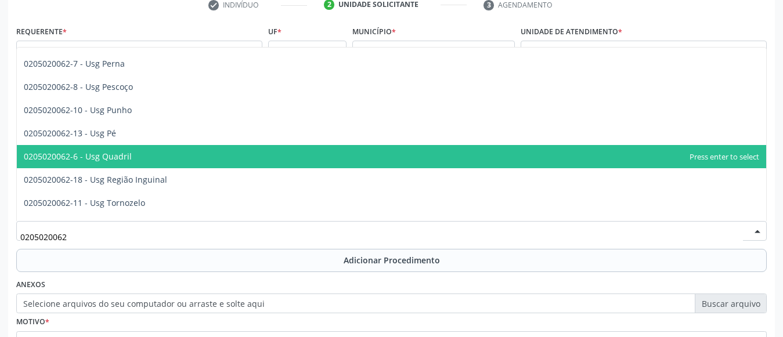
scroll to position [251, 0]
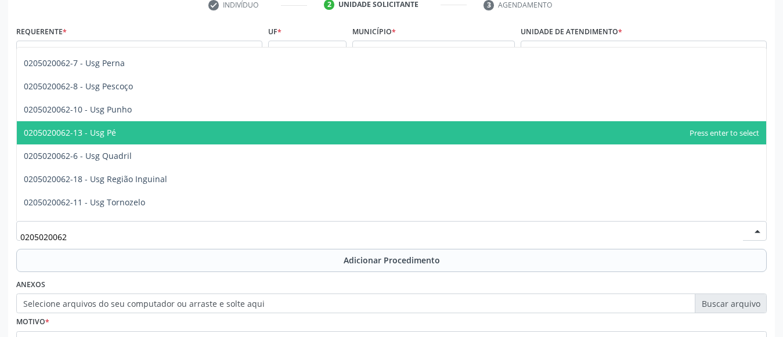
click at [204, 140] on span "0205020062-13 - Usg Pé" at bounding box center [391, 132] width 749 height 23
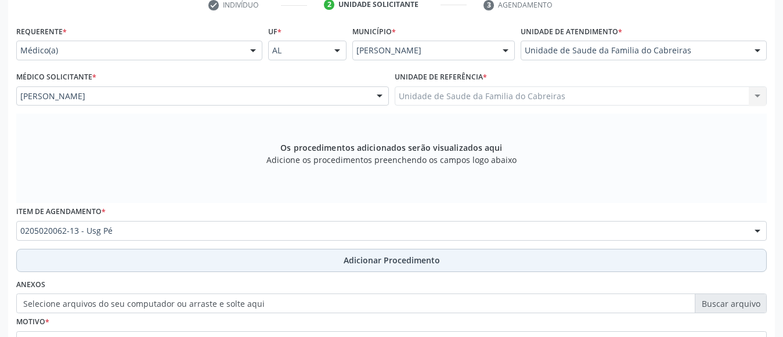
scroll to position [360, 0]
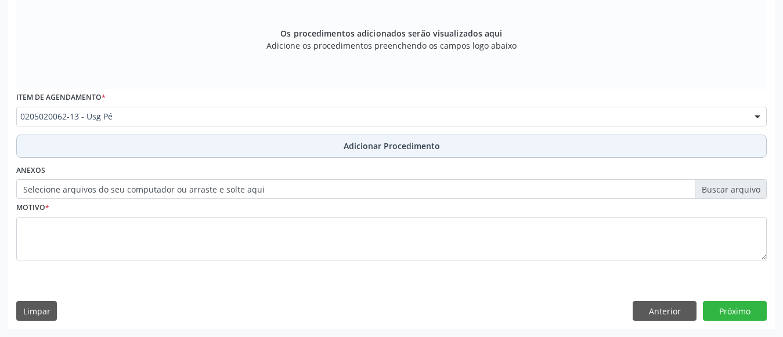
click at [287, 154] on button "Adicionar Procedimento" at bounding box center [391, 146] width 750 height 23
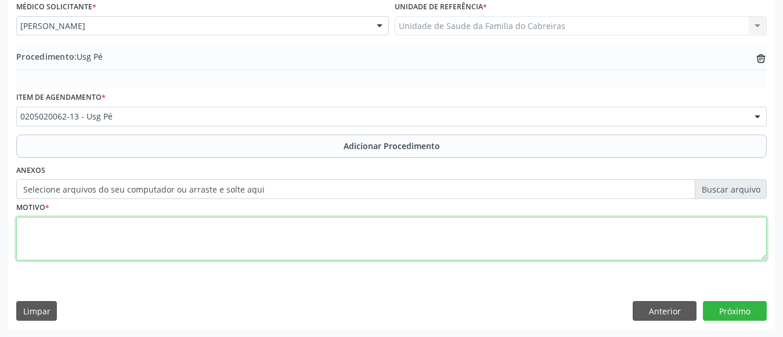
click at [259, 227] on textarea at bounding box center [391, 239] width 750 height 44
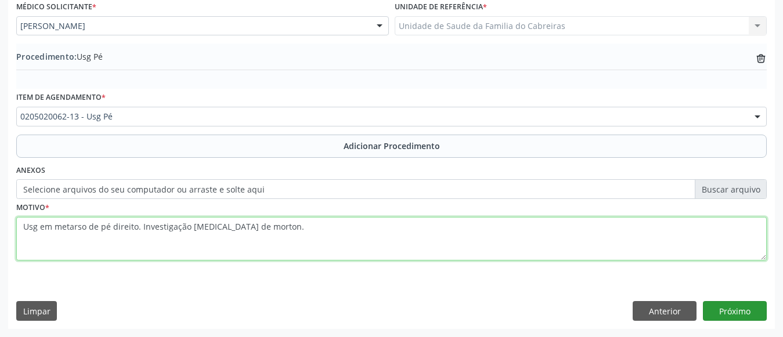
type textarea "Usg em metarso de pé direito. Investigação [MEDICAL_DATA] de morton."
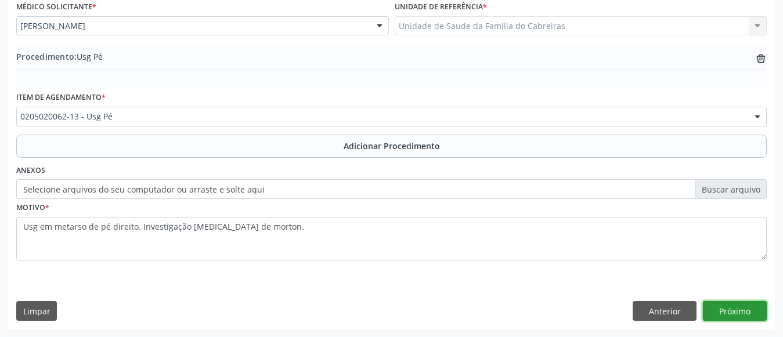
click at [739, 319] on button "Próximo" at bounding box center [735, 311] width 64 height 20
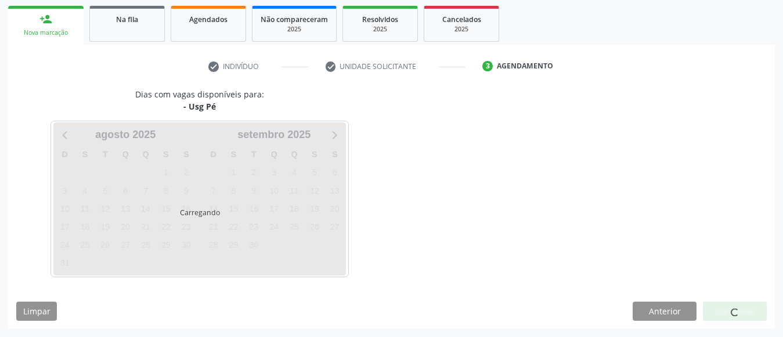
scroll to position [218, 0]
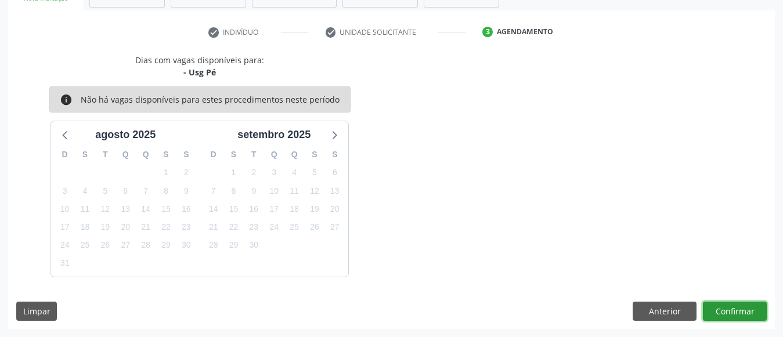
click at [737, 306] on button "Confirmar" at bounding box center [735, 312] width 64 height 20
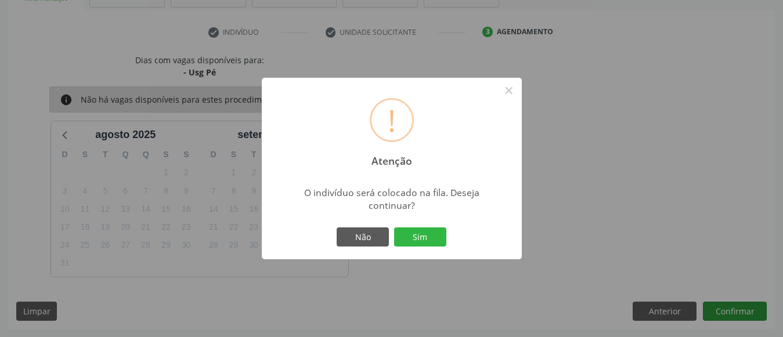
click at [394, 227] on button "Sim" at bounding box center [420, 237] width 52 height 20
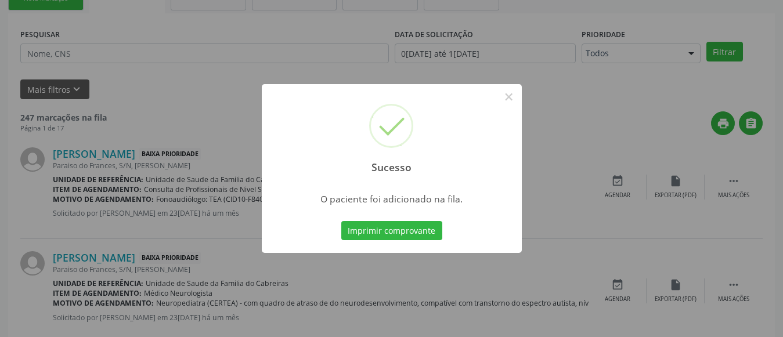
scroll to position [62, 0]
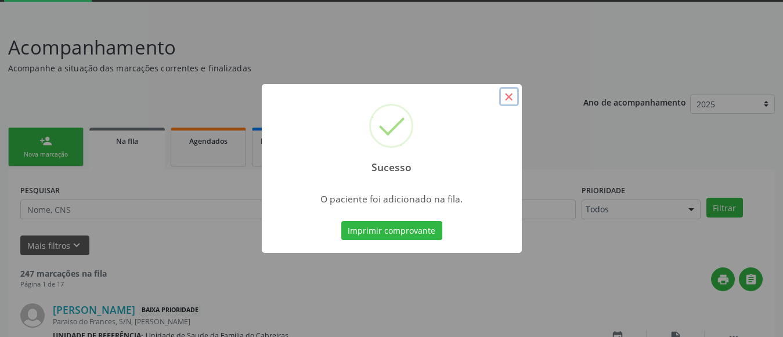
click at [509, 99] on button "×" at bounding box center [509, 97] width 20 height 20
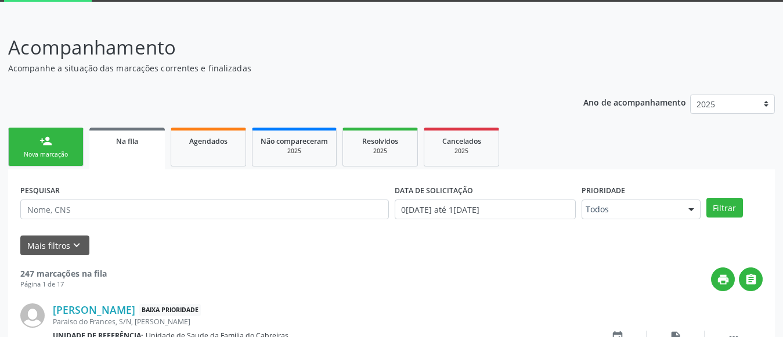
click at [61, 149] on link "person_add Nova marcação" at bounding box center [45, 147] width 75 height 39
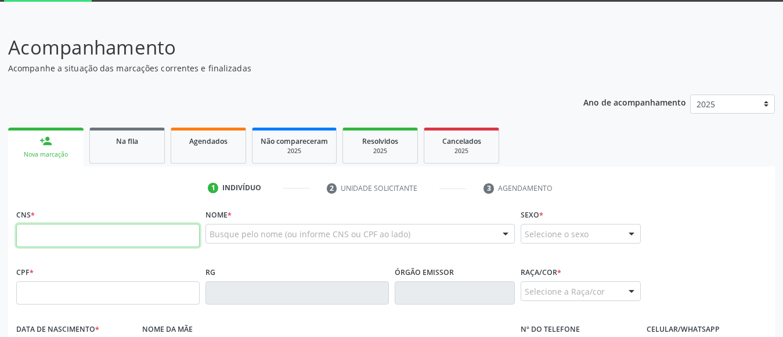
click at [65, 236] on input "text" at bounding box center [107, 235] width 183 height 23
type input "700 4014 2065 9341"
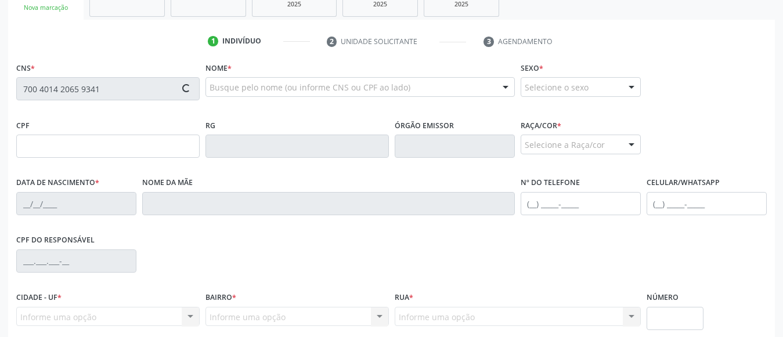
scroll to position [214, 0]
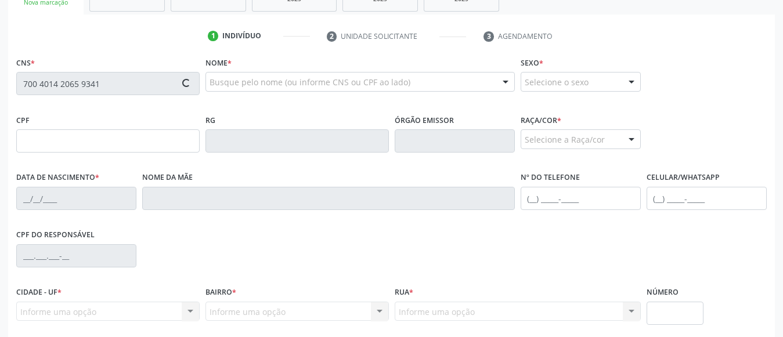
type input "701.021.314-30"
type input "0[DATE]"
type input "[PERSON_NAME]"
type input "[PHONE_NUMBER]"
type input "S/N"
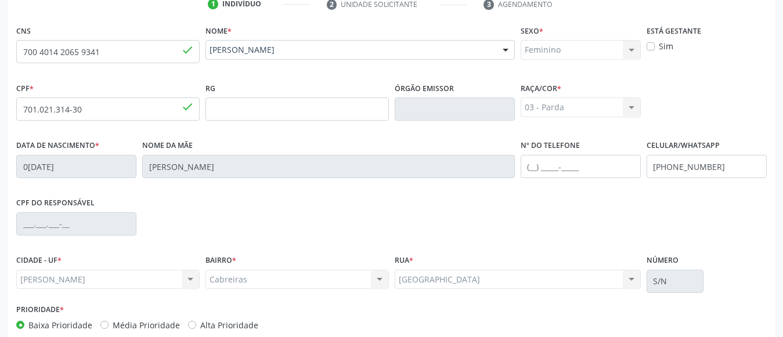
scroll to position [308, 0]
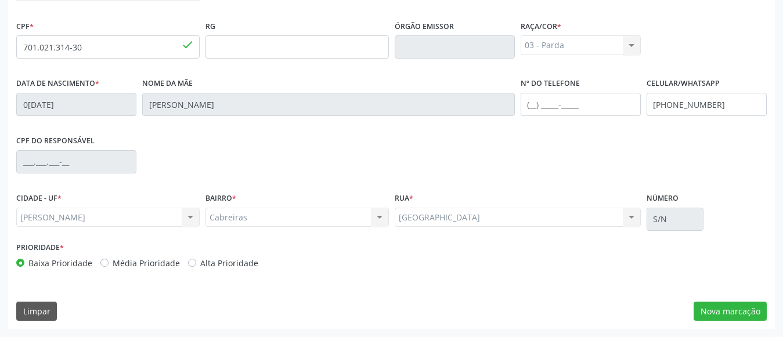
click at [721, 297] on div "CNS 700 4014 2065 9341 done Nome * [PERSON_NAME] [PERSON_NAME] CNS: 700 4014 20…" at bounding box center [391, 144] width 767 height 369
click at [717, 303] on button "Nova marcação" at bounding box center [729, 312] width 73 height 20
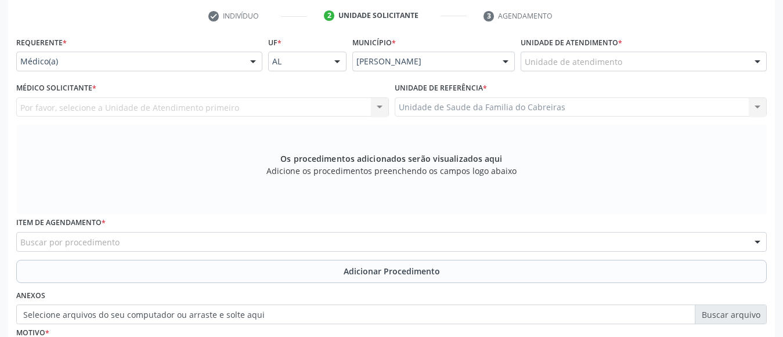
scroll to position [233, 0]
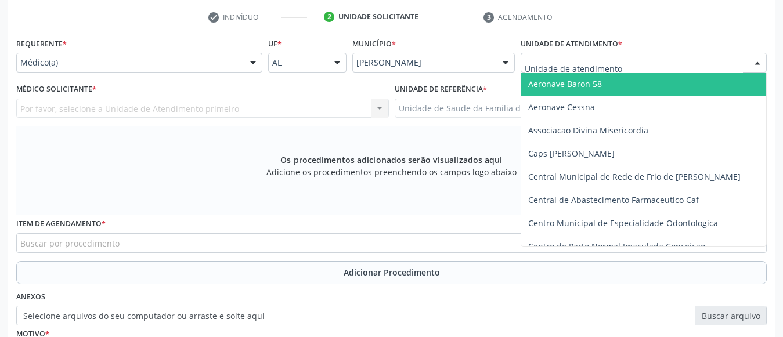
click at [637, 57] on div at bounding box center [643, 63] width 246 height 20
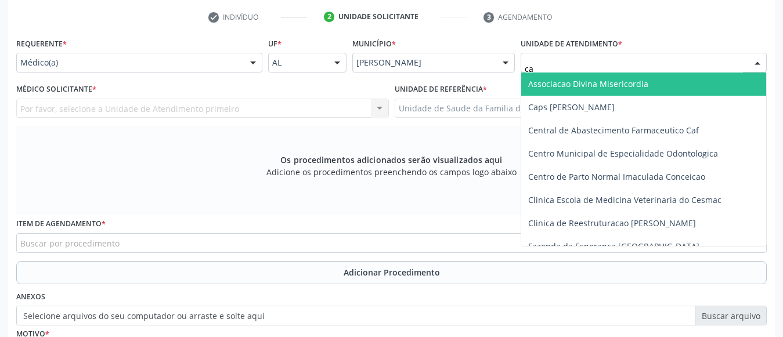
type input "cab"
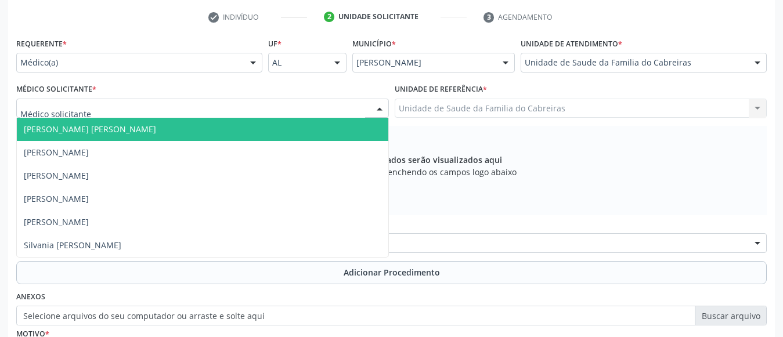
click at [152, 108] on div at bounding box center [202, 109] width 373 height 20
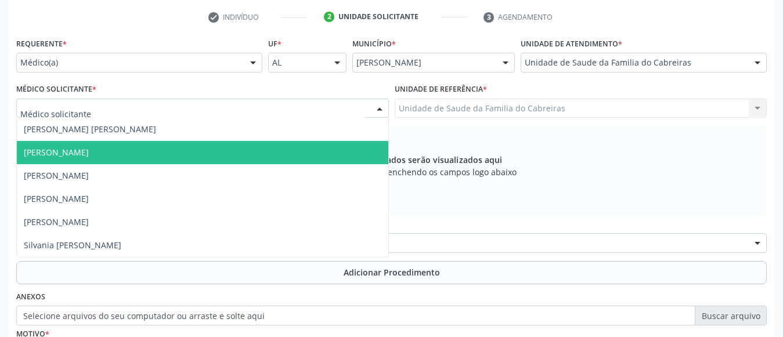
click at [89, 153] on span "[PERSON_NAME]" at bounding box center [56, 152] width 65 height 11
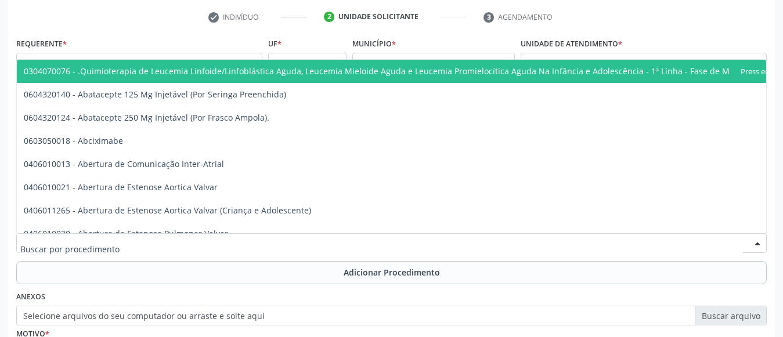
click at [138, 243] on div at bounding box center [391, 243] width 750 height 20
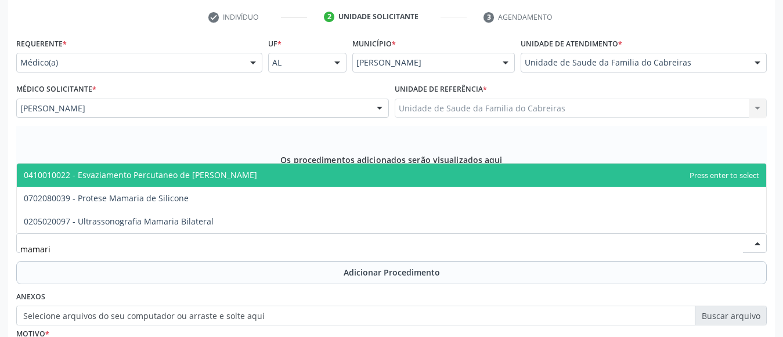
type input "mamaria"
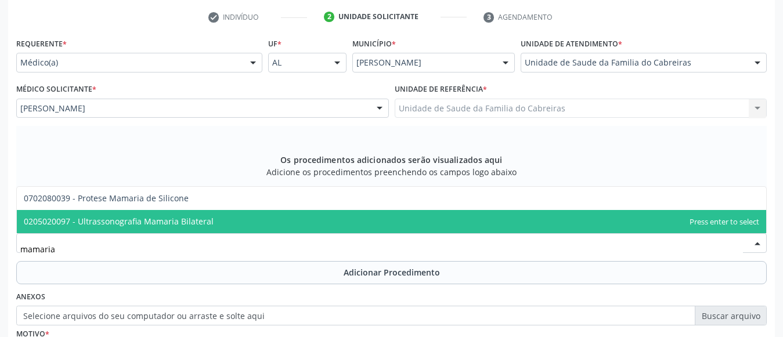
click at [168, 221] on span "0205020097 - Ultrassonografia Mamaria Bilateral" at bounding box center [119, 221] width 190 height 11
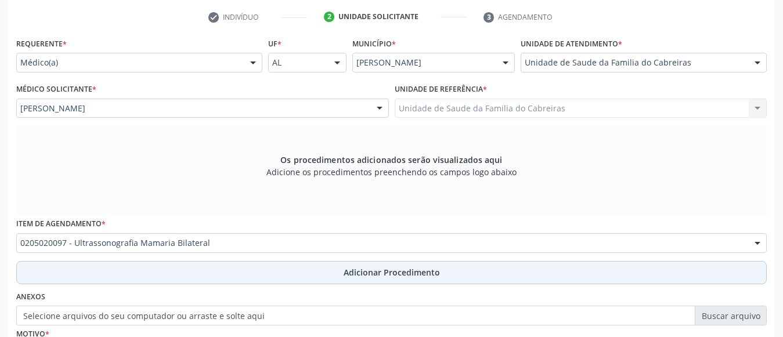
click at [175, 281] on button "Adicionar Procedimento" at bounding box center [391, 272] width 750 height 23
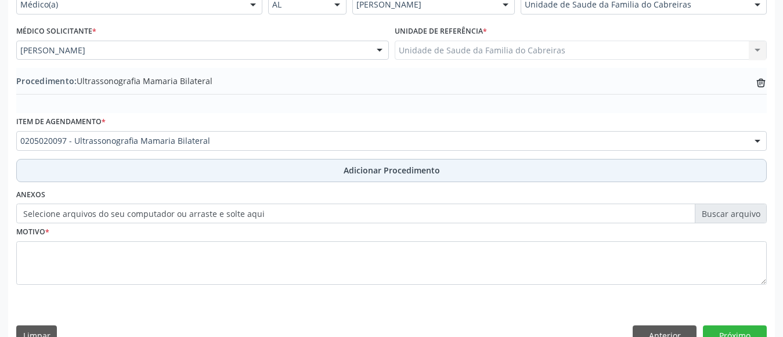
scroll to position [292, 0]
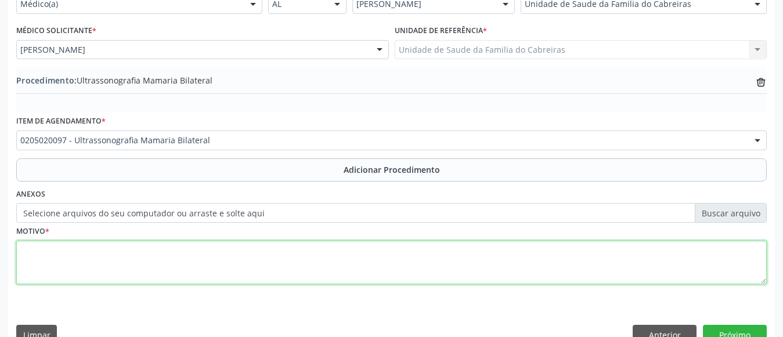
click at [206, 272] on textarea at bounding box center [391, 263] width 750 height 44
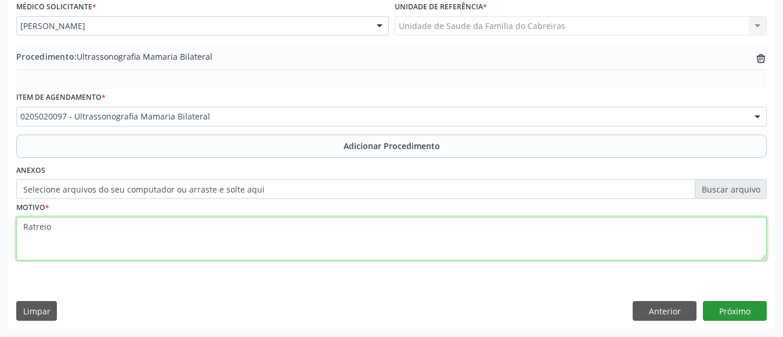
type textarea "Ratreio"
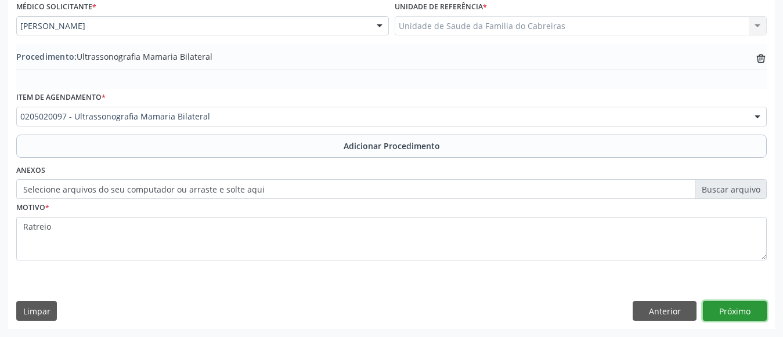
click at [754, 308] on button "Próximo" at bounding box center [735, 311] width 64 height 20
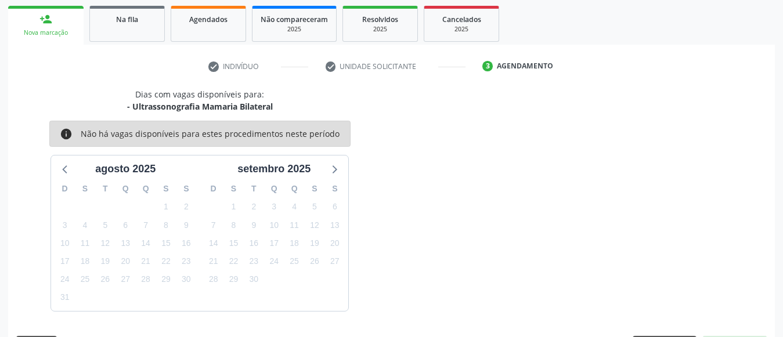
scroll to position [218, 0]
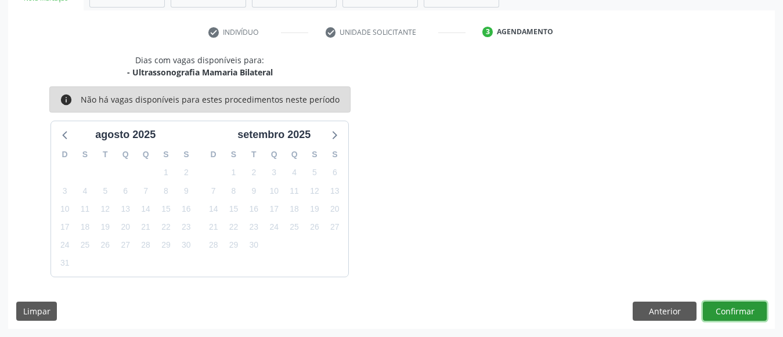
click at [735, 309] on button "Confirmar" at bounding box center [735, 312] width 64 height 20
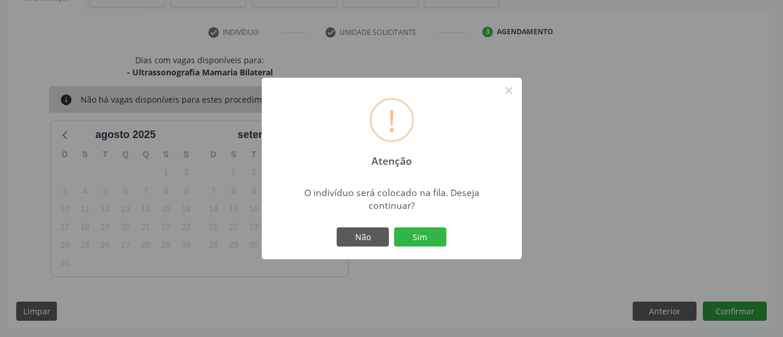
click at [394, 227] on button "Sim" at bounding box center [420, 237] width 52 height 20
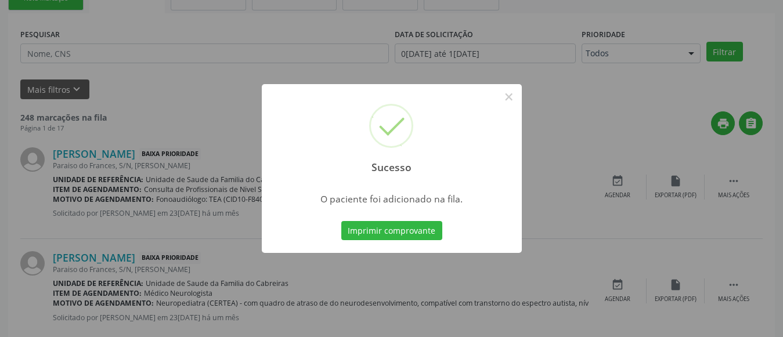
scroll to position [62, 0]
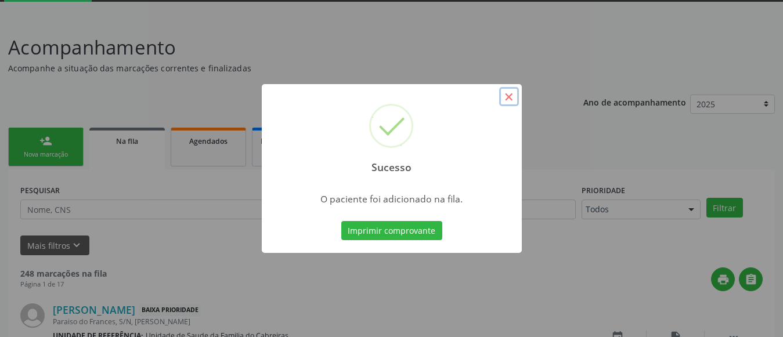
click at [509, 97] on button "×" at bounding box center [509, 97] width 20 height 20
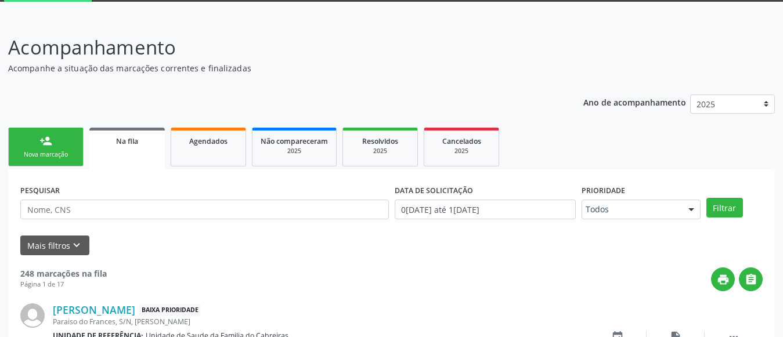
click at [45, 138] on div "person_add" at bounding box center [45, 141] width 13 height 13
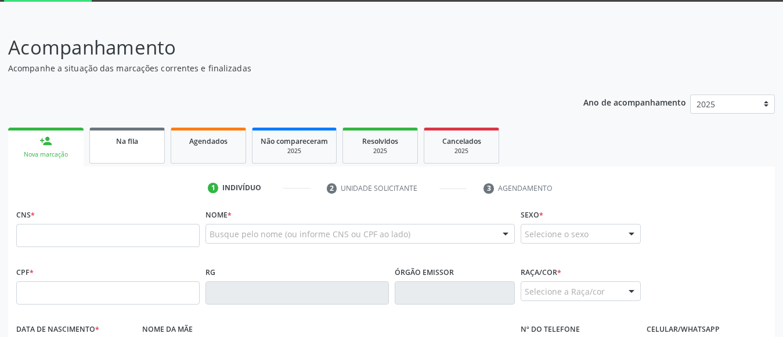
click at [120, 146] on span "Na fila" at bounding box center [127, 141] width 22 height 10
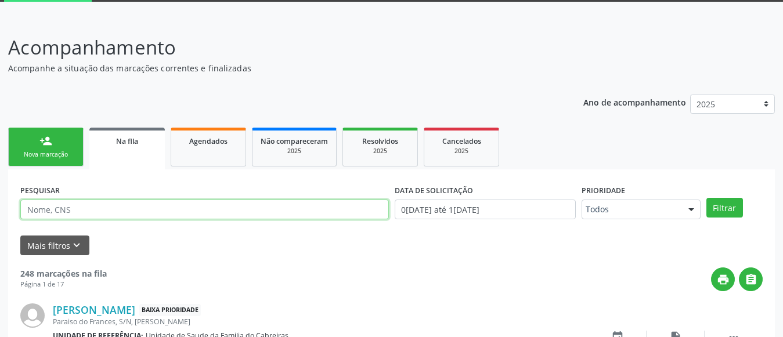
click at [141, 212] on input "text" at bounding box center [204, 210] width 368 height 20
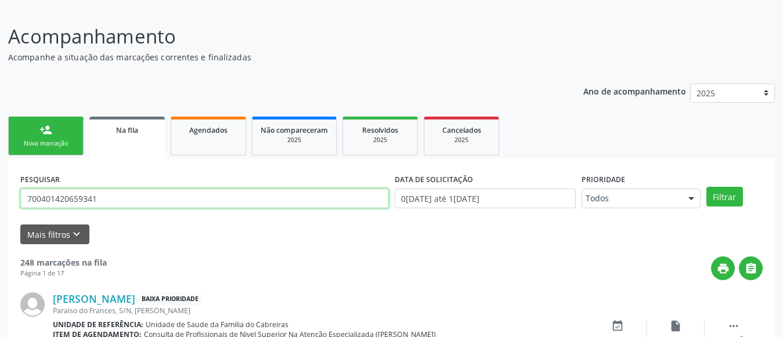
type input "700401420659341"
click at [706, 187] on button "Filtrar" at bounding box center [724, 197] width 37 height 20
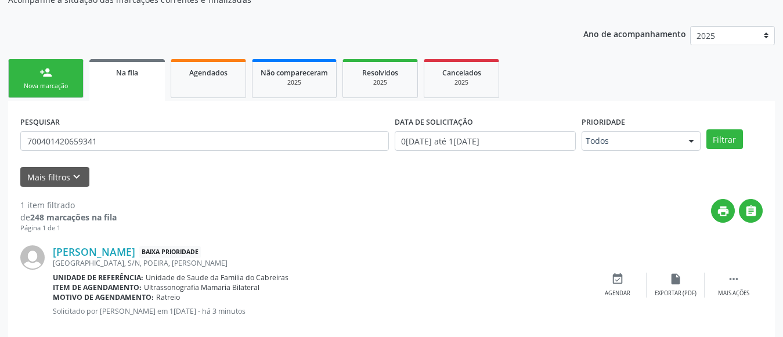
scroll to position [150, 0]
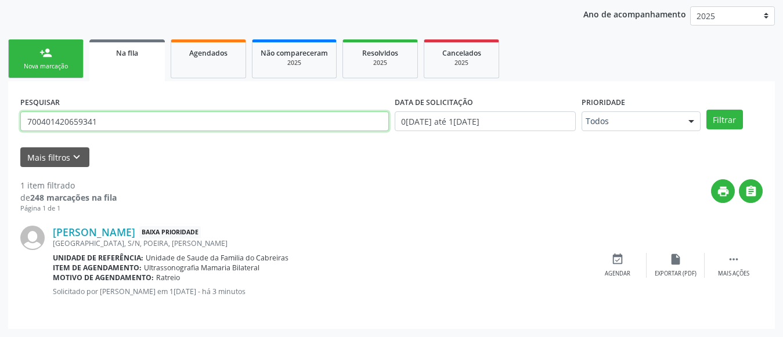
click at [75, 120] on input "700401420659341" at bounding box center [204, 121] width 368 height 20
click at [71, 76] on link "person_add Nova marcação" at bounding box center [45, 58] width 75 height 39
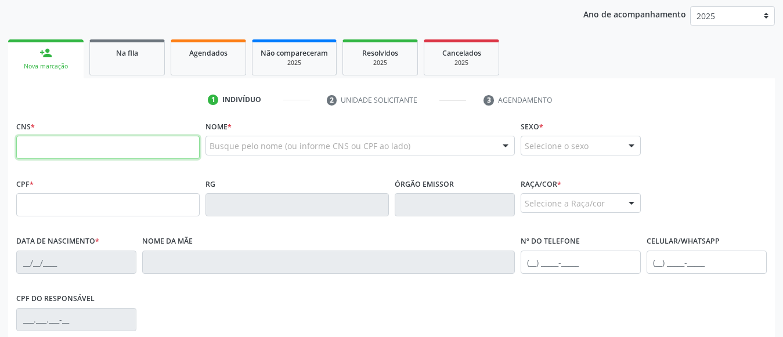
click at [73, 152] on input "text" at bounding box center [107, 147] width 183 height 23
paste input "704 0023 0882 7065"
type input "704 0023 0882 7065"
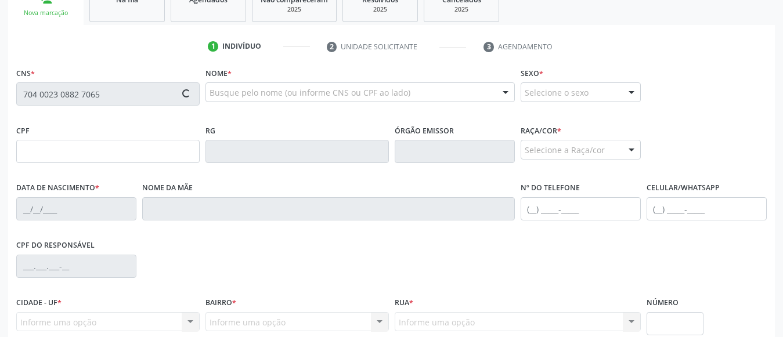
scroll to position [204, 0]
type input "181.791.884-26"
type input "2[DATE]"
type input "[PERSON_NAME]"
type input "[PHONE_NUMBER]"
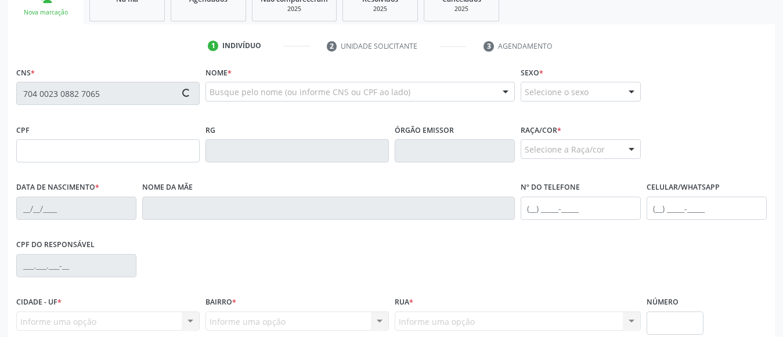
type input "S/N"
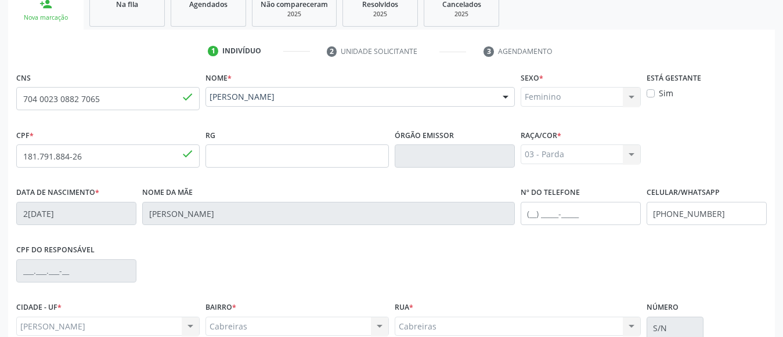
scroll to position [198, 0]
drag, startPoint x: 745, startPoint y: 214, endPoint x: 544, endPoint y: 225, distance: 201.6
click at [544, 225] on div "Data de nascimento * 2[DATE] Nome da mãe [PERSON_NAME] Nº do Telefone Celular/W…" at bounding box center [391, 213] width 756 height 57
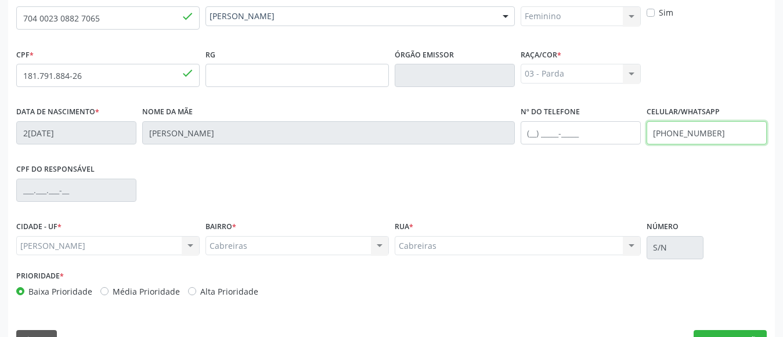
scroll to position [308, 0]
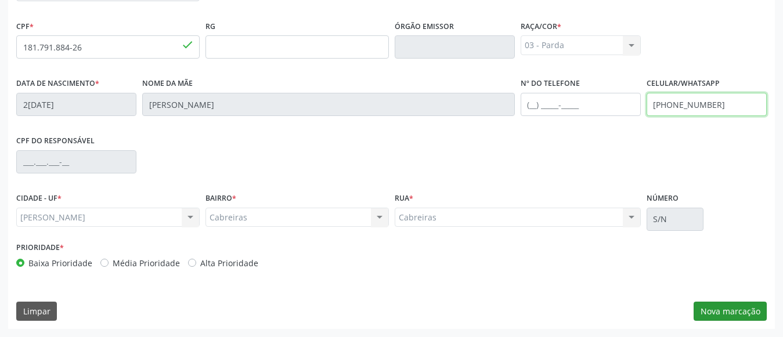
type input "[PHONE_NUMBER]"
click at [757, 310] on button "Nova marcação" at bounding box center [729, 312] width 73 height 20
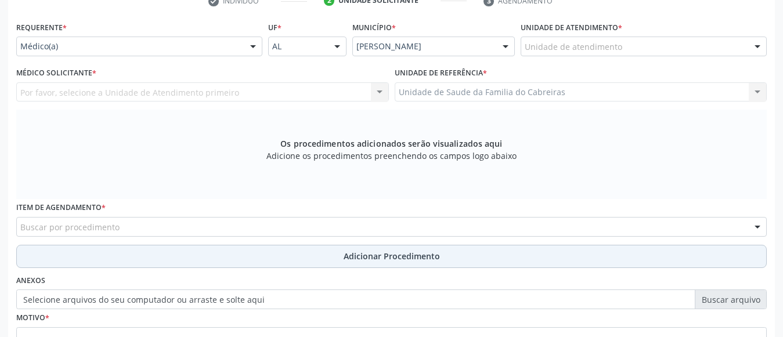
scroll to position [249, 0]
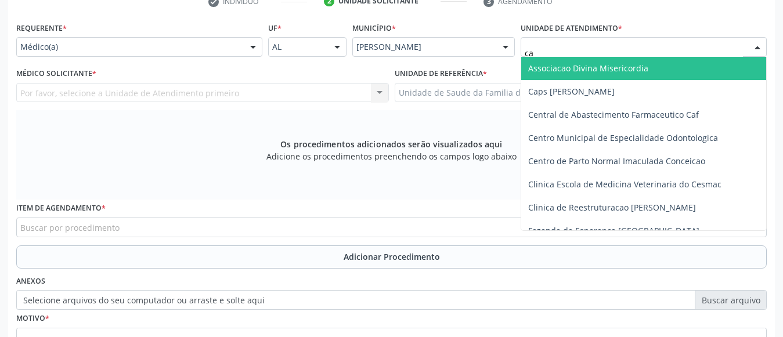
type input "cab"
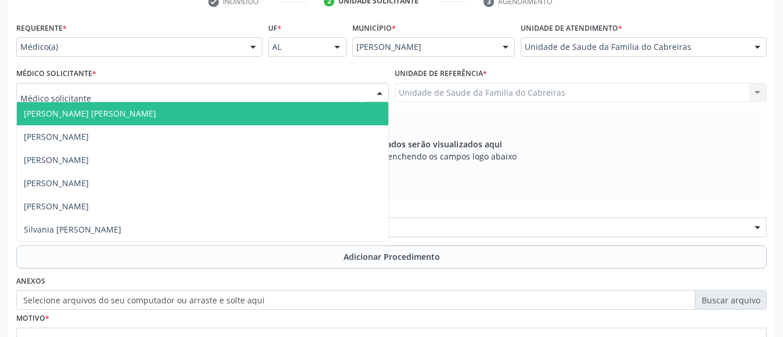
click at [311, 101] on div at bounding box center [202, 93] width 373 height 20
type input "m"
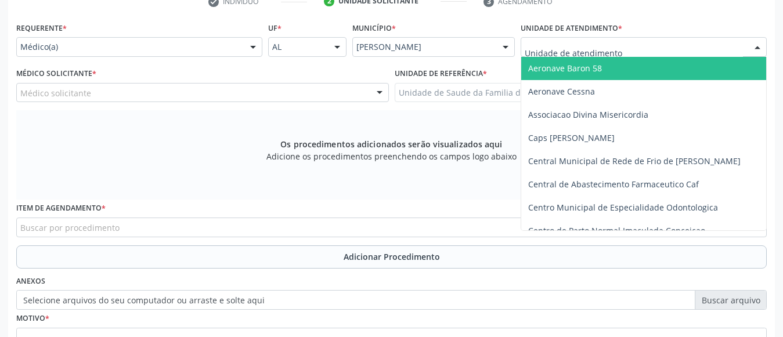
click at [552, 50] on input "text" at bounding box center [634, 52] width 218 height 23
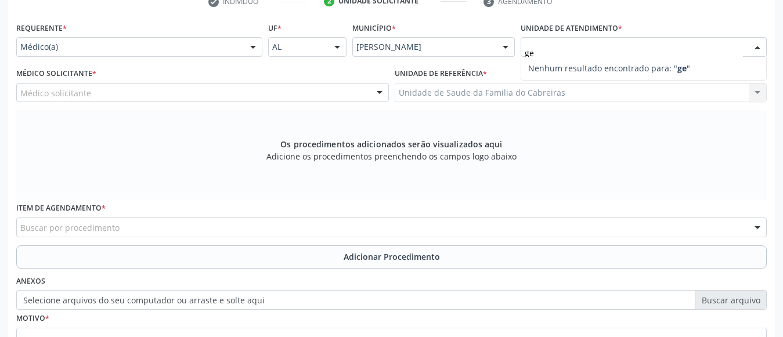
type input "g"
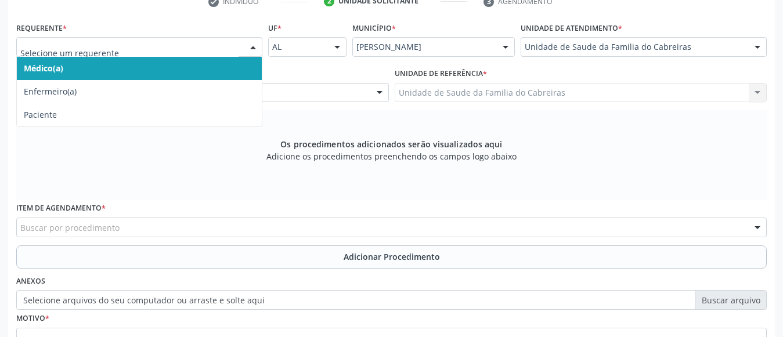
click at [99, 55] on div at bounding box center [139, 47] width 246 height 20
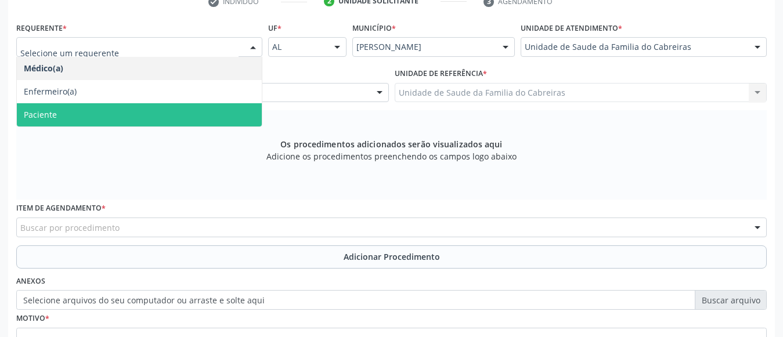
click at [92, 106] on span "Paciente" at bounding box center [139, 114] width 245 height 23
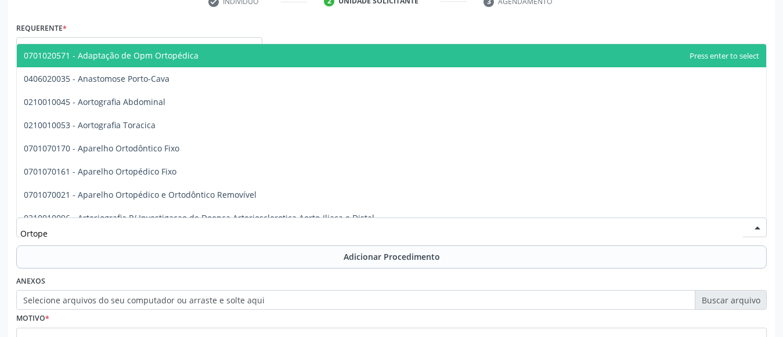
type input "Ortoped"
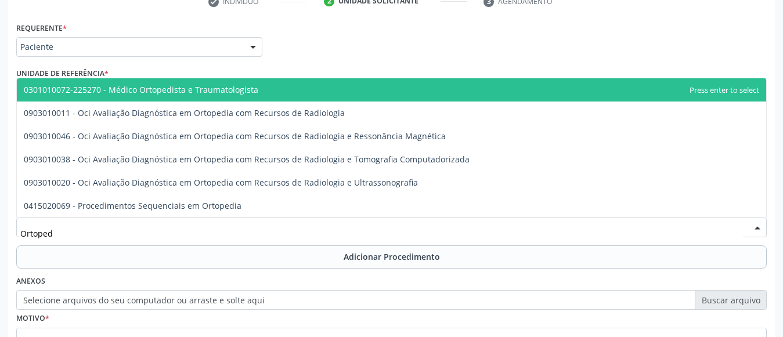
click at [226, 89] on span "0301010072-225270 - Médico Ortopedista e Traumatologista" at bounding box center [141, 89] width 234 height 11
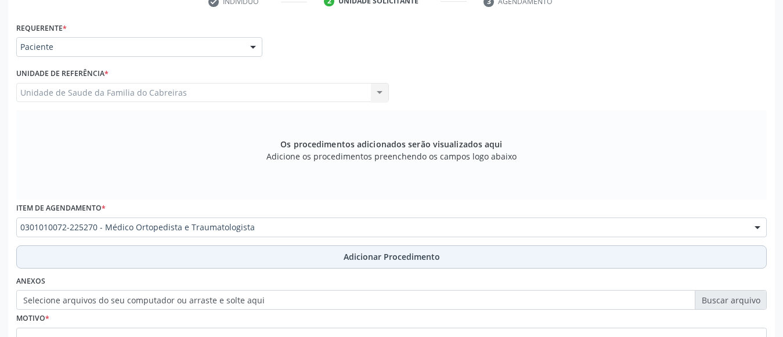
click at [205, 259] on button "Adicionar Procedimento" at bounding box center [391, 256] width 750 height 23
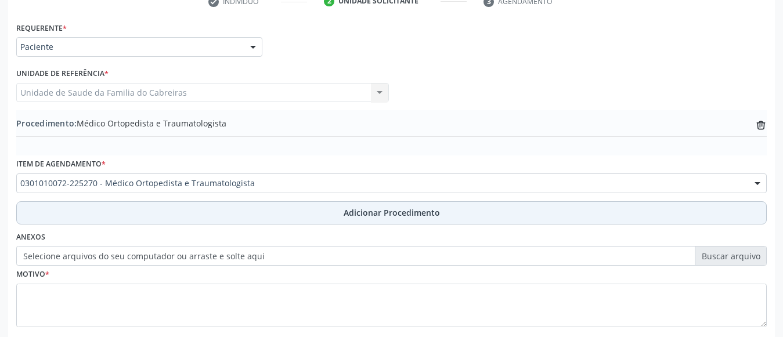
scroll to position [316, 0]
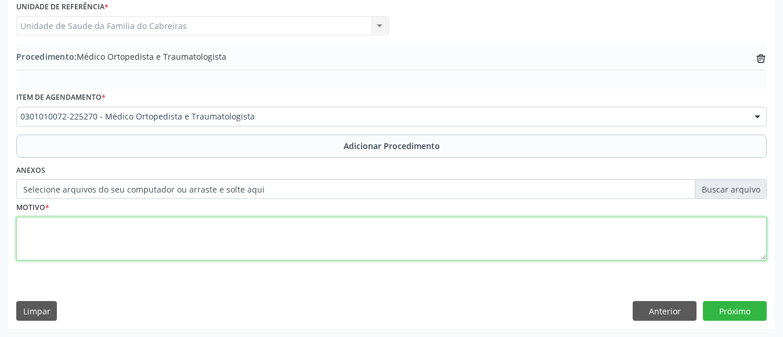
click at [236, 228] on textarea at bounding box center [391, 239] width 750 height 44
type textarea "N"
type textarea "a"
type textarea "0"
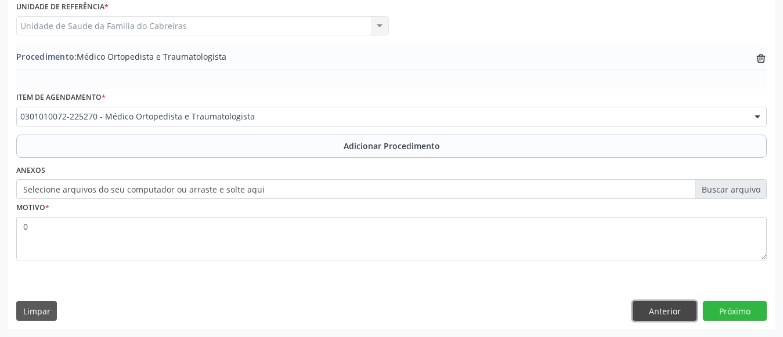
click at [657, 316] on button "Anterior" at bounding box center [664, 311] width 64 height 20
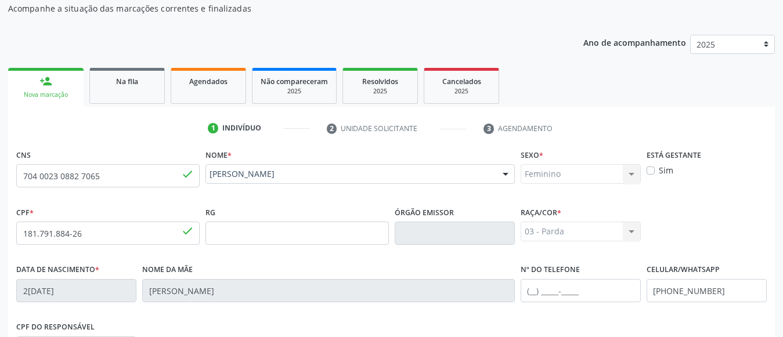
scroll to position [71, 0]
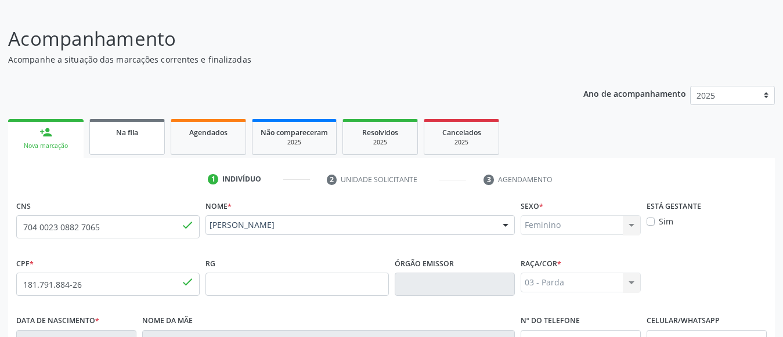
click at [124, 125] on link "Na fila" at bounding box center [126, 137] width 75 height 36
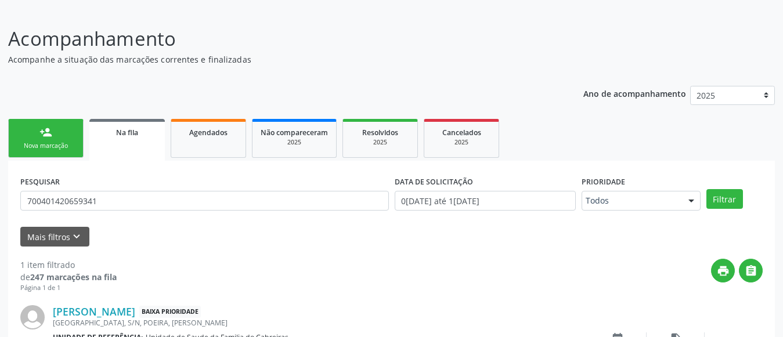
click at [36, 143] on div "Nova marcação" at bounding box center [46, 146] width 58 height 9
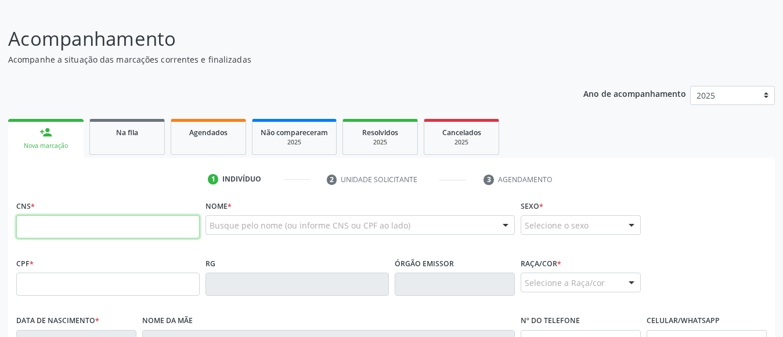
click at [74, 229] on input "text" at bounding box center [107, 226] width 183 height 23
type input "704 1094 7447 4350"
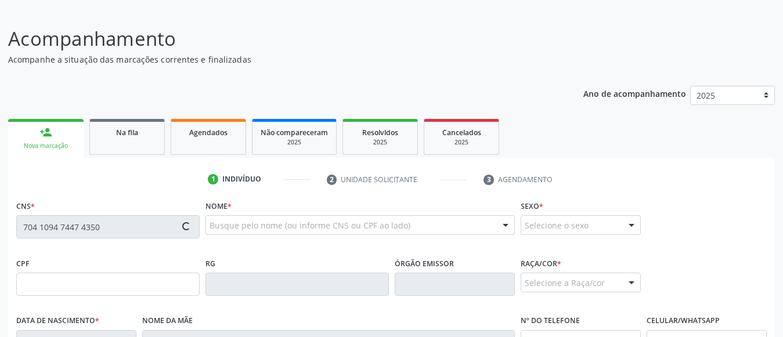
type input "2[DATE]"
type input "[PERSON_NAME] da Conceicao"
type input "[PHONE_NUMBER]"
type input "S/N"
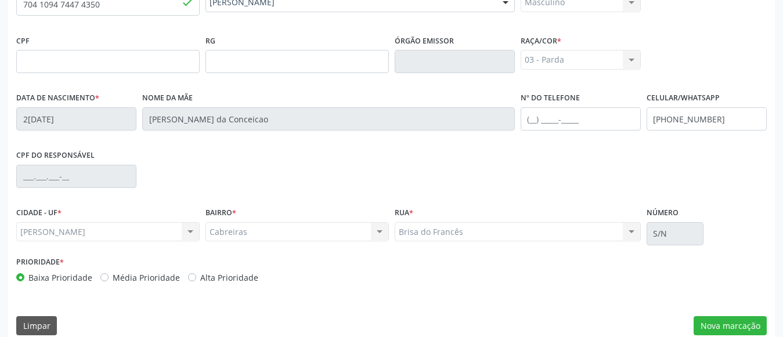
scroll to position [308, 0]
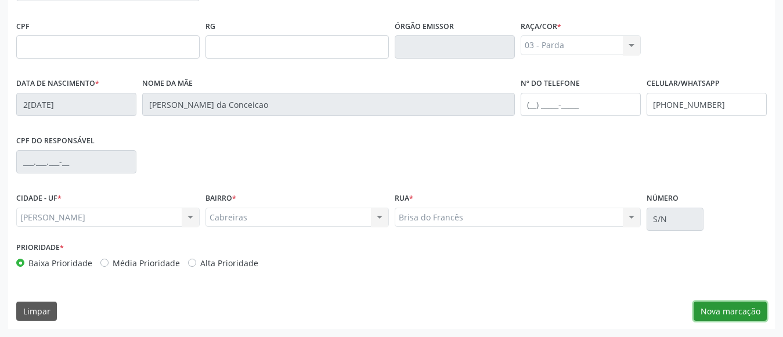
click at [708, 316] on button "Nova marcação" at bounding box center [729, 312] width 73 height 20
click at [0, 0] on fieldset "Motivo *" at bounding box center [0, 0] width 0 height 0
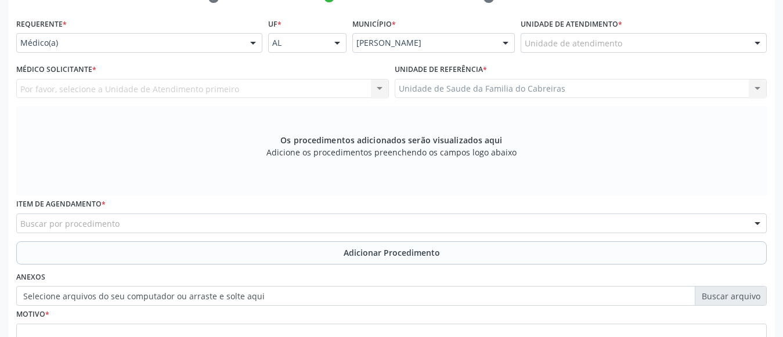
scroll to position [252, 0]
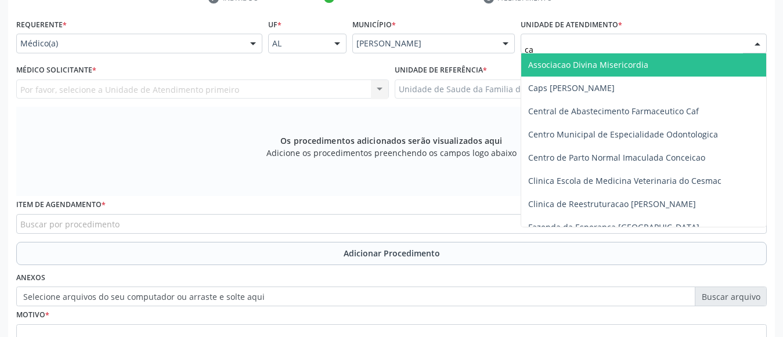
type input "cab"
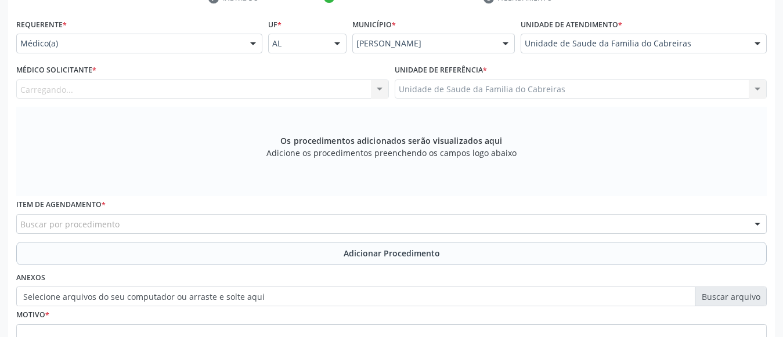
click at [179, 88] on div "Carregando... Nenhum resultado encontrado para: " " Não há nenhuma opção para s…" at bounding box center [202, 89] width 373 height 20
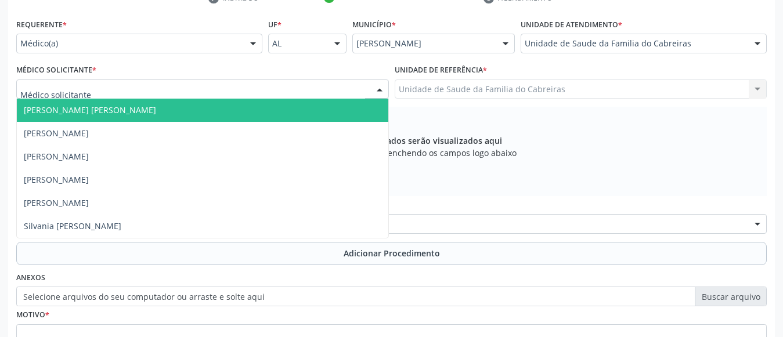
click at [181, 89] on div at bounding box center [202, 89] width 373 height 20
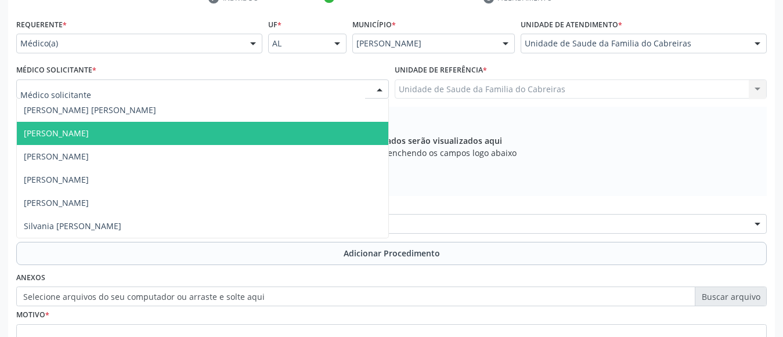
click at [143, 140] on span "[PERSON_NAME]" at bounding box center [202, 133] width 371 height 23
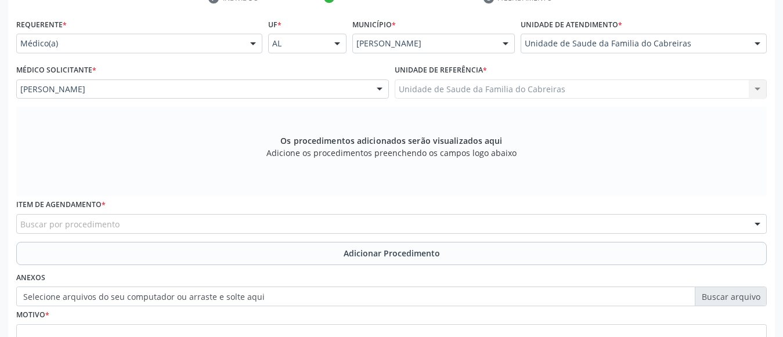
click at [135, 218] on div "Buscar por procedimento" at bounding box center [391, 224] width 750 height 20
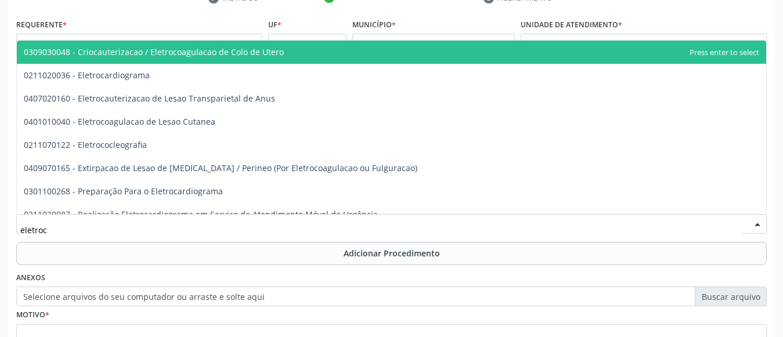
type input "eletroca"
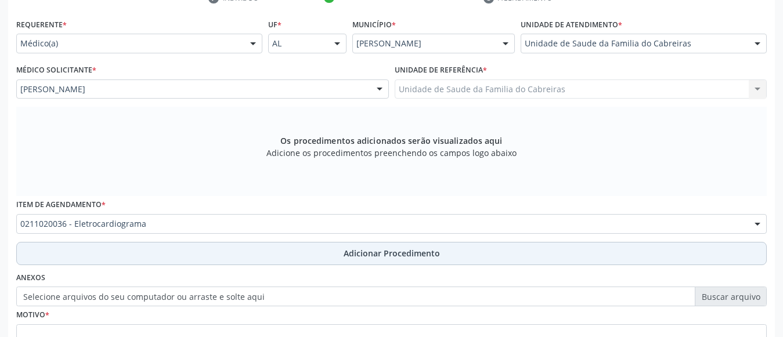
click at [150, 253] on button "Adicionar Procedimento" at bounding box center [391, 253] width 750 height 23
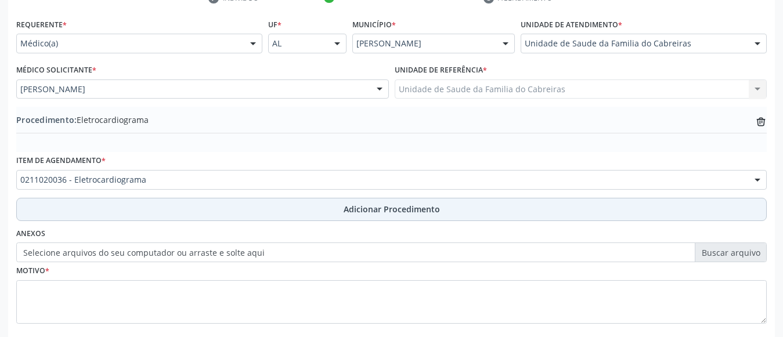
scroll to position [316, 0]
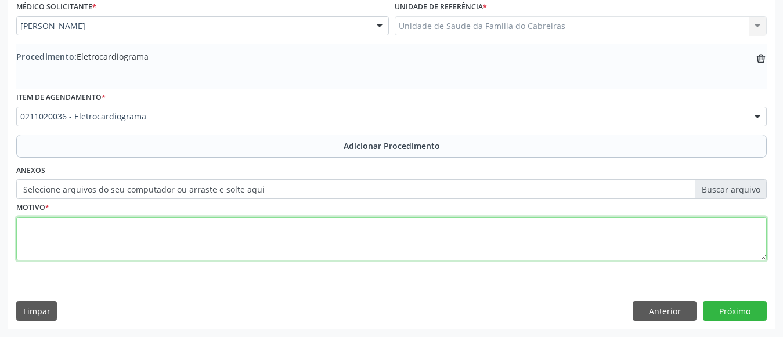
click at [190, 244] on textarea at bounding box center [391, 239] width 750 height 44
type textarea "J"
type textarea "HAS"
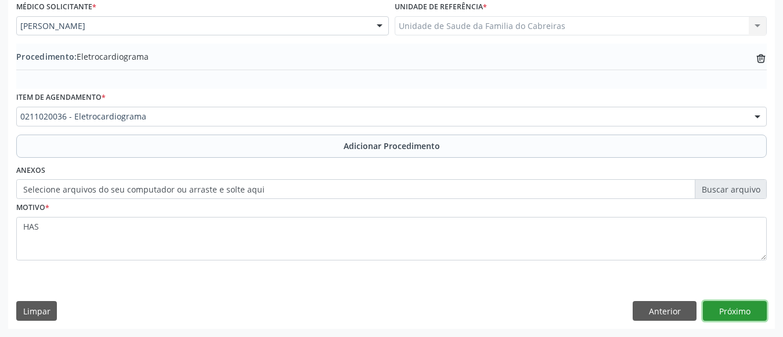
click at [742, 310] on button "Próximo" at bounding box center [735, 311] width 64 height 20
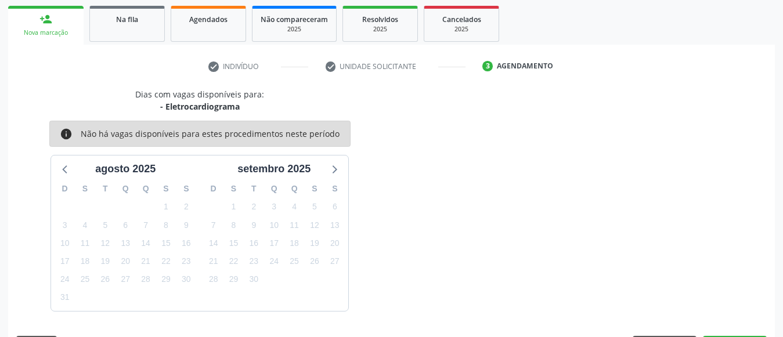
scroll to position [218, 0]
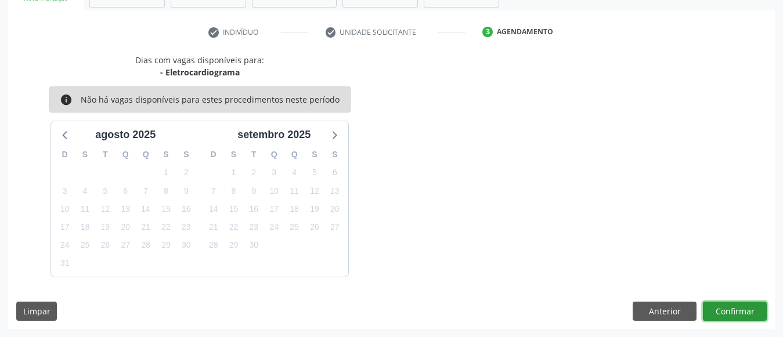
click at [742, 310] on button "Confirmar" at bounding box center [735, 312] width 64 height 20
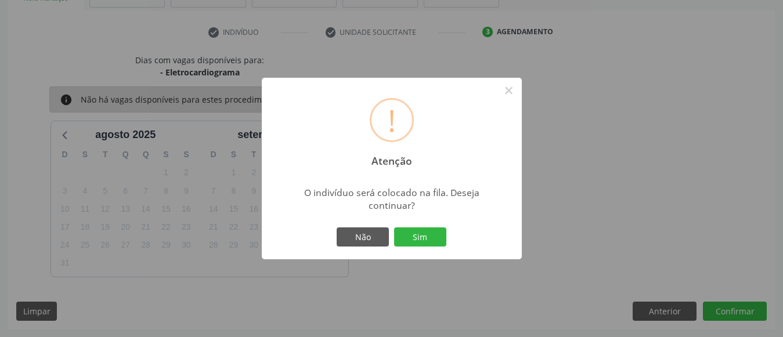
click at [394, 227] on button "Sim" at bounding box center [420, 237] width 52 height 20
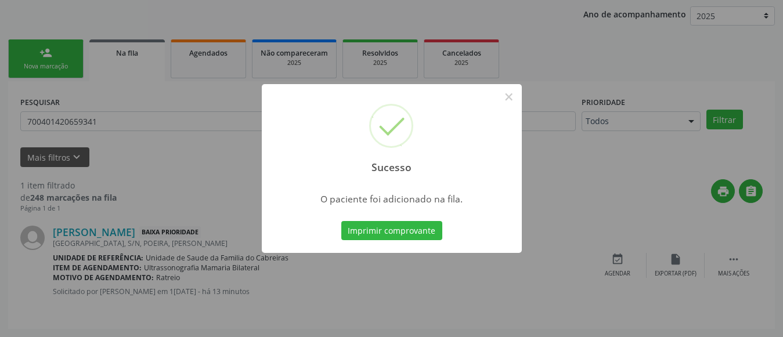
scroll to position [62, 0]
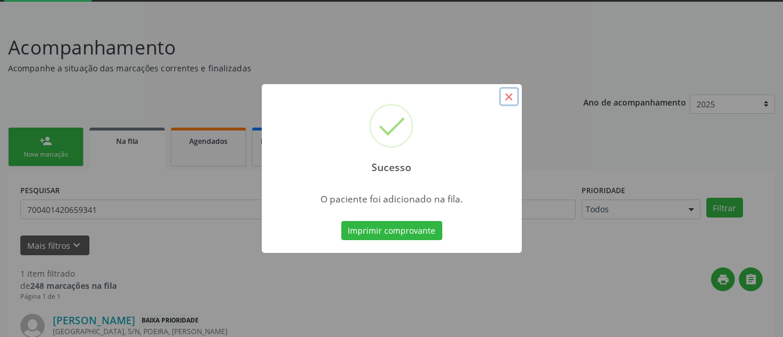
click at [506, 96] on button "×" at bounding box center [509, 97] width 20 height 20
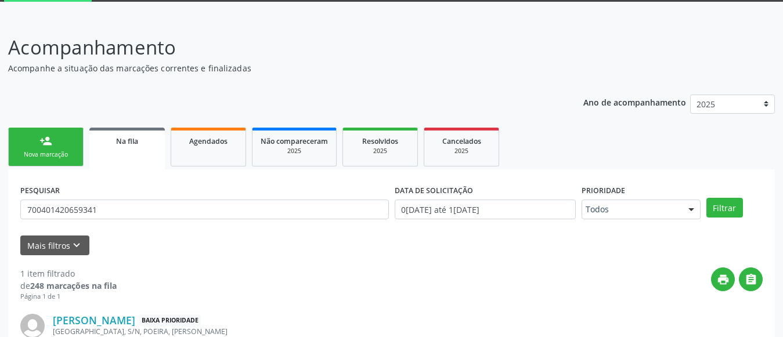
click at [66, 143] on link "person_add Nova marcação" at bounding box center [45, 147] width 75 height 39
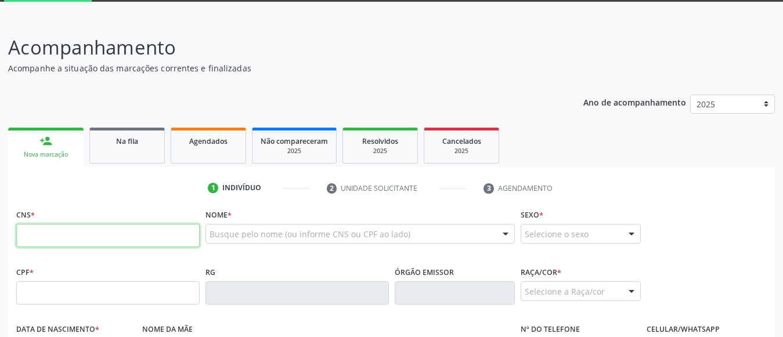
click at [67, 241] on input "text" at bounding box center [107, 235] width 183 height 23
paste input "702 9095 7252 2674"
type input "702 9095 7252 2674"
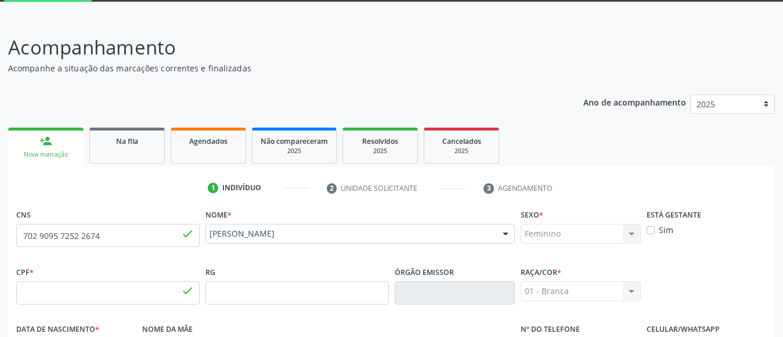
type input "021.035.764-97"
type input "27[DATE]"
type input "[PERSON_NAME]"
type input "[PHONE_NUMBER]"
type input "S/N"
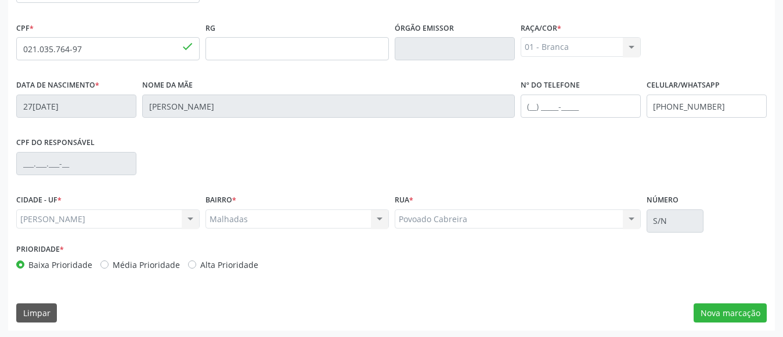
scroll to position [308, 0]
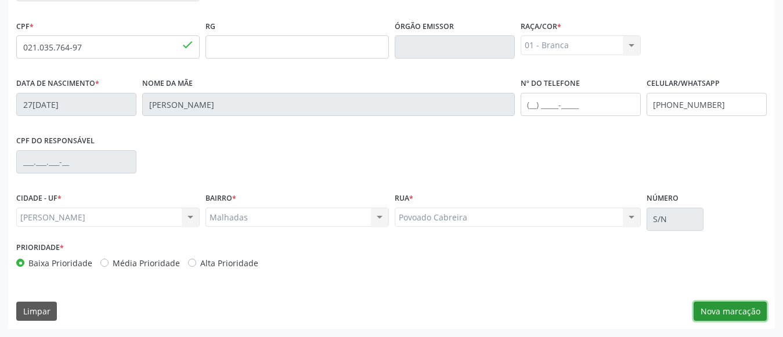
click at [698, 310] on button "Nova marcação" at bounding box center [729, 312] width 73 height 20
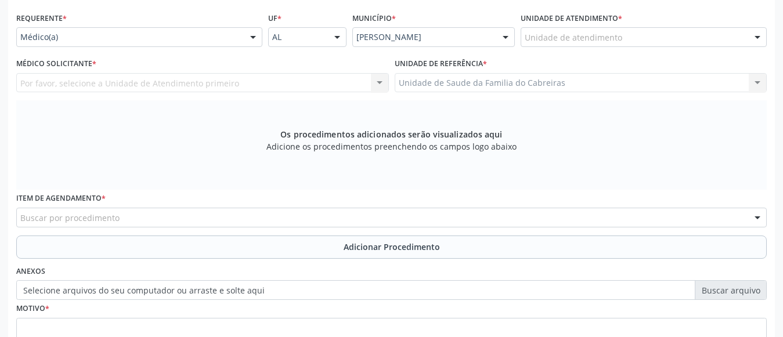
scroll to position [220, 0]
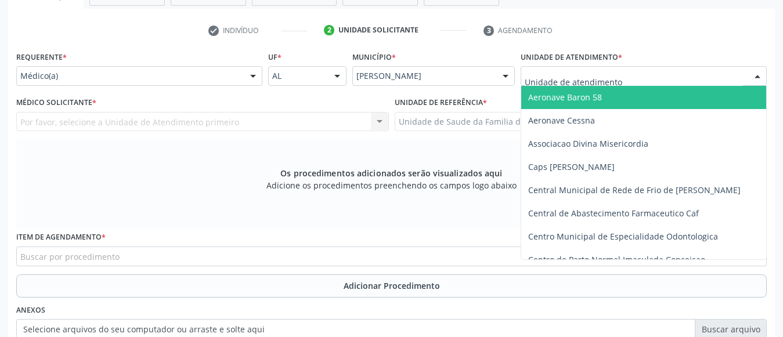
click at [583, 73] on input "text" at bounding box center [634, 81] width 218 height 23
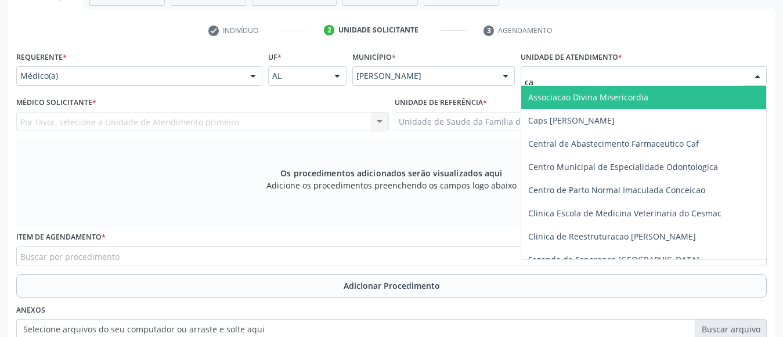
type input "cab"
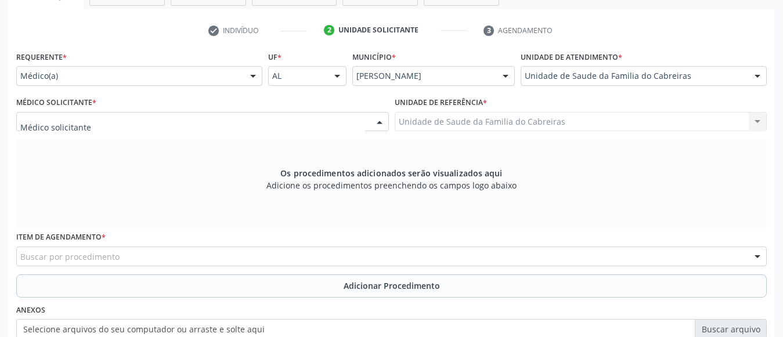
click at [316, 121] on div at bounding box center [202, 122] width 373 height 20
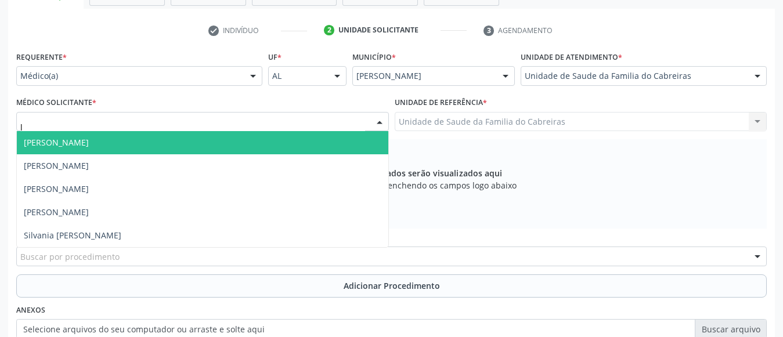
type input "le"
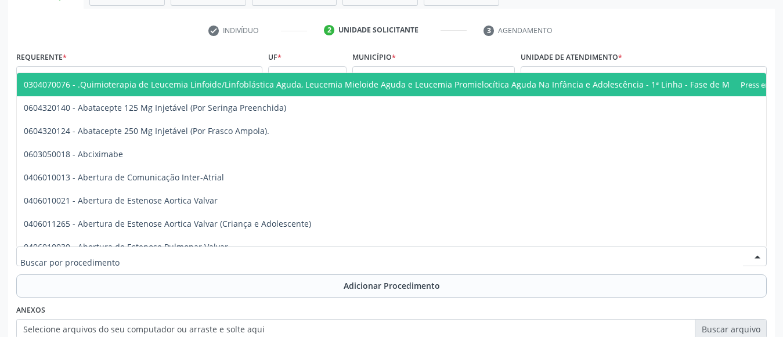
click at [257, 255] on div at bounding box center [391, 257] width 750 height 20
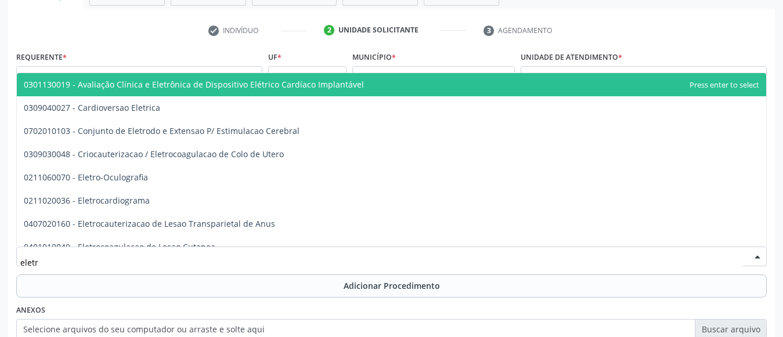
type input "eletro"
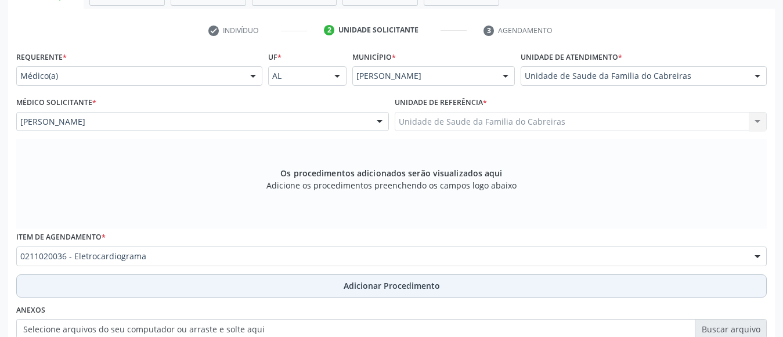
click at [254, 284] on button "Adicionar Procedimento" at bounding box center [391, 285] width 750 height 23
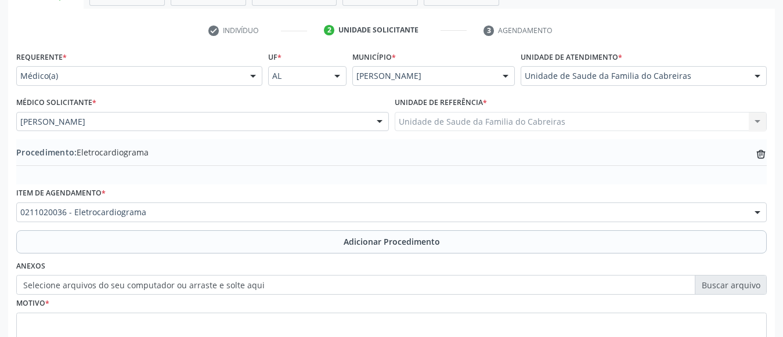
scroll to position [274, 0]
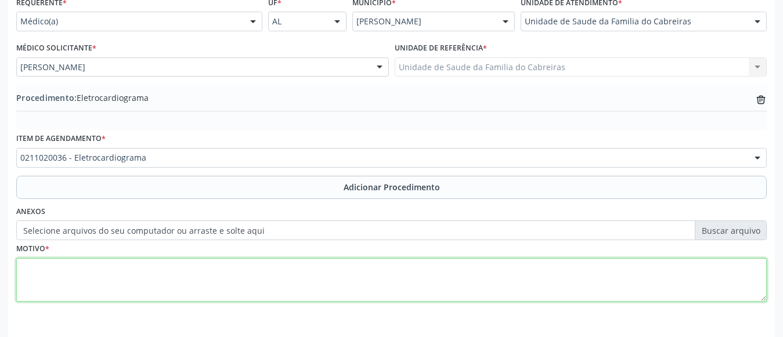
click at [238, 288] on textarea at bounding box center [391, 280] width 750 height 44
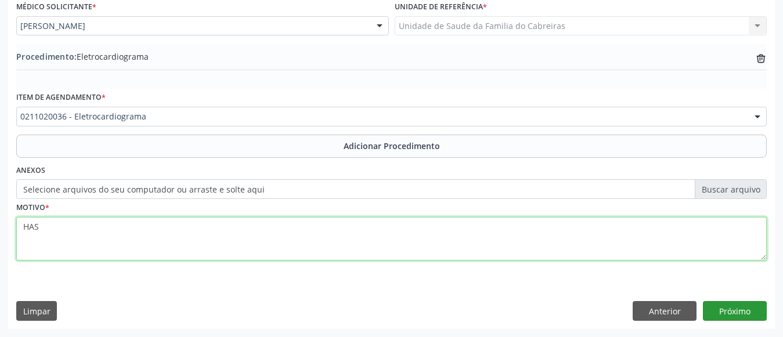
type textarea "HAS"
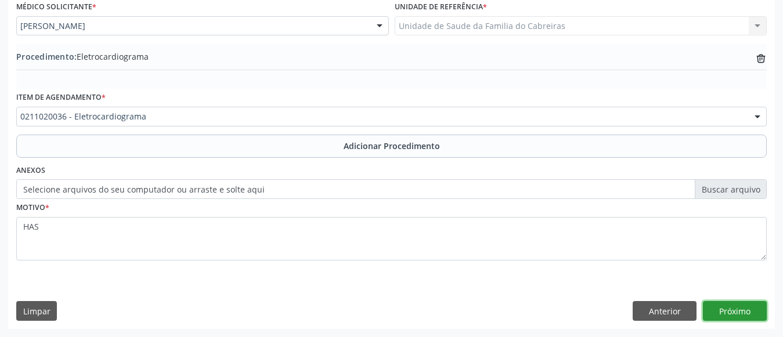
click at [747, 308] on button "Próximo" at bounding box center [735, 311] width 64 height 20
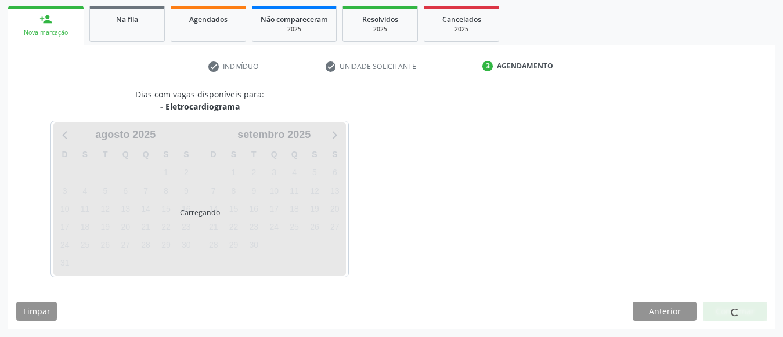
click at [747, 308] on div at bounding box center [735, 312] width 64 height 20
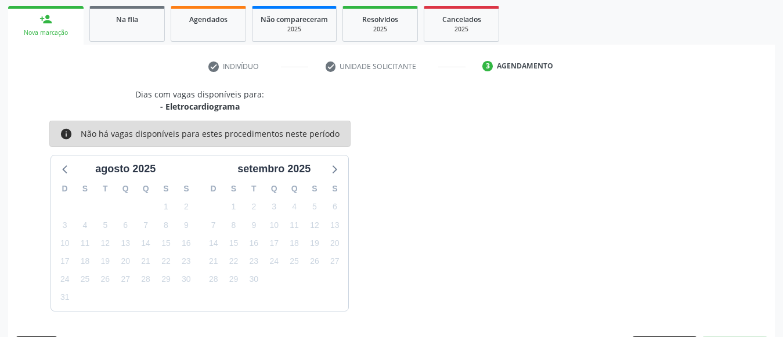
scroll to position [218, 0]
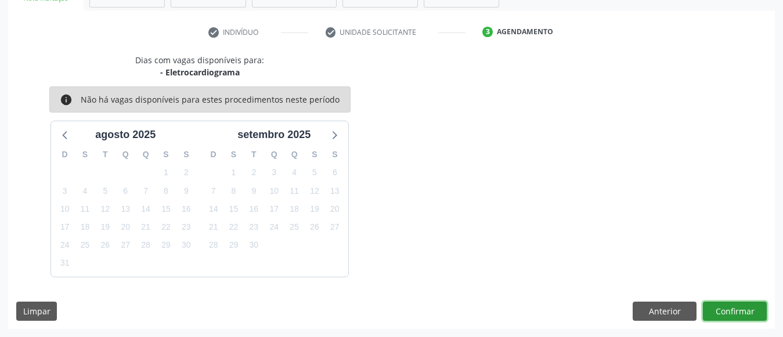
click at [747, 308] on button "Confirmar" at bounding box center [735, 312] width 64 height 20
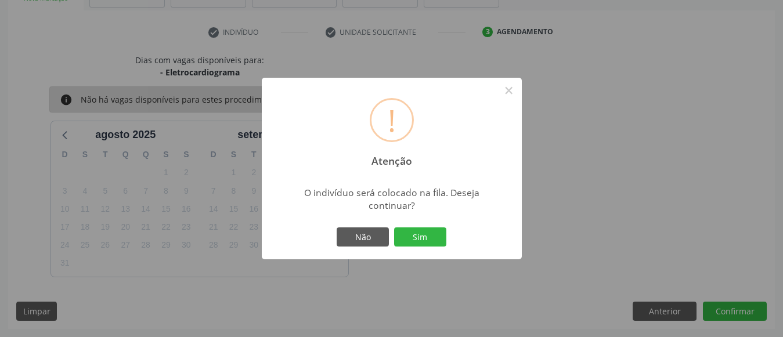
click at [394, 227] on button "Sim" at bounding box center [420, 237] width 52 height 20
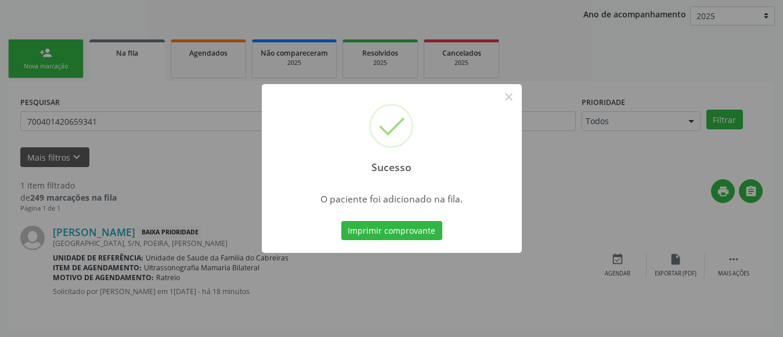
scroll to position [62, 0]
